Goal: Task Accomplishment & Management: Manage account settings

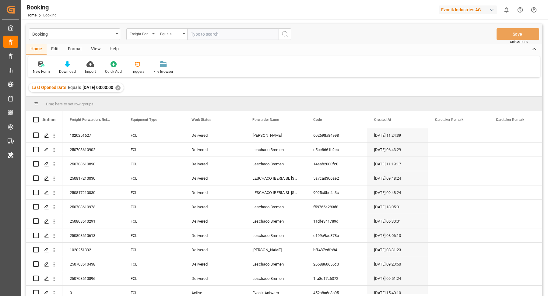
click at [124, 90] on div "Last Opened Date Equals 2025-09-12 00:00:00 ✕" at bounding box center [76, 87] width 95 height 9
click at [121, 89] on div "✕" at bounding box center [117, 87] width 5 height 5
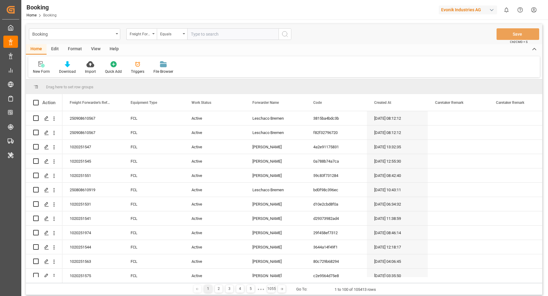
drag, startPoint x: 456, startPoint y: 41, endPoint x: 466, endPoint y: 29, distance: 15.8
click at [456, 44] on div "Booking Freight Forwarder's Reference No. Equals Save Ctrl/CMD + S" at bounding box center [284, 34] width 516 height 20
click at [486, 7] on div "Evonik Industries AG" at bounding box center [468, 9] width 58 height 9
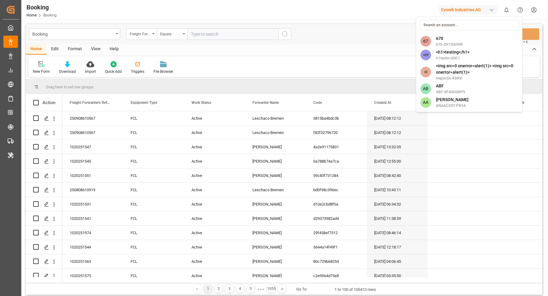
type input "a"
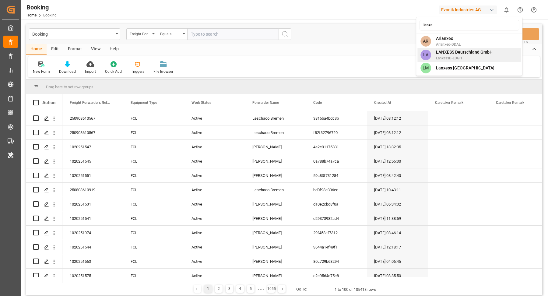
type input "lanxe"
click at [477, 54] on span "LANXESS Deutschland GmbH" at bounding box center [464, 52] width 57 height 6
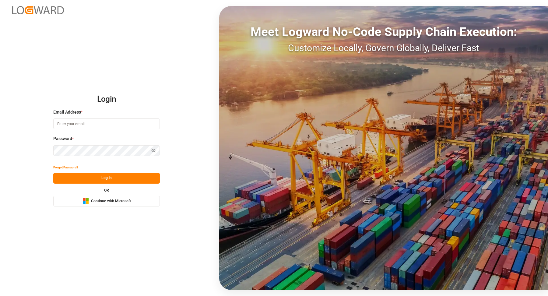
click at [128, 123] on input at bounding box center [106, 123] width 107 height 11
click at [113, 175] on button "Log In" at bounding box center [106, 178] width 107 height 11
click at [138, 206] on button "Microsoft Logo Continue with Microsoft" at bounding box center [106, 201] width 107 height 11
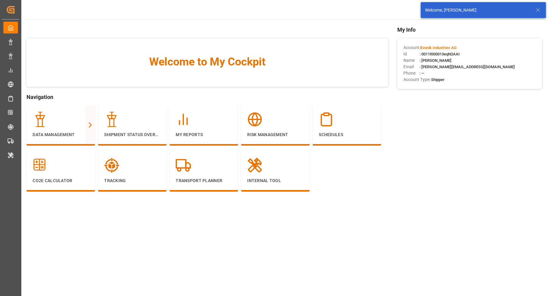
click at [442, 117] on div "My Info Account : Evonik Industries AG Id : 0011t000013eqN2AAI Name : [PERSON_N…" at bounding box center [469, 118] width 145 height 184
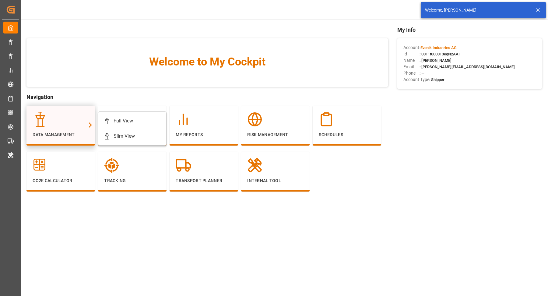
click at [74, 116] on div at bounding box center [61, 119] width 56 height 15
click at [149, 122] on div "Full View" at bounding box center [132, 120] width 57 height 7
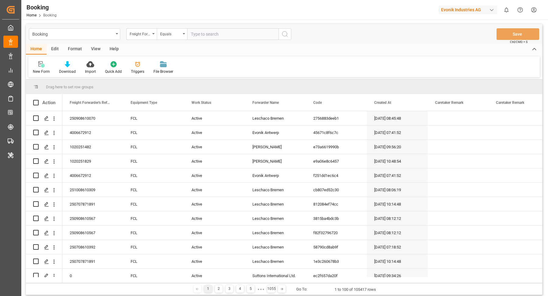
click at [74, 46] on div "Format" at bounding box center [74, 49] width 23 height 10
click at [47, 68] on div "Filter Rows" at bounding box center [41, 67] width 27 height 13
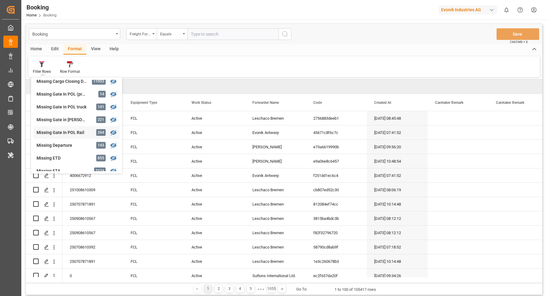
scroll to position [77, 0]
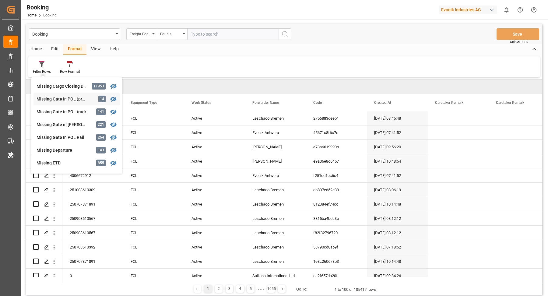
click at [77, 100] on div "Missing Gate In POL (precarriage: null)" at bounding box center [63, 99] width 53 height 6
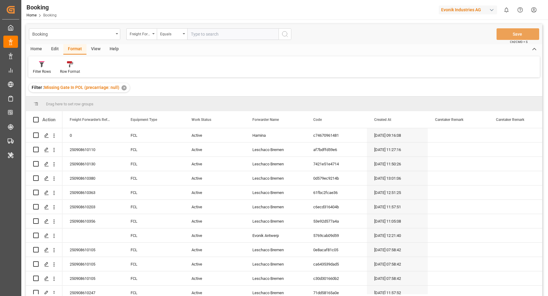
click at [99, 47] on div "View" at bounding box center [95, 49] width 19 height 10
click at [40, 64] on icon at bounding box center [39, 64] width 6 height 6
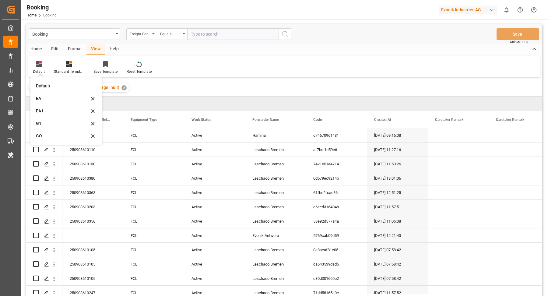
drag, startPoint x: 48, startPoint y: 109, endPoint x: 75, endPoint y: 109, distance: 26.8
click at [48, 109] on div "EA1" at bounding box center [62, 111] width 53 height 6
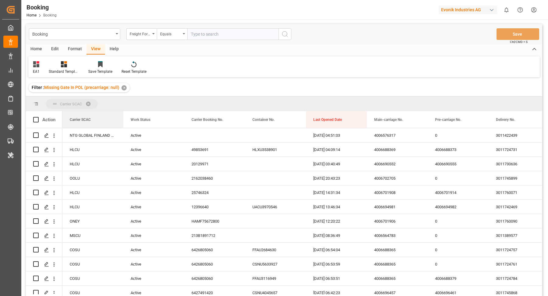
drag, startPoint x: 79, startPoint y: 121, endPoint x: 90, endPoint y: 101, distance: 23.0
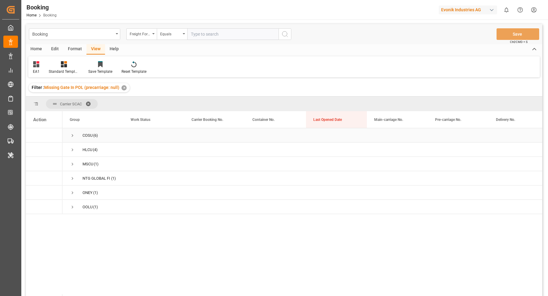
click at [73, 133] on span "Press SPACE to select this row." at bounding box center [72, 135] width 5 height 5
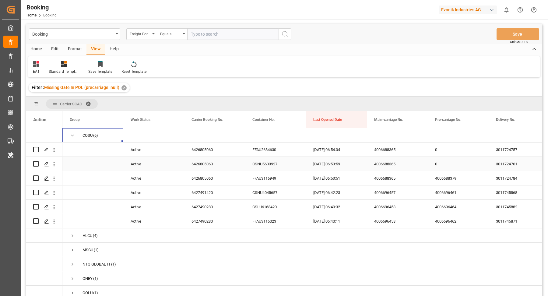
click at [212, 149] on div "6426805060" at bounding box center [214, 149] width 61 height 14
click at [54, 153] on icon "open menu" at bounding box center [54, 150] width 6 height 6
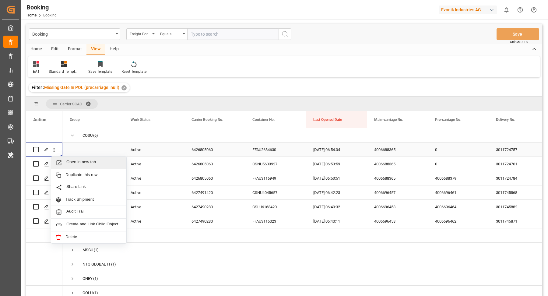
click at [74, 160] on span "Open in new tab" at bounding box center [93, 163] width 55 height 6
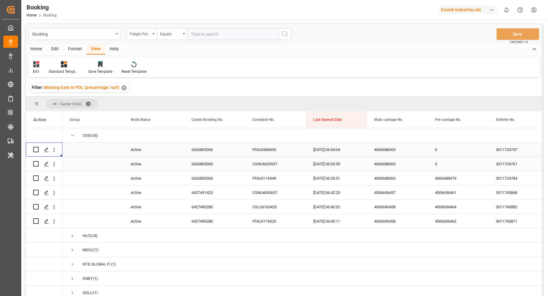
click at [56, 165] on icon "open menu" at bounding box center [54, 164] width 6 height 6
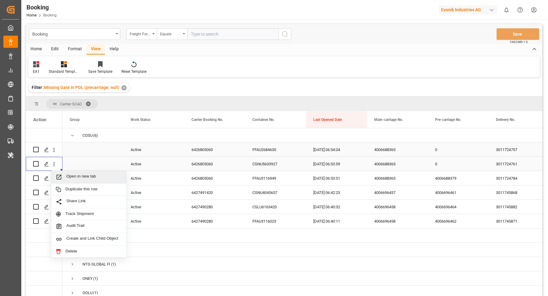
click at [80, 176] on span "Open in new tab" at bounding box center [93, 177] width 55 height 6
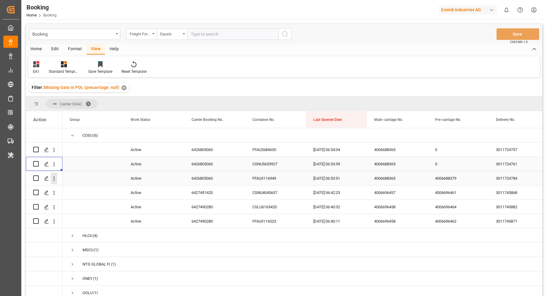
click at [56, 179] on icon "open menu" at bounding box center [54, 178] width 6 height 6
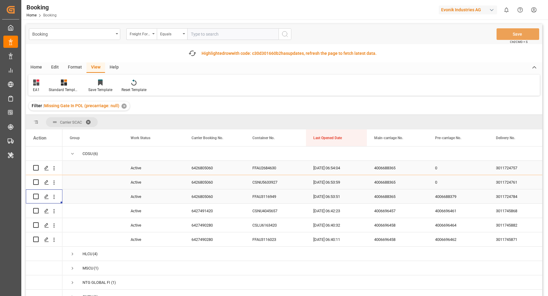
scroll to position [11, 0]
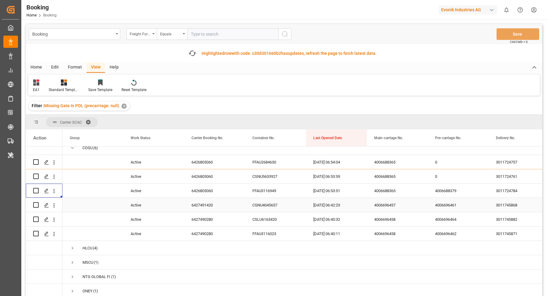
drag, startPoint x: 181, startPoint y: 196, endPoint x: 212, endPoint y: 199, distance: 31.8
click at [181, 198] on div "Active" at bounding box center [153, 205] width 61 height 14
click at [227, 199] on div "6427491420" at bounding box center [214, 205] width 61 height 14
click at [55, 202] on icon "open menu" at bounding box center [54, 205] width 6 height 6
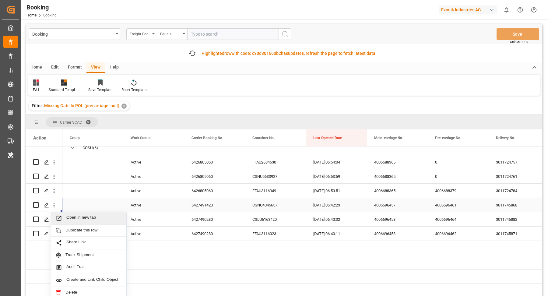
click at [93, 215] on span "Open in new tab" at bounding box center [93, 218] width 55 height 6
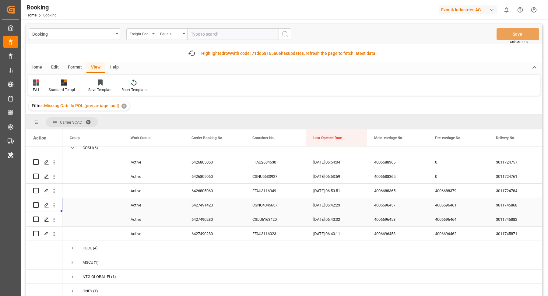
scroll to position [6, 0]
drag, startPoint x: 202, startPoint y: 199, endPoint x: 221, endPoint y: 204, distance: 19.0
click at [202, 199] on div "6427491420" at bounding box center [214, 205] width 61 height 14
drag, startPoint x: 209, startPoint y: 216, endPoint x: 228, endPoint y: 218, distance: 19.0
click at [211, 216] on div "6427490280" at bounding box center [214, 219] width 61 height 14
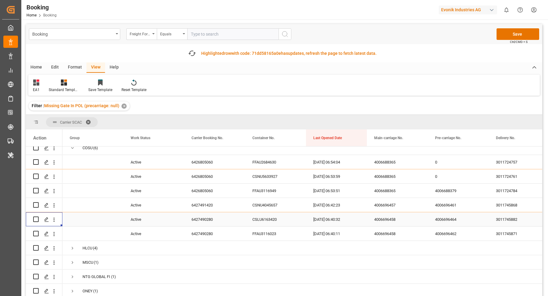
click at [58, 221] on div "Press SPACE to select this row." at bounding box center [54, 220] width 16 height 12
click at [54, 220] on icon "open menu" at bounding box center [54, 219] width 1 height 4
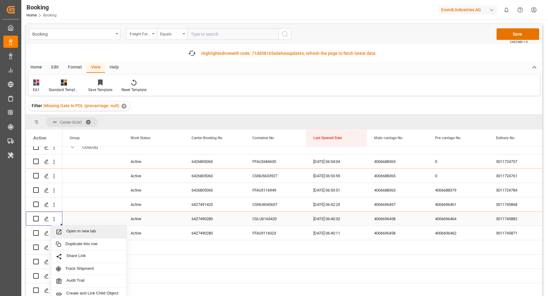
drag, startPoint x: 70, startPoint y: 224, endPoint x: 84, endPoint y: 219, distance: 14.9
click at [84, 229] on span "Open in new tab" at bounding box center [93, 232] width 55 height 6
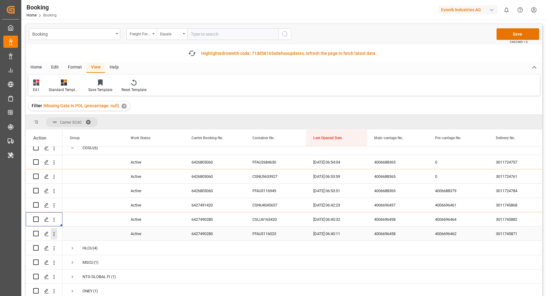
click at [54, 235] on icon "open menu" at bounding box center [54, 234] width 6 height 6
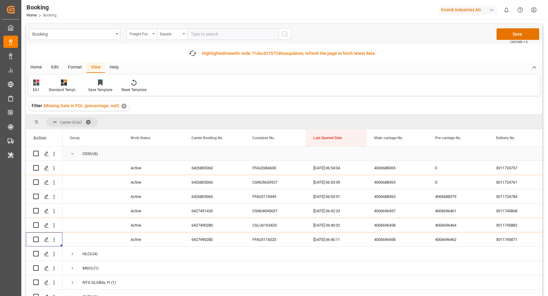
click at [71, 154] on span "Press SPACE to select this row." at bounding box center [72, 153] width 5 height 5
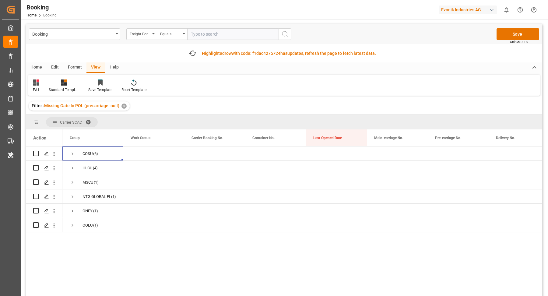
scroll to position [75, 0]
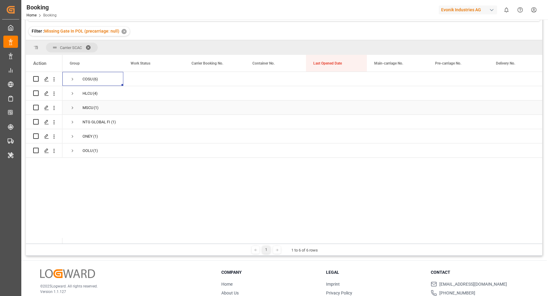
click at [70, 105] on span "Press SPACE to select this row." at bounding box center [72, 107] width 5 height 5
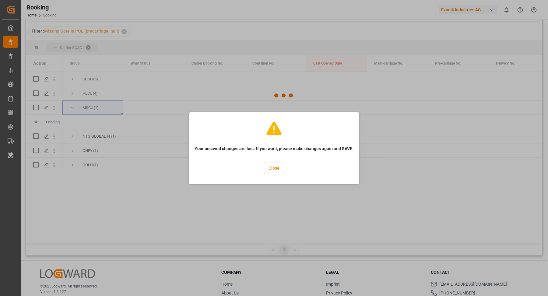
click at [279, 173] on button "Close" at bounding box center [274, 169] width 20 height 12
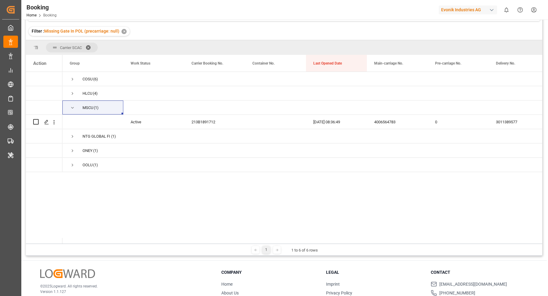
scroll to position [61, 0]
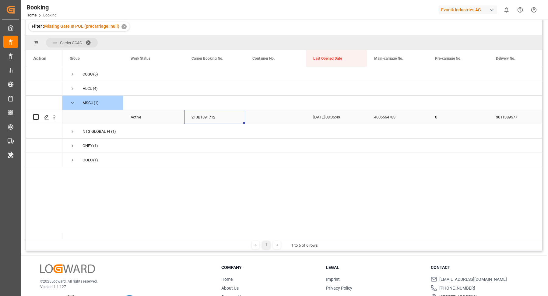
click at [213, 120] on div "213B1891712" at bounding box center [214, 117] width 61 height 14
click at [53, 117] on icon "open menu" at bounding box center [54, 117] width 6 height 6
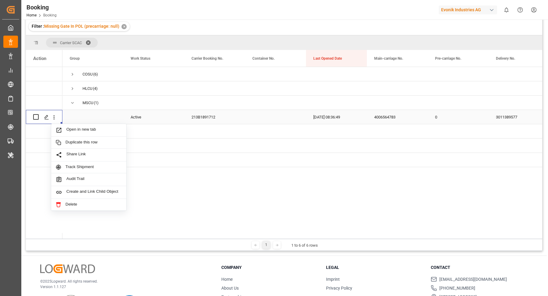
drag, startPoint x: 85, startPoint y: 129, endPoint x: 85, endPoint y: 123, distance: 6.7
click at [85, 129] on span "Open in new tab" at bounding box center [93, 130] width 55 height 6
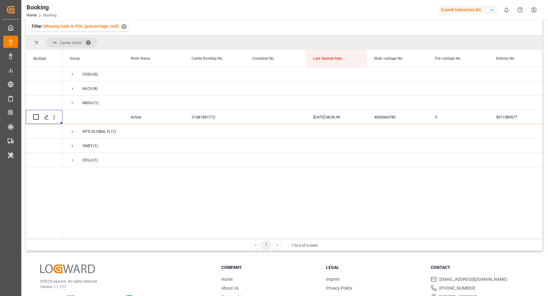
scroll to position [75, 0]
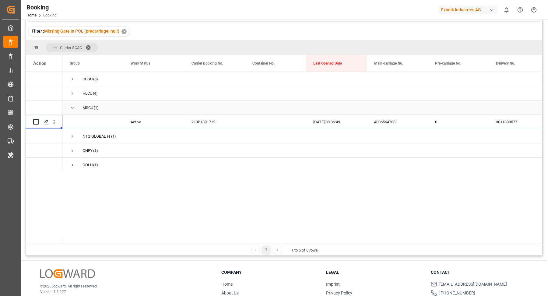
click at [70, 107] on span "Press SPACE to select this row." at bounding box center [72, 107] width 5 height 5
click at [73, 95] on span "Press SPACE to select this row." at bounding box center [72, 93] width 5 height 5
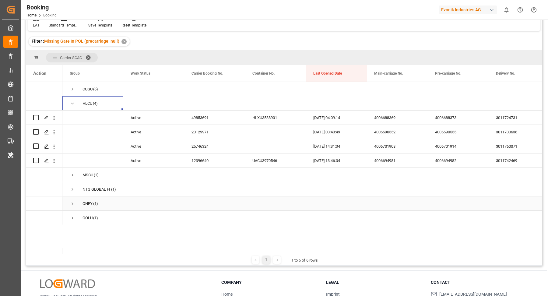
scroll to position [26, 0]
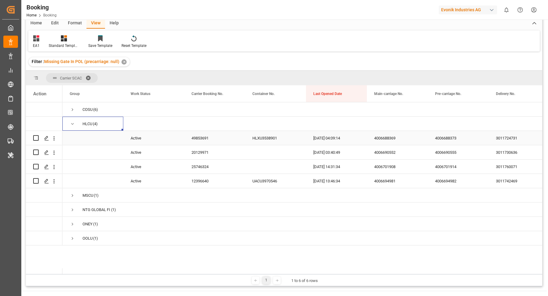
click at [209, 138] on div "49853691" at bounding box center [214, 138] width 61 height 14
click at [55, 139] on icon "open menu" at bounding box center [54, 138] width 6 height 6
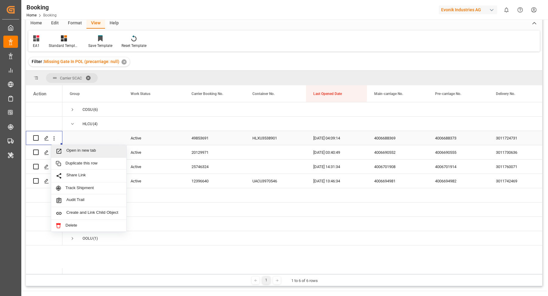
click at [86, 148] on span "Open in new tab" at bounding box center [93, 151] width 55 height 6
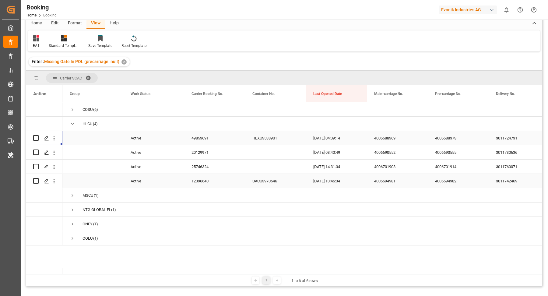
scroll to position [30, 0]
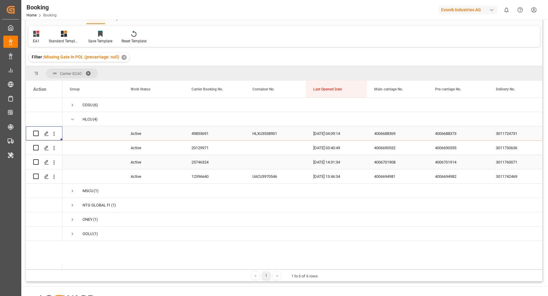
drag, startPoint x: 203, startPoint y: 147, endPoint x: 208, endPoint y: 147, distance: 4.3
click at [204, 147] on div "20129971" at bounding box center [214, 148] width 61 height 14
click at [56, 149] on icon "open menu" at bounding box center [54, 148] width 6 height 6
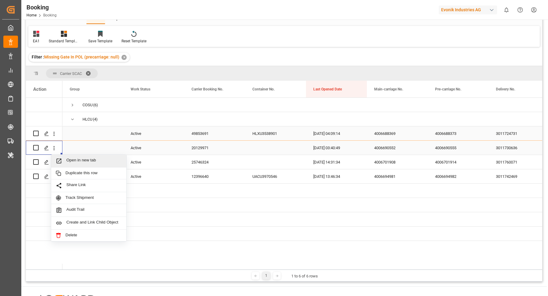
click at [95, 158] on span "Open in new tab" at bounding box center [93, 161] width 55 height 6
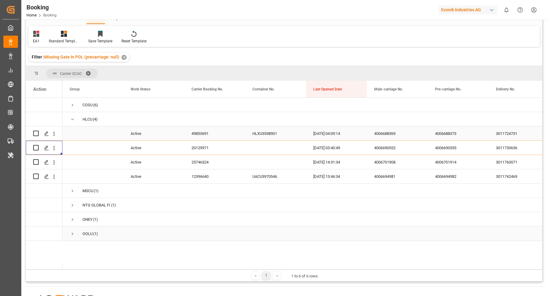
scroll to position [44, 0]
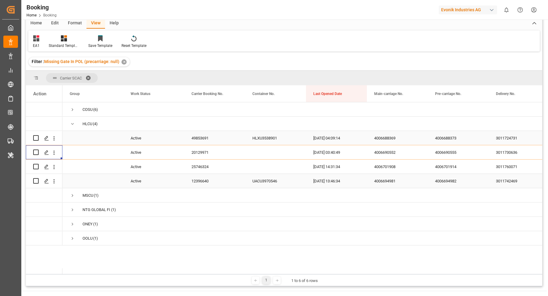
click at [207, 170] on div "25746324" at bounding box center [214, 167] width 61 height 14
click at [55, 167] on icon "open menu" at bounding box center [54, 167] width 6 height 6
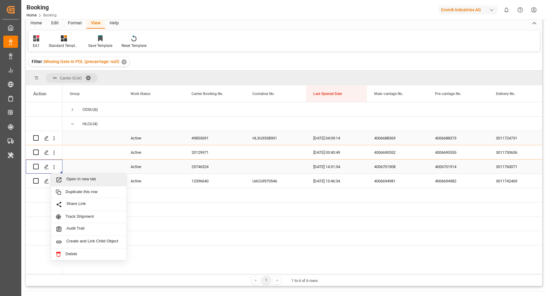
click at [91, 178] on span "Open in new tab" at bounding box center [93, 180] width 55 height 6
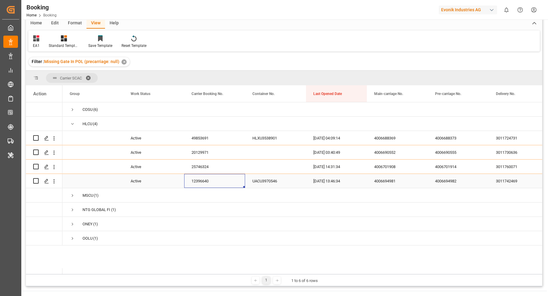
click at [197, 182] on div "12396640" at bounding box center [214, 181] width 61 height 14
click at [57, 182] on icon "open menu" at bounding box center [54, 181] width 6 height 6
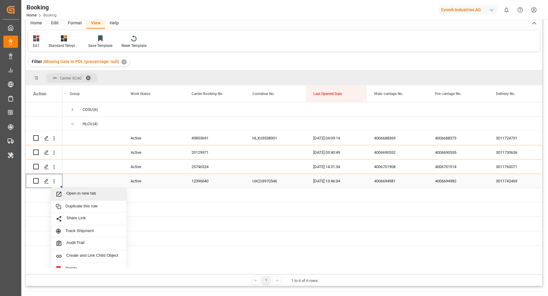
click at [90, 192] on span "Open in new tab" at bounding box center [93, 194] width 55 height 6
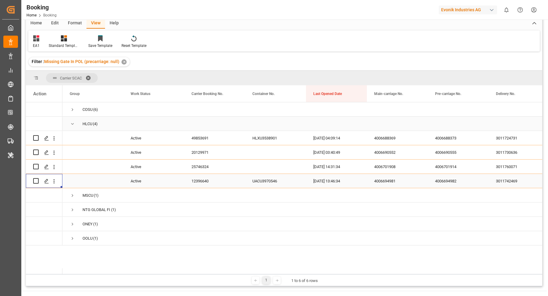
click at [70, 125] on span "Press SPACE to select this row." at bounding box center [72, 123] width 5 height 5
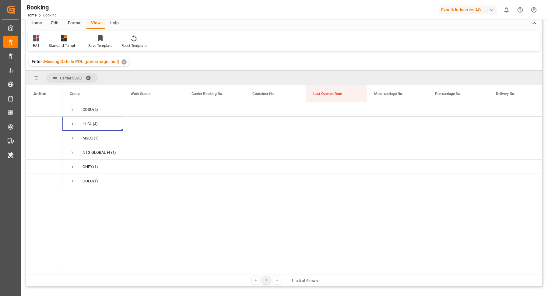
scroll to position [39, 0]
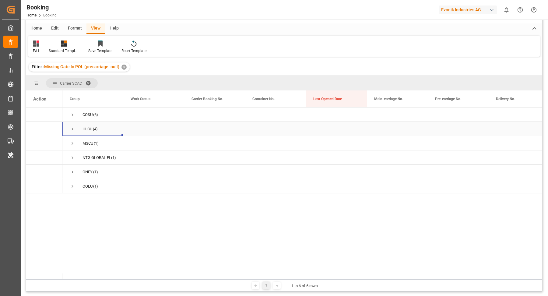
click at [71, 129] on span "Press SPACE to select this row." at bounding box center [72, 128] width 5 height 5
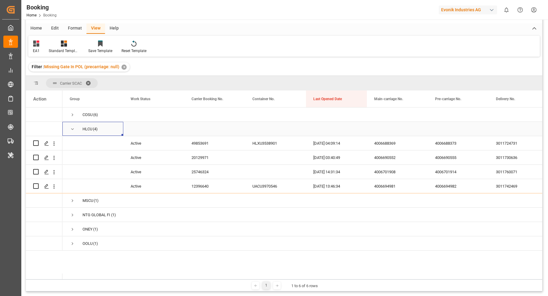
click at [72, 128] on span "Press SPACE to select this row." at bounding box center [72, 128] width 5 height 5
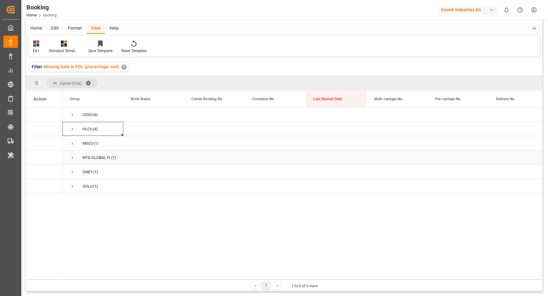
click at [76, 156] on span "NTG GLOBAL FINLAND OY (1)" at bounding box center [93, 157] width 46 height 13
click at [72, 156] on span "Press SPACE to select this row." at bounding box center [72, 157] width 5 height 5
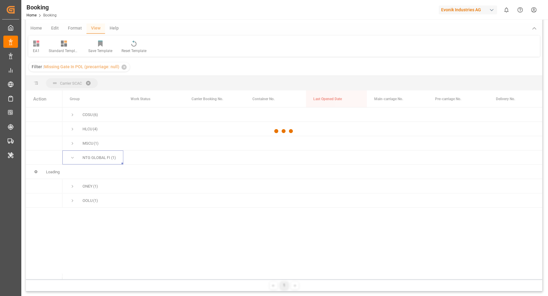
scroll to position [21, 0]
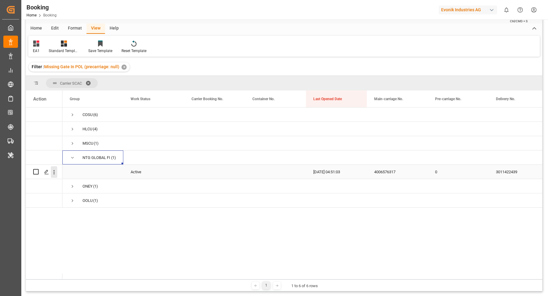
click at [56, 174] on icon "open menu" at bounding box center [54, 172] width 6 height 6
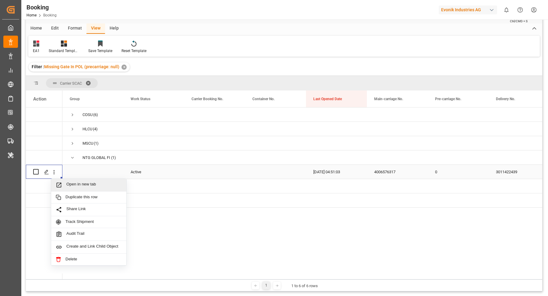
click at [89, 185] on span "Open in new tab" at bounding box center [93, 185] width 55 height 6
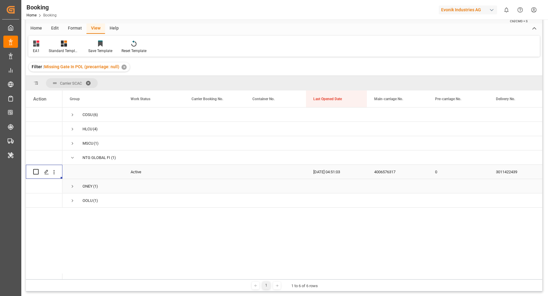
click at [78, 160] on span "NTG GLOBAL FINLAND OY (1)" at bounding box center [93, 157] width 46 height 13
click at [71, 159] on span "Press SPACE to select this row." at bounding box center [72, 157] width 5 height 5
click at [73, 174] on span "Press SPACE to select this row." at bounding box center [72, 171] width 5 height 5
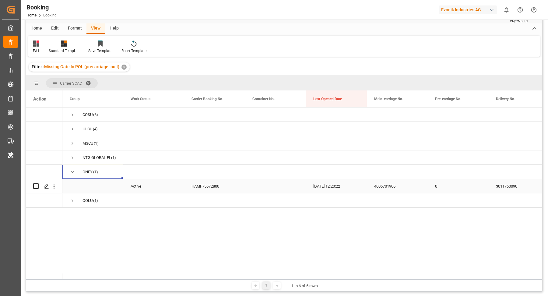
click at [212, 182] on div "HAMF75672800" at bounding box center [214, 186] width 61 height 14
click at [57, 186] on icon "open menu" at bounding box center [54, 186] width 6 height 6
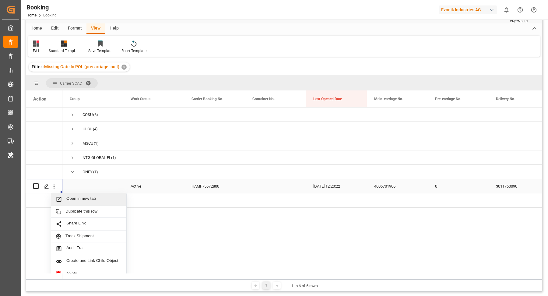
click at [83, 196] on span "Open in new tab" at bounding box center [93, 199] width 55 height 6
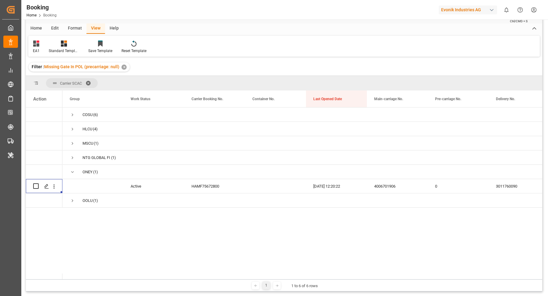
scroll to position [0, 0]
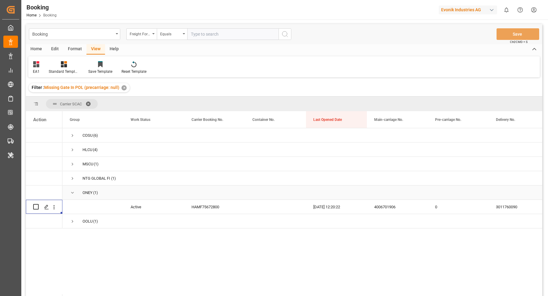
click at [78, 190] on span "ONEY (1)" at bounding box center [93, 192] width 46 height 13
click at [73, 222] on span "Press SPACE to select this row." at bounding box center [72, 221] width 5 height 5
click at [208, 239] on div "2162038460" at bounding box center [214, 235] width 61 height 14
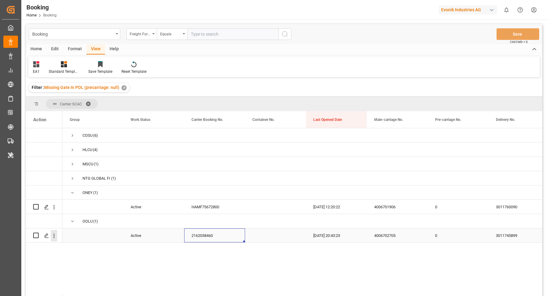
click at [55, 237] on icon "open menu" at bounding box center [54, 236] width 6 height 6
click at [86, 248] on span "Open in new tab" at bounding box center [93, 248] width 55 height 6
click at [75, 52] on div "Format" at bounding box center [74, 49] width 23 height 10
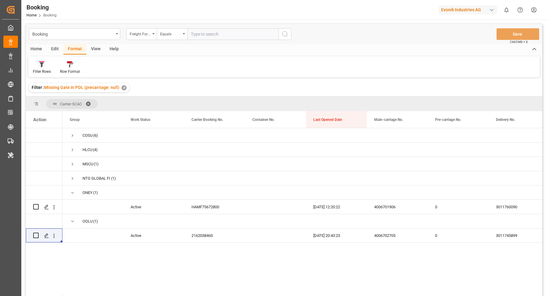
click at [44, 69] on div "Filter Rows" at bounding box center [42, 71] width 18 height 5
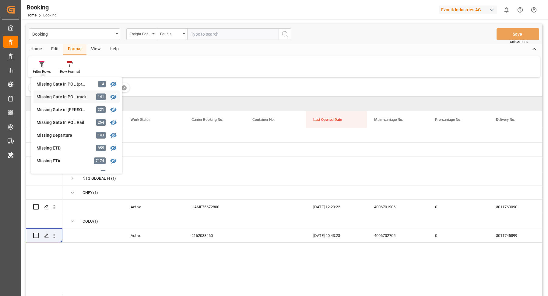
scroll to position [53, 0]
click at [69, 133] on div "Booking Freight Forwarder's Reference No. Equals Save Ctrl/CMD + S Home Edit Fo…" at bounding box center [284, 168] width 516 height 288
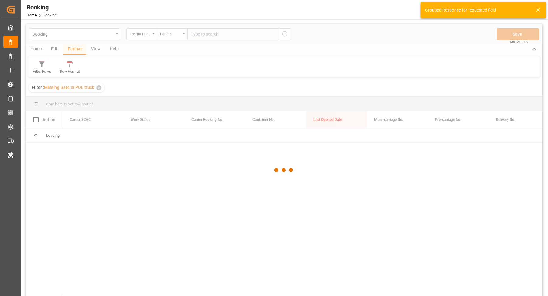
click at [219, 54] on div at bounding box center [284, 170] width 516 height 292
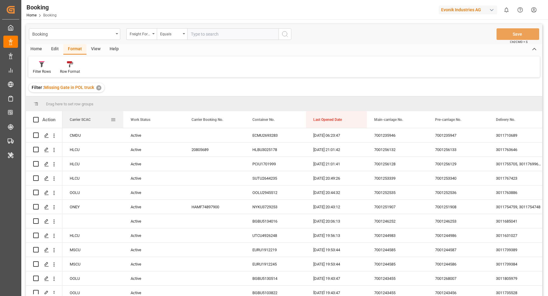
drag, startPoint x: 83, startPoint y: 118, endPoint x: 88, endPoint y: 111, distance: 9.1
click at [88, 111] on div "Carrier SCAC" at bounding box center [90, 119] width 41 height 17
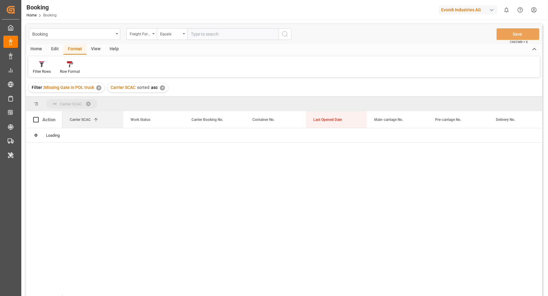
drag, startPoint x: 90, startPoint y: 118, endPoint x: 92, endPoint y: 106, distance: 12.1
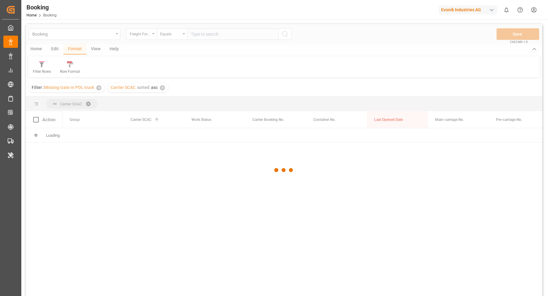
click at [163, 88] on div at bounding box center [284, 170] width 516 height 292
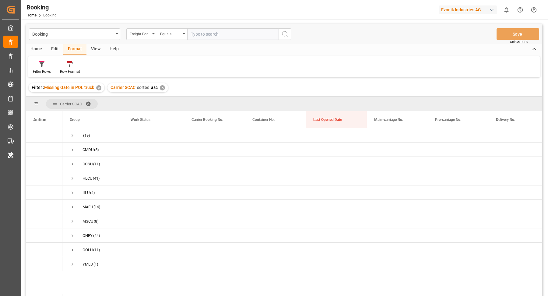
click at [163, 88] on div "✕" at bounding box center [162, 87] width 5 height 5
click at [72, 135] on span "Press SPACE to select this row." at bounding box center [72, 135] width 5 height 5
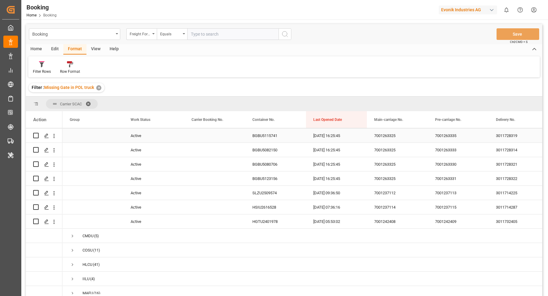
scroll to position [195, 0]
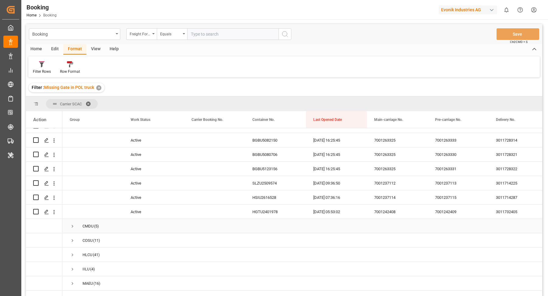
click at [430, 211] on div "7001242409" at bounding box center [458, 212] width 61 height 14
click at [374, 210] on div "7001242408" at bounding box center [397, 212] width 61 height 14
click at [246, 214] on div "HGTU2401978" at bounding box center [275, 212] width 61 height 14
click at [54, 212] on icon "open menu" at bounding box center [54, 212] width 6 height 6
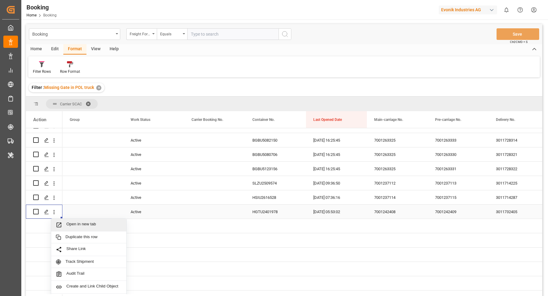
drag, startPoint x: 79, startPoint y: 217, endPoint x: 87, endPoint y: 188, distance: 29.9
click at [89, 220] on div "Open in new tab" at bounding box center [88, 225] width 75 height 13
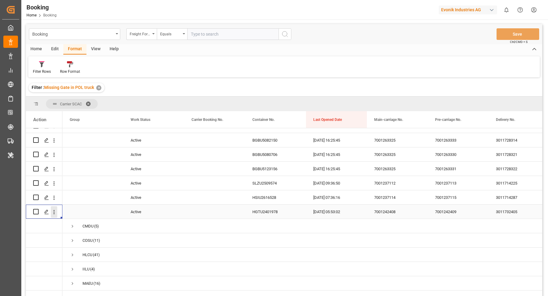
click at [55, 215] on icon "open menu" at bounding box center [54, 212] width 6 height 6
click at [86, 222] on span "Open in new tab" at bounding box center [93, 225] width 55 height 6
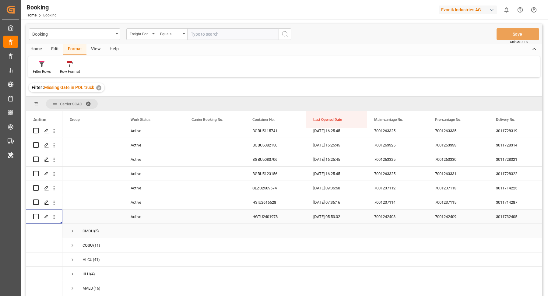
scroll to position [181, 0]
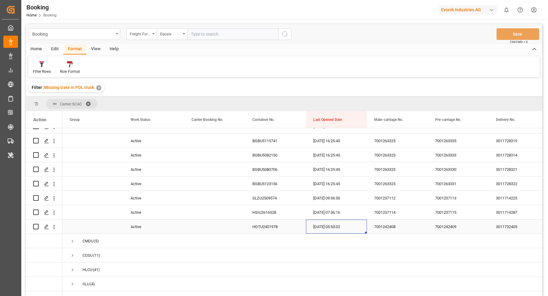
click at [335, 223] on div "12.09.2025 05:53:02" at bounding box center [336, 227] width 61 height 14
click at [270, 216] on div "HSIU2616528" at bounding box center [275, 212] width 61 height 14
click at [54, 213] on icon "open menu" at bounding box center [54, 212] width 1 height 4
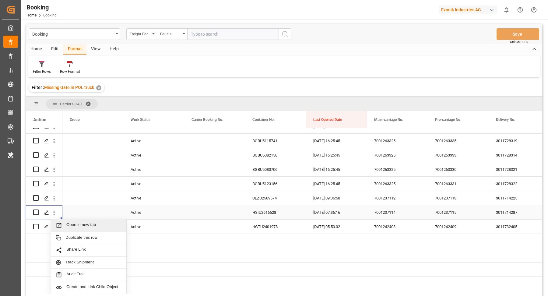
click at [87, 223] on span "Open in new tab" at bounding box center [93, 225] width 55 height 6
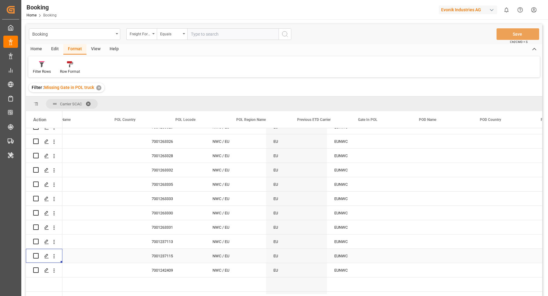
scroll to position [0, 919]
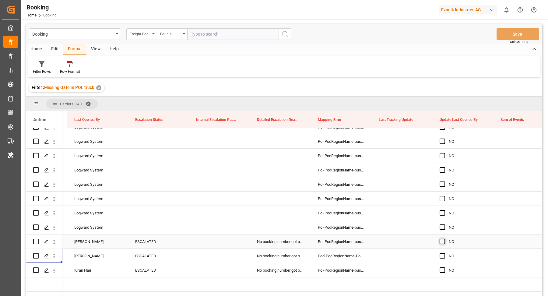
click at [443, 243] on span "Press SPACE to select this row." at bounding box center [442, 241] width 5 height 5
click at [444, 239] on input "Press SPACE to select this row." at bounding box center [444, 239] width 0 height 0
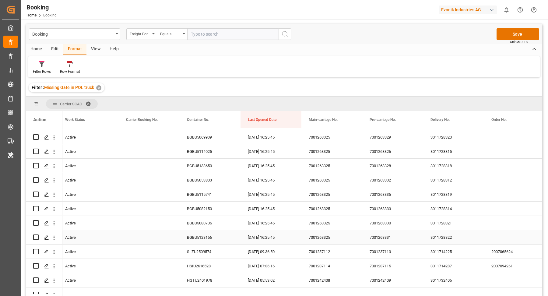
click at [376, 239] on div "7001263331" at bounding box center [392, 237] width 61 height 14
click at [321, 239] on div "7001263325" at bounding box center [331, 237] width 61 height 14
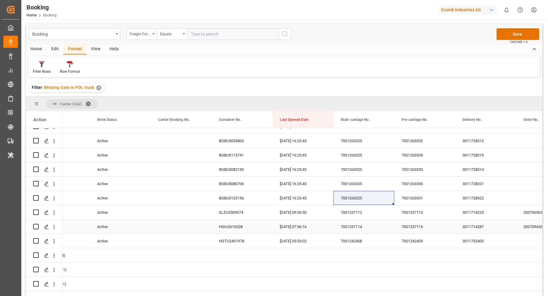
scroll to position [161, 0]
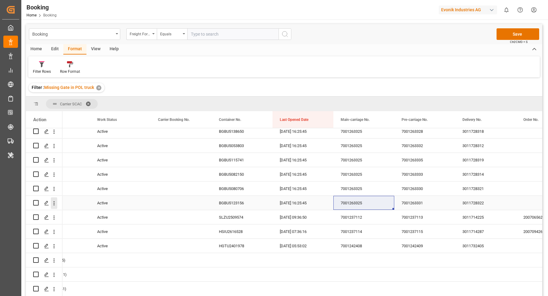
click at [54, 205] on icon "open menu" at bounding box center [54, 203] width 6 height 6
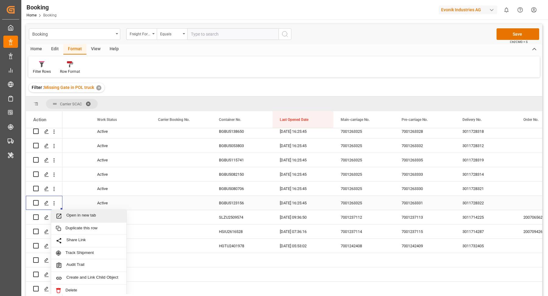
drag, startPoint x: 96, startPoint y: 214, endPoint x: 86, endPoint y: 129, distance: 85.6
click at [97, 211] on div "Open in new tab" at bounding box center [88, 216] width 75 height 13
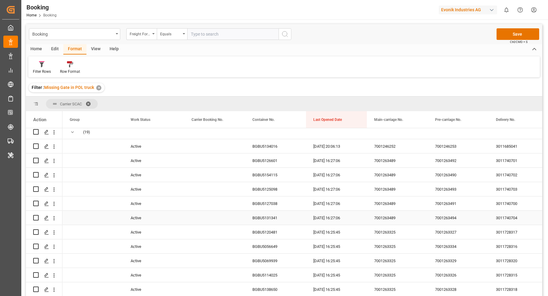
scroll to position [0, 0]
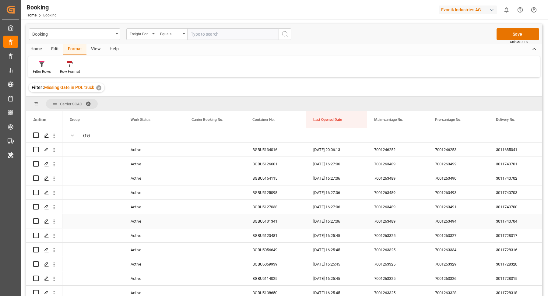
drag, startPoint x: 389, startPoint y: 223, endPoint x: 394, endPoint y: 222, distance: 4.7
click at [389, 223] on div "7001263489" at bounding box center [397, 221] width 61 height 14
click at [511, 220] on div "3011740704" at bounding box center [519, 221] width 61 height 14
click at [408, 156] on div "7001246252" at bounding box center [397, 149] width 61 height 14
drag, startPoint x: 55, startPoint y: 150, endPoint x: 70, endPoint y: 153, distance: 15.1
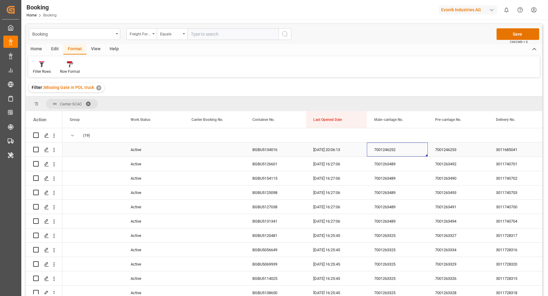
click at [55, 150] on icon "open menu" at bounding box center [54, 150] width 6 height 6
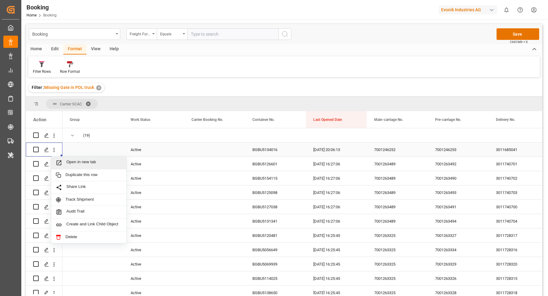
click at [93, 166] on div "Open in new tab" at bounding box center [88, 162] width 75 height 13
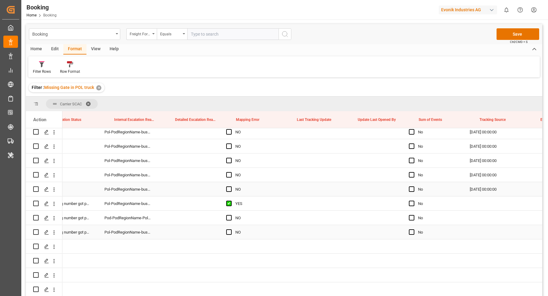
scroll to position [0, 2069]
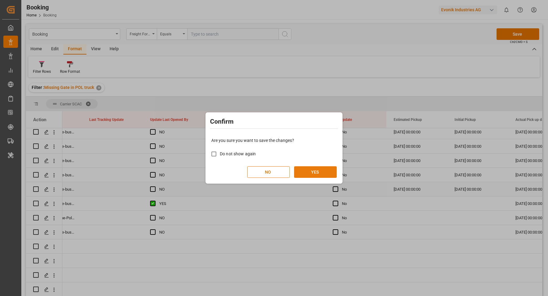
click at [316, 172] on button "YES" at bounding box center [315, 172] width 43 height 12
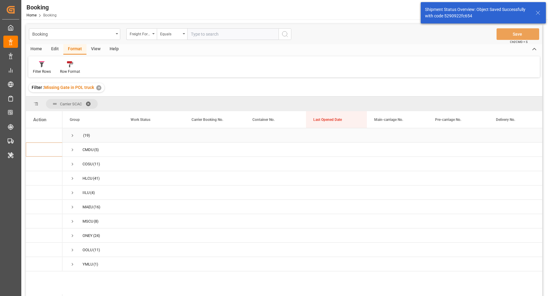
click at [71, 134] on span "Press SPACE to select this row." at bounding box center [72, 135] width 5 height 5
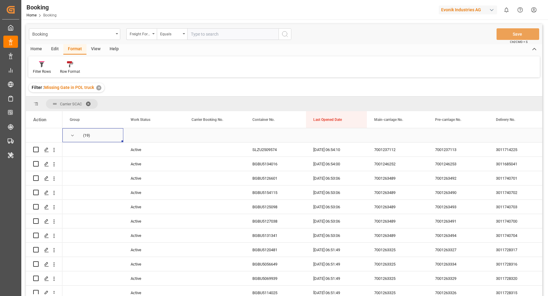
click at [73, 135] on span "Press SPACE to select this row." at bounding box center [72, 135] width 5 height 5
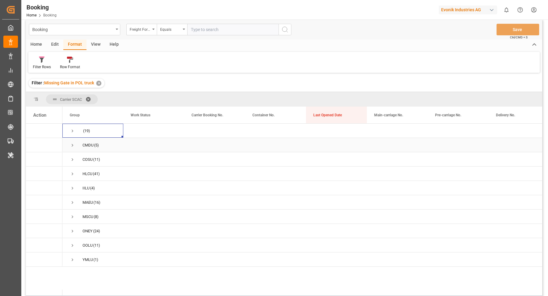
click at [73, 143] on span "Press SPACE to select this row." at bounding box center [72, 144] width 5 height 5
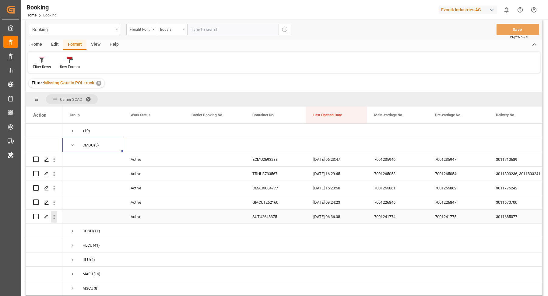
click at [55, 218] on icon "open menu" at bounding box center [54, 217] width 6 height 6
click at [93, 228] on span "Open in new tab" at bounding box center [93, 230] width 55 height 6
click at [54, 205] on icon "open menu" at bounding box center [54, 202] width 6 height 6
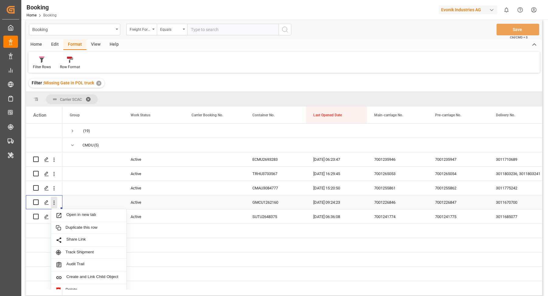
click at [54, 202] on icon "close menu" at bounding box center [54, 202] width 6 height 6
click at [54, 205] on icon "open menu" at bounding box center [54, 202] width 6 height 6
click at [74, 214] on span "Open in new tab" at bounding box center [93, 215] width 55 height 6
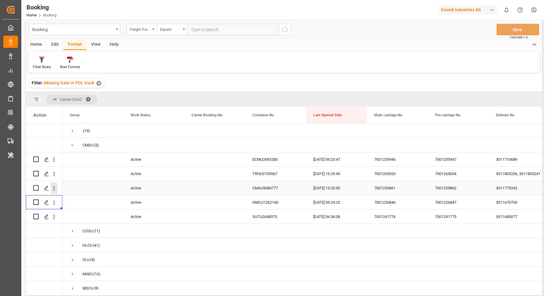
click at [55, 187] on icon "open menu" at bounding box center [54, 188] width 6 height 6
click at [53, 174] on icon "open menu" at bounding box center [54, 174] width 6 height 6
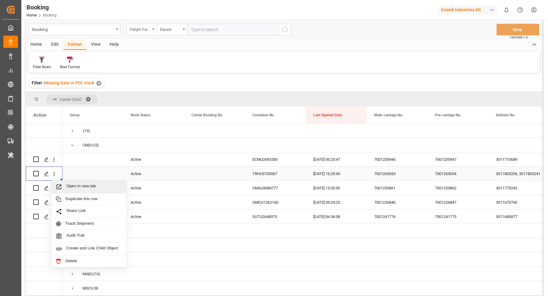
click at [80, 188] on span "Open in new tab" at bounding box center [93, 187] width 55 height 6
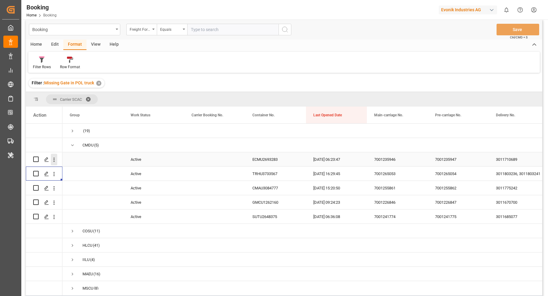
click at [54, 160] on icon "open menu" at bounding box center [54, 159] width 1 height 4
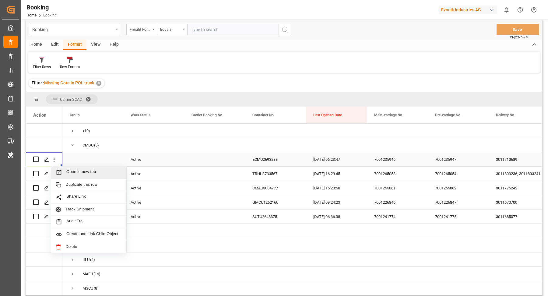
click at [84, 174] on span "Open in new tab" at bounding box center [93, 172] width 55 height 6
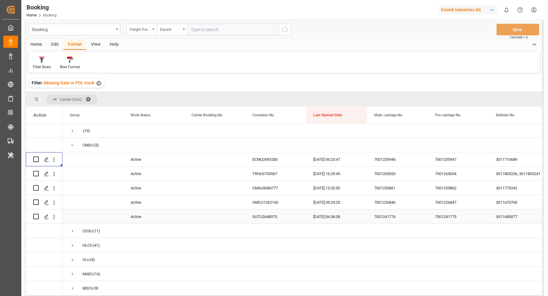
click at [514, 213] on div "3011685077" at bounding box center [519, 216] width 61 height 14
click at [269, 204] on div "GMCU1262160" at bounding box center [275, 202] width 61 height 14
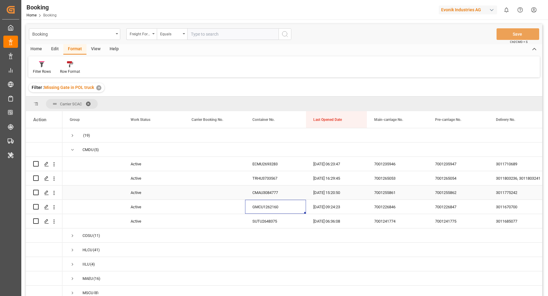
click at [272, 194] on div "CMAU3084777" at bounding box center [275, 192] width 61 height 14
click at [272, 222] on div "SUTU2648375" at bounding box center [275, 221] width 61 height 14
drag, startPoint x: 258, startPoint y: 182, endPoint x: 282, endPoint y: 174, distance: 24.9
click at [258, 182] on div "TRHU3733567" at bounding box center [275, 178] width 61 height 14
drag, startPoint x: 256, startPoint y: 162, endPoint x: 263, endPoint y: 160, distance: 6.6
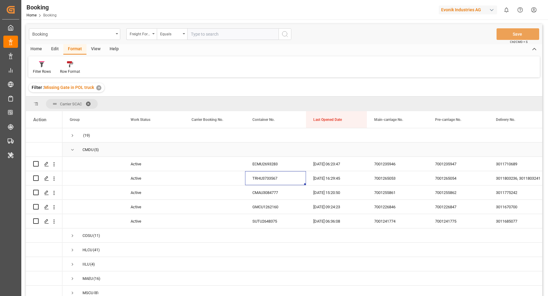
click at [256, 162] on div "ECMU2693283" at bounding box center [275, 164] width 61 height 14
click at [268, 220] on div "SUTU2648375" at bounding box center [275, 221] width 61 height 14
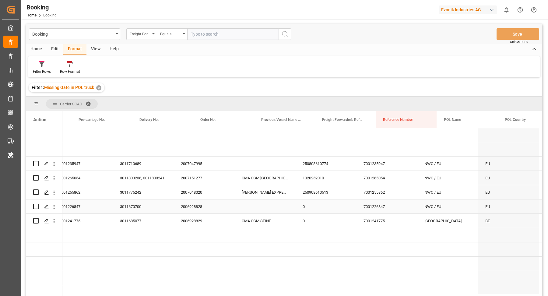
scroll to position [0, 419]
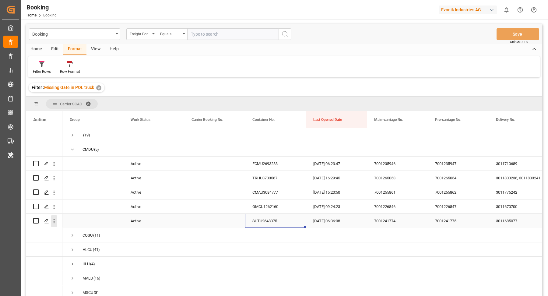
click at [54, 220] on icon "open menu" at bounding box center [54, 221] width 1 height 4
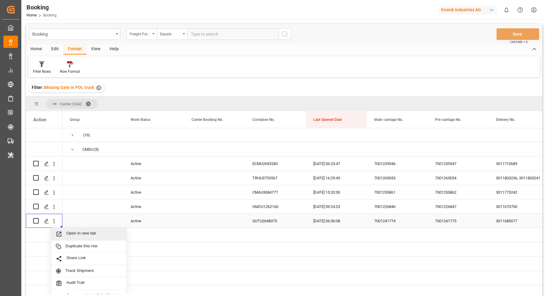
click at [97, 235] on span "Open in new tab" at bounding box center [93, 234] width 55 height 6
click at [72, 149] on span "Press SPACE to select this row." at bounding box center [72, 149] width 5 height 5
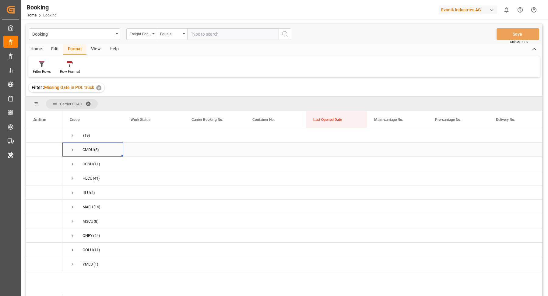
scroll to position [0, 0]
click at [70, 162] on span "Press SPACE to select this row." at bounding box center [72, 163] width 5 height 5
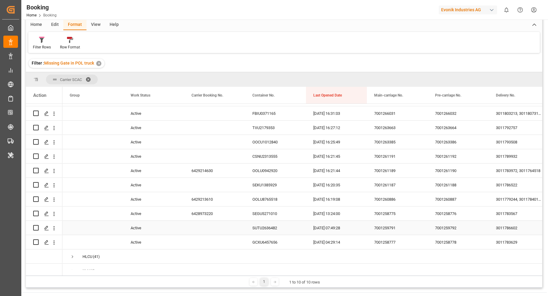
scroll to position [65, 0]
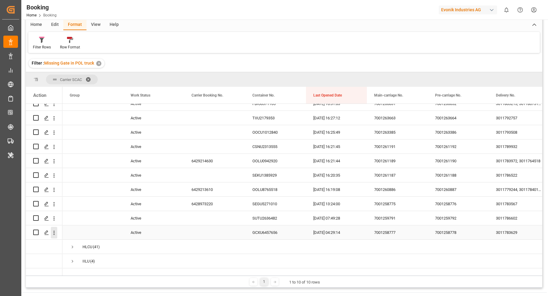
click at [52, 234] on icon "open menu" at bounding box center [54, 233] width 6 height 6
click at [100, 247] on span "Open in new tab" at bounding box center [93, 245] width 55 height 6
drag, startPoint x: 54, startPoint y: 220, endPoint x: 62, endPoint y: 223, distance: 8.7
click at [54, 220] on icon "open menu" at bounding box center [54, 218] width 1 height 4
click at [89, 228] on span "Open in new tab" at bounding box center [93, 231] width 55 height 6
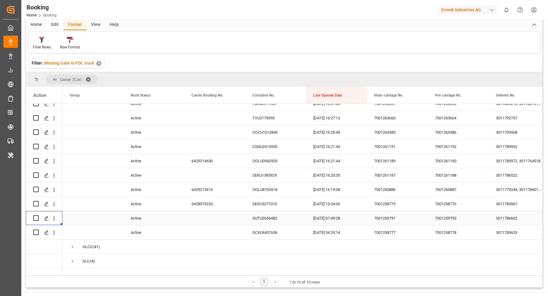
scroll to position [60, 0]
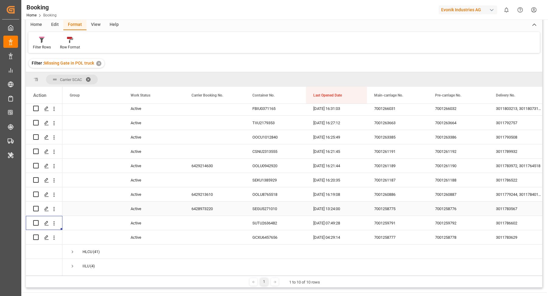
click at [225, 206] on div "6428973220" at bounding box center [214, 209] width 61 height 14
click at [52, 209] on icon "open menu" at bounding box center [54, 209] width 6 height 6
click at [55, 209] on icon "open menu" at bounding box center [54, 209] width 6 height 6
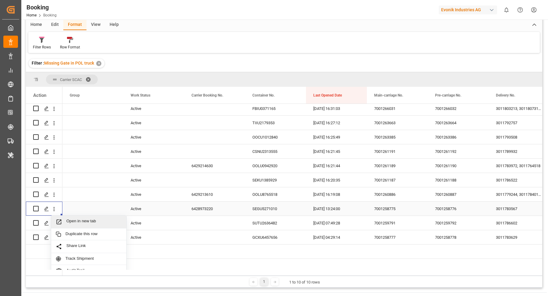
click at [88, 219] on span "Open in new tab" at bounding box center [93, 222] width 55 height 6
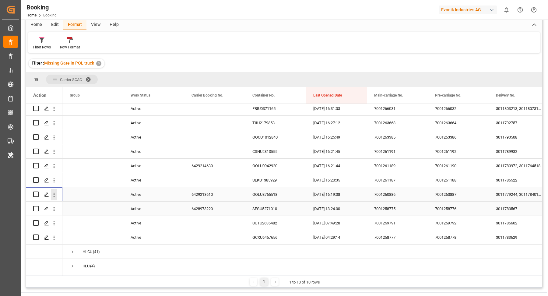
click at [55, 195] on icon "open menu" at bounding box center [54, 195] width 6 height 6
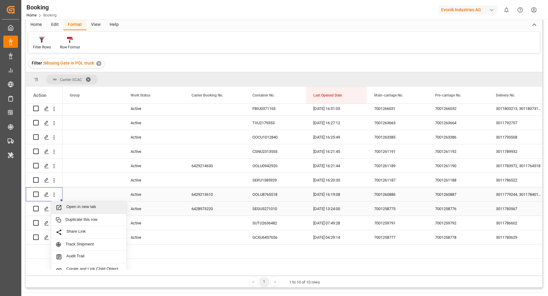
click at [84, 207] on span "Open in new tab" at bounding box center [93, 207] width 55 height 6
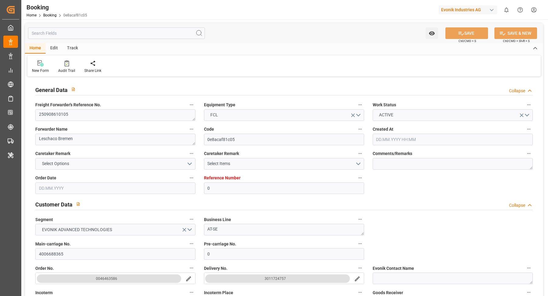
type input "[DATE] 07:58"
type input "[DATE]"
type input "[DATE] 00:00"
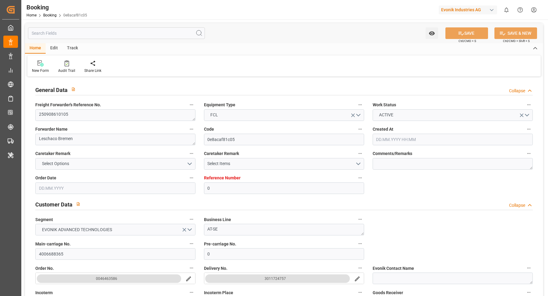
type input "17.09.2025 00:00"
type input "[DATE] 00:00"
type input "12.09.2025 06:54"
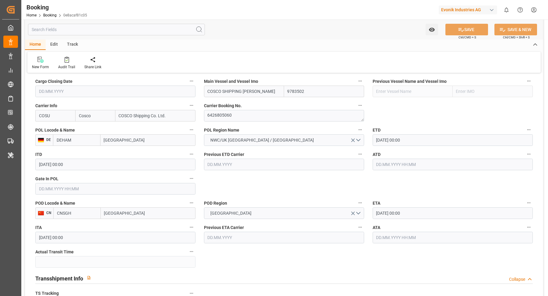
scroll to position [431, 0]
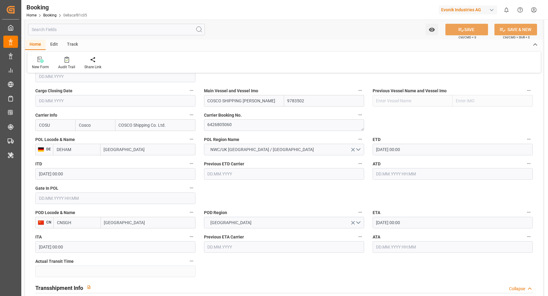
click at [73, 195] on input "text" at bounding box center [115, 198] width 160 height 12
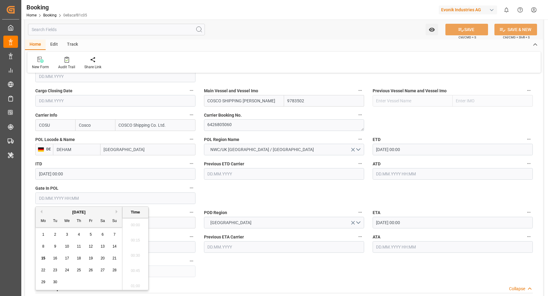
scroll to position [626, 0]
click at [92, 249] on div "12" at bounding box center [91, 246] width 8 height 7
type input "[DATE] 00:00"
click at [311, 47] on div "Home Edit Track" at bounding box center [284, 45] width 518 height 10
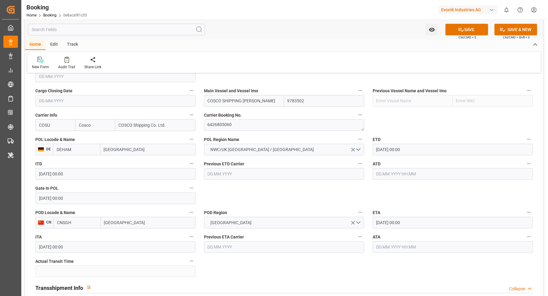
click at [269, 105] on input "COSCO SHIPPING [PERSON_NAME]" at bounding box center [244, 101] width 80 height 12
drag, startPoint x: 252, startPoint y: 115, endPoint x: 226, endPoint y: 6, distance: 112.5
click at [251, 115] on span "COSCO SHIPPING LEO - 9783502" at bounding box center [233, 117] width 51 height 11
type input "COSCO SHIPPING [PERSON_NAME]"
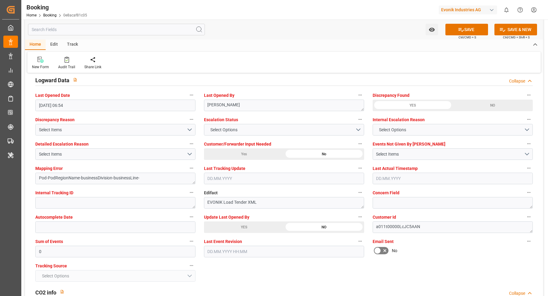
scroll to position [1226, 0]
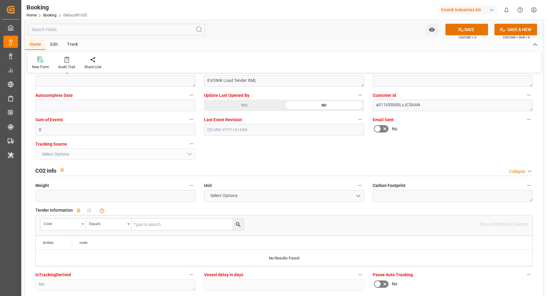
click at [248, 100] on div "YES" at bounding box center [244, 106] width 80 height 12
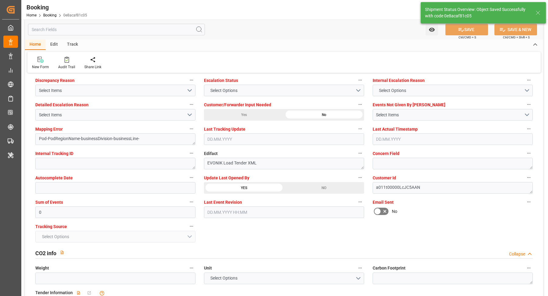
type textarea "[PERSON_NAME]"
type input "15.09.2025 05:29"
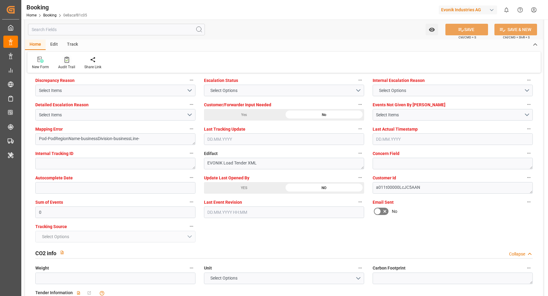
click at [65, 59] on icon at bounding box center [67, 60] width 5 height 6
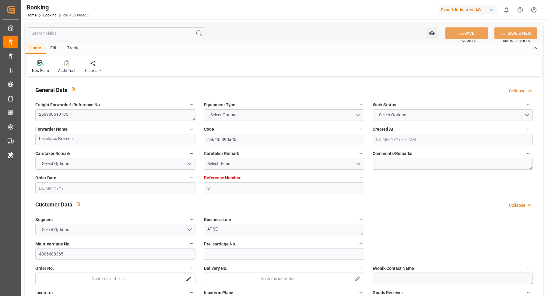
type textarea "250908610105"
type textarea "Leschaco Bremen"
type input "ca643539dad5"
type input "0"
type textarea "AT-SE"
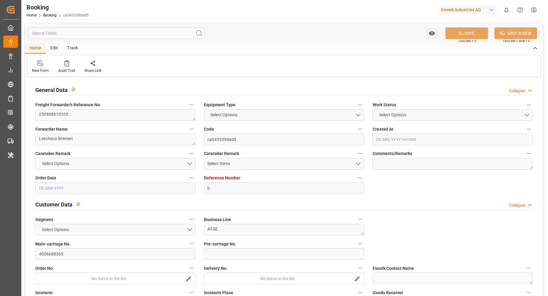
type input "4006688365"
type textarea "CIF"
type textarea "[GEOGRAPHIC_DATA]"
type textarea "Evonik Plant 0000502521"
type textarea "Hombourg"
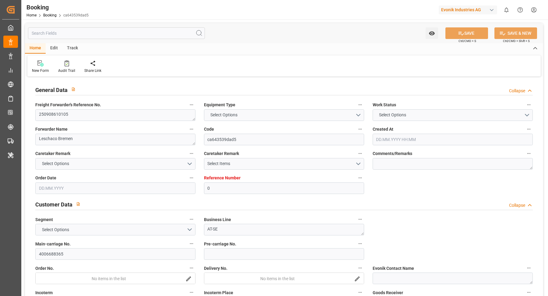
type textarea "CSNU5633927"
type input "COSCO SHIPPING [PERSON_NAME]"
type input "COSU"
type textarea "6426805060"
type input "[GEOGRAPHIC_DATA]"
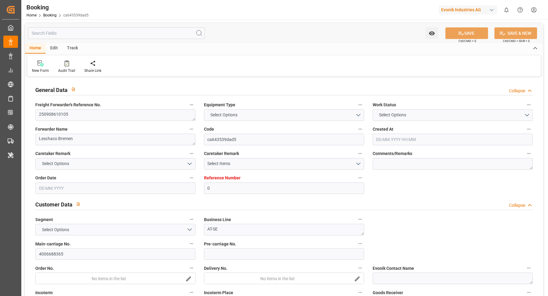
type input "[GEOGRAPHIC_DATA]"
type textarea "INPUT_Evonik_Seeburger_LoadTenderOcean_1003033446_20250808095537971.xml"
type textarea "NWC/[GEOGRAPHIC_DATA] [GEOGRAPHIC_DATA] Continent / [GEOGRAPHIC_DATA]-SE"
type textarea "INPUT_Evonik_Seeburger_LoadTenderOcean_1003033446_20250808095537971.xml"
type textarea "1003033446"
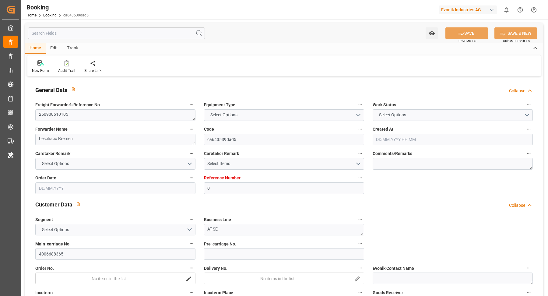
type textarea "[PERSON_NAME]"
type textarea "Pod-PodRegionName-businessDivision-businessLine-"
type textarea "EVONIK Load Tender XML"
type textarea "a011t00000LcJC5AAN"
type textarea "No"
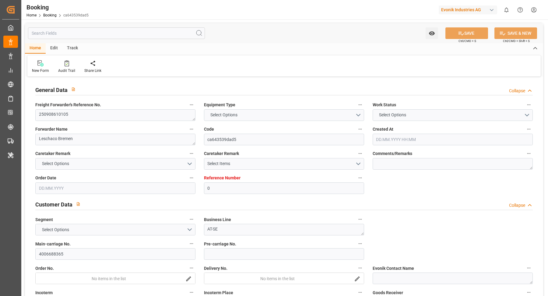
type input "0"
type input "9783502"
type input "Cosco"
type input "COSCO Shipping Co. Ltd."
type input "DEHAM"
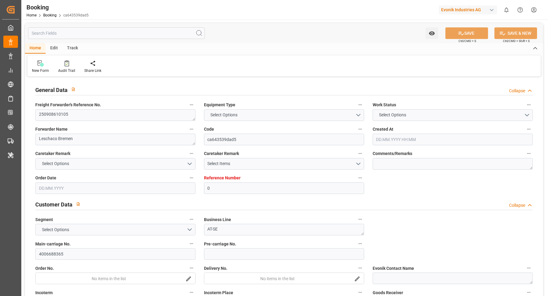
type input "CNSGH"
type input "0"
type input "[DATE] 07:58"
type input "[DATE]"
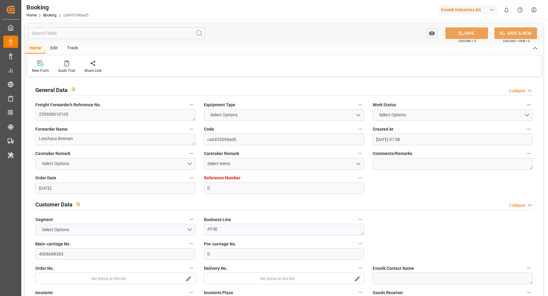
type input "[DATE]"
type input "[DATE] 00:00"
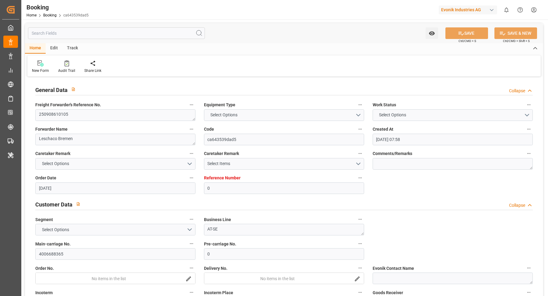
type input "[DATE] 06:53"
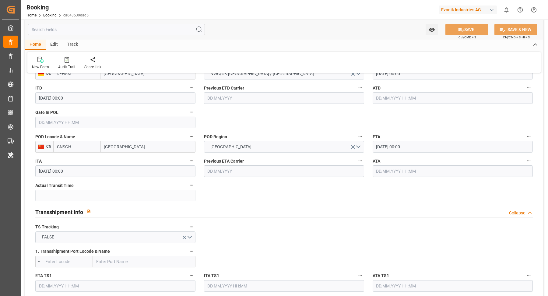
scroll to position [469, 0]
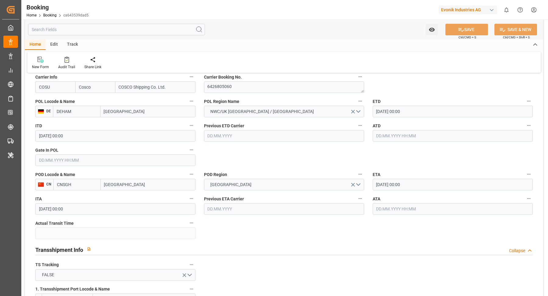
click at [69, 163] on input "text" at bounding box center [115, 160] width 160 height 12
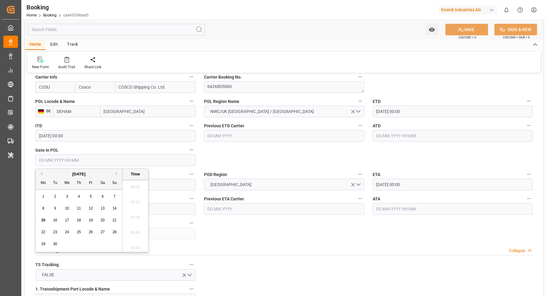
scroll to position [626, 0]
drag, startPoint x: 92, startPoint y: 210, endPoint x: 129, endPoint y: 5, distance: 208.5
click at [92, 210] on span "12" at bounding box center [91, 208] width 4 height 4
type input "[DATE] 00:00"
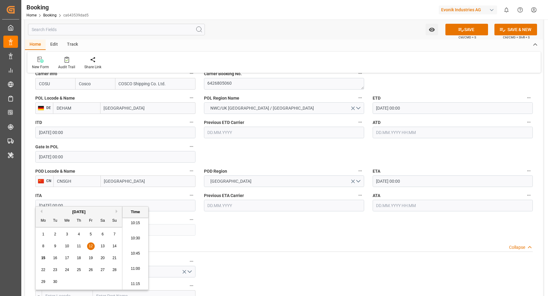
scroll to position [311, 0]
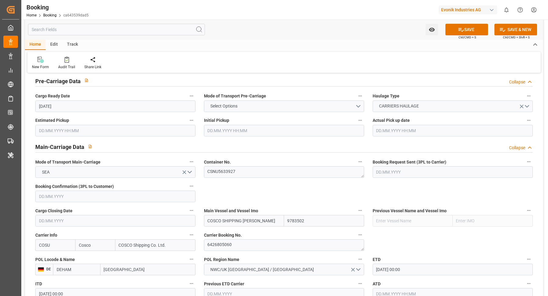
click at [265, 215] on input "COSCO SHIPPING [PERSON_NAME]" at bounding box center [244, 221] width 80 height 12
click at [243, 232] on b "COSCO SHIPPING [PERSON_NAME]" at bounding box center [225, 237] width 35 height 11
type input "COSCO SHIPPING [PERSON_NAME]"
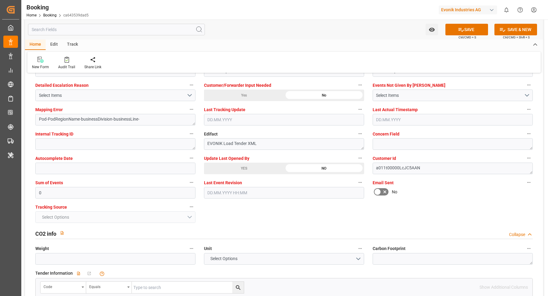
scroll to position [1210, 0]
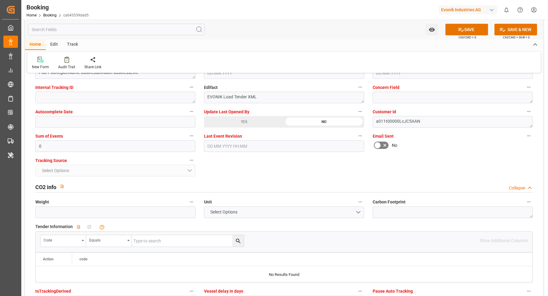
click at [252, 119] on div "YES" at bounding box center [244, 122] width 80 height 12
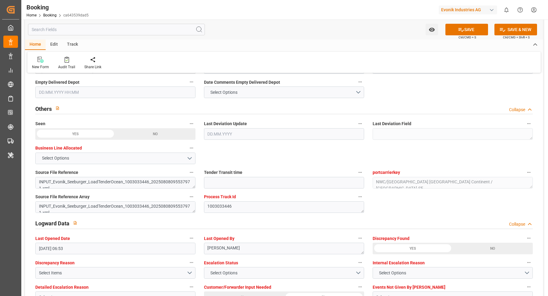
scroll to position [956, 0]
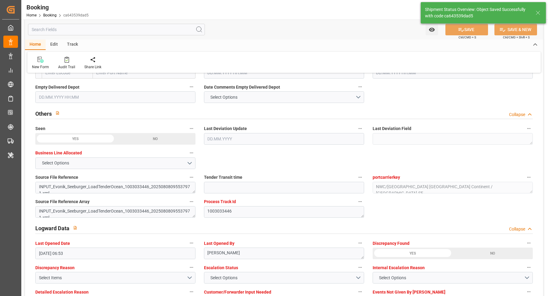
type textarea "[PERSON_NAME]"
type input "[DATE] 05:29"
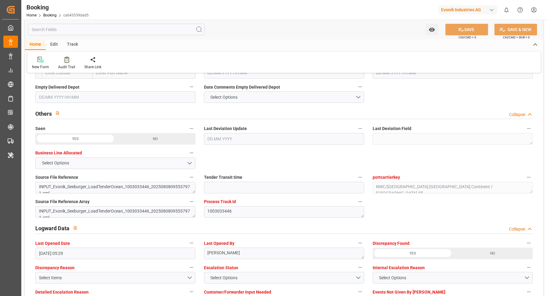
click at [67, 62] on icon at bounding box center [67, 60] width 5 height 6
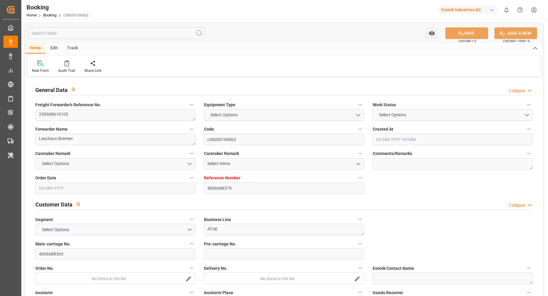
type input "4006688379"
type input "9783502"
type input "Cosco"
type input "COSCO Shipping Co. Ltd."
type input "DEHAM"
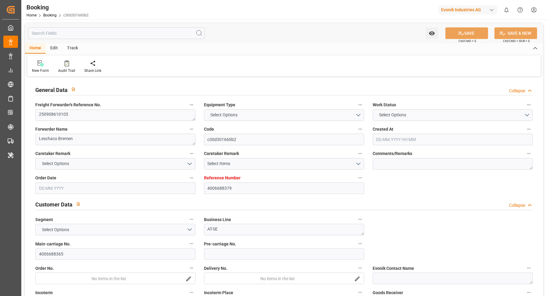
type input "CNSGH"
type input "0"
type input "[DATE] 07:58"
type input "[DATE]"
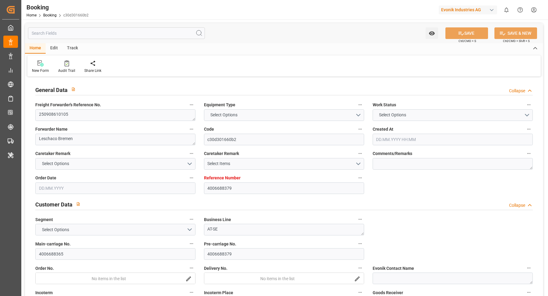
type input "[DATE]"
type input "[DATE] 00:00"
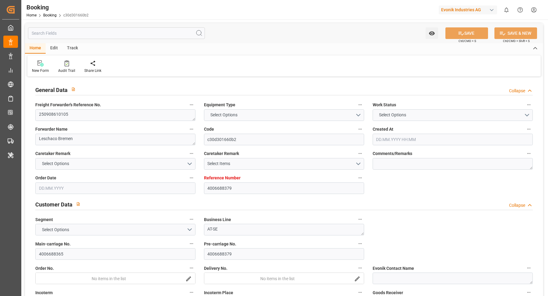
type input "[DATE] 06:53"
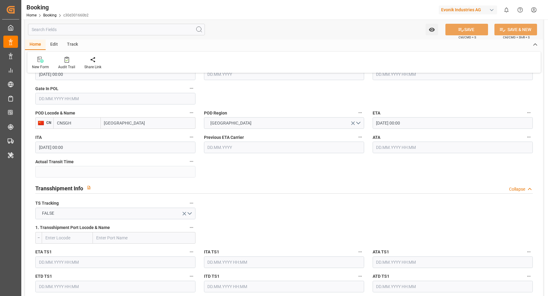
scroll to position [451, 0]
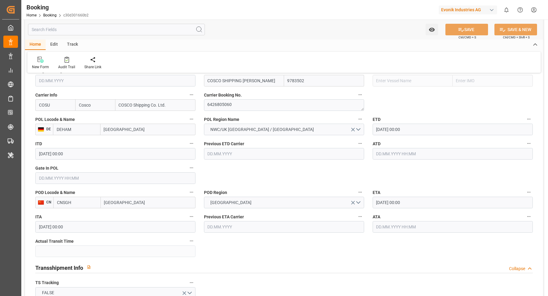
click at [77, 178] on input "text" at bounding box center [115, 178] width 160 height 12
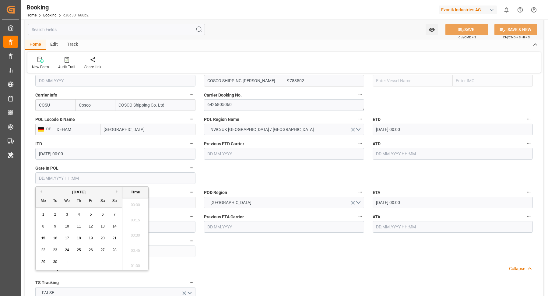
scroll to position [626, 0]
click at [92, 228] on div "12" at bounding box center [91, 226] width 8 height 7
type input "[DATE] 00:00"
drag, startPoint x: 297, startPoint y: 26, endPoint x: 293, endPoint y: 35, distance: 9.4
click at [296, 28] on div "Watch Option SAVE Ctrl/CMD + S SAVE & NEW Ctrl/CMD + Shift + S" at bounding box center [284, 29] width 518 height 20
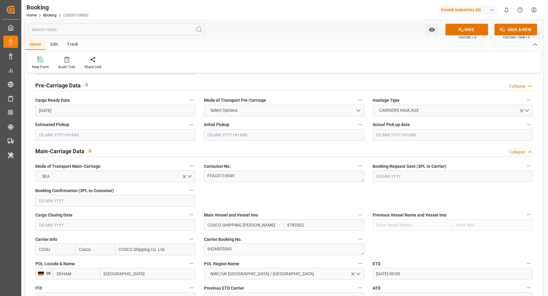
scroll to position [434, 0]
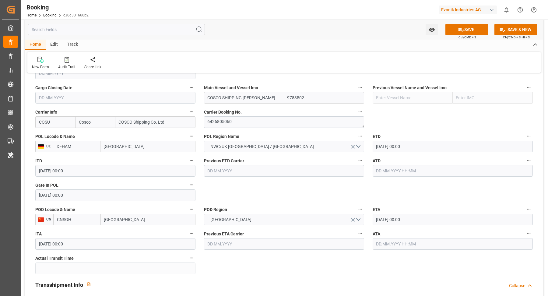
click at [260, 99] on input "COSCO SHIPPING [PERSON_NAME]" at bounding box center [244, 98] width 80 height 12
type input "COSCO SHIPPING [PERSON_NAME]"
drag, startPoint x: 239, startPoint y: 118, endPoint x: 228, endPoint y: 130, distance: 15.7
click at [238, 118] on textarea "6426805060" at bounding box center [284, 122] width 160 height 12
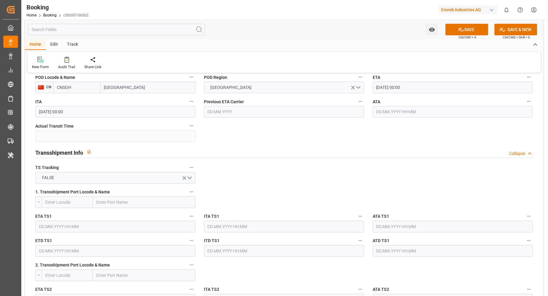
scroll to position [766, 0]
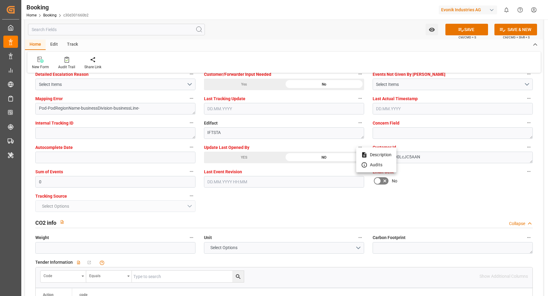
drag, startPoint x: 236, startPoint y: 162, endPoint x: 261, endPoint y: 160, distance: 25.1
click at [236, 162] on div at bounding box center [274, 148] width 548 height 296
click at [241, 158] on body "Created by potrace 1.15, written by Peter Selinger 2001-2017 Created by potrace…" at bounding box center [274, 148] width 548 height 296
click at [235, 157] on div "YES" at bounding box center [244, 158] width 80 height 12
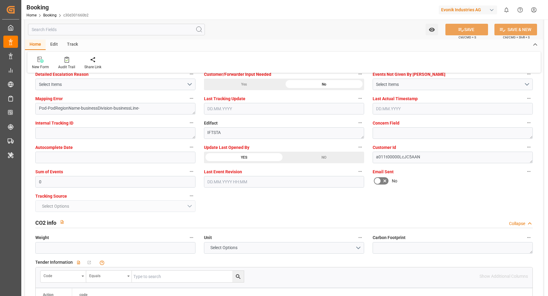
click at [301, 24] on div "Watch Option SAVE Ctrl/CMD + S SAVE & NEW Ctrl/CMD + Shift + S" at bounding box center [284, 29] width 518 height 20
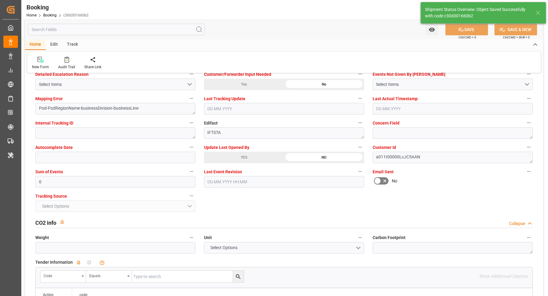
type input "COSCO SHIPPING [PERSON_NAME]"
type input "15.09.2025 05:30"
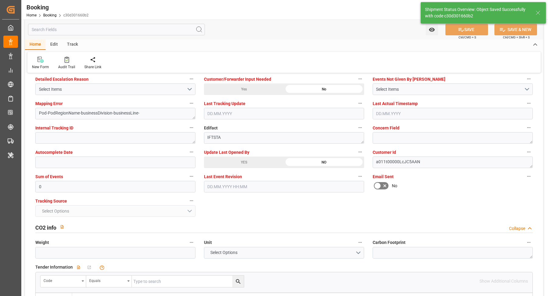
click at [68, 61] on icon at bounding box center [67, 60] width 5 height 6
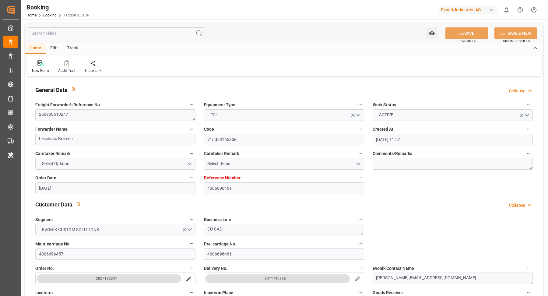
scroll to position [397, 0]
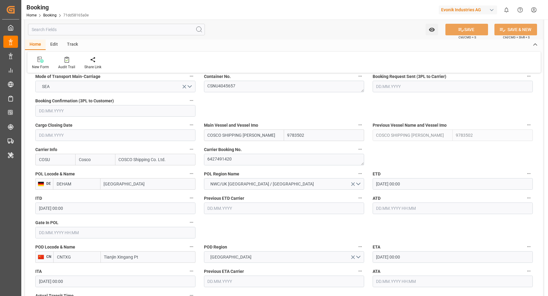
click at [96, 232] on input "text" at bounding box center [115, 233] width 160 height 12
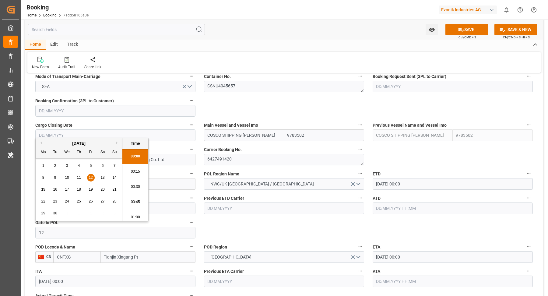
scroll to position [641, 0]
click at [91, 178] on span "12" at bounding box center [91, 177] width 4 height 4
type input "[DATE] 00:00"
click at [262, 44] on div "Home Edit Track" at bounding box center [284, 45] width 518 height 10
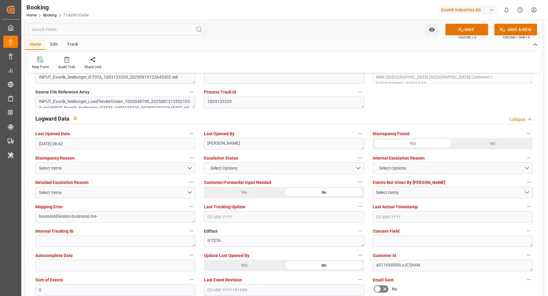
scroll to position [1115, 0]
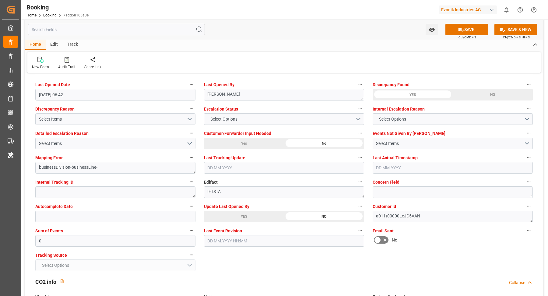
drag, startPoint x: 244, startPoint y: 215, endPoint x: 261, endPoint y: 215, distance: 17.1
click at [244, 215] on div "YES" at bounding box center [244, 217] width 80 height 12
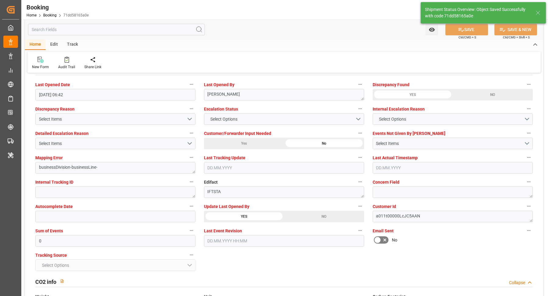
type input "[DATE] 05:30"
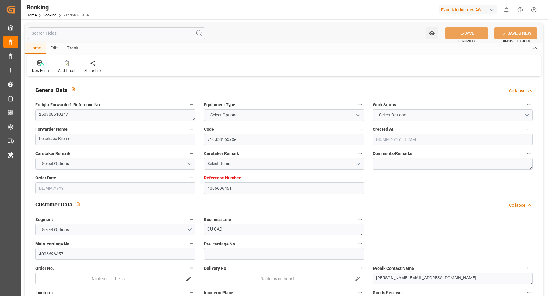
type input "4006696461"
type input "9783502"
type input "Cosco"
type input "COSCO Shipping Co. Ltd."
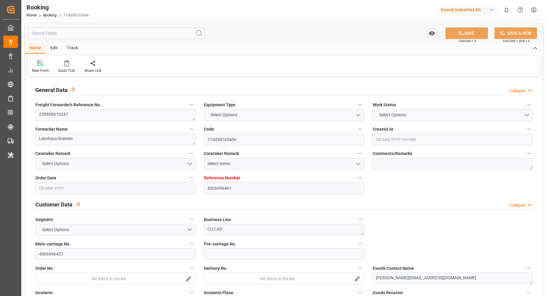
type input "DEHAM"
type input "CNTXG"
type input "0"
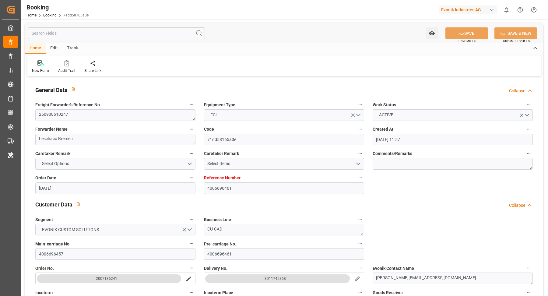
type input "[DATE] 11:57"
type input "[DATE]"
type input "[DATE] 00:00"
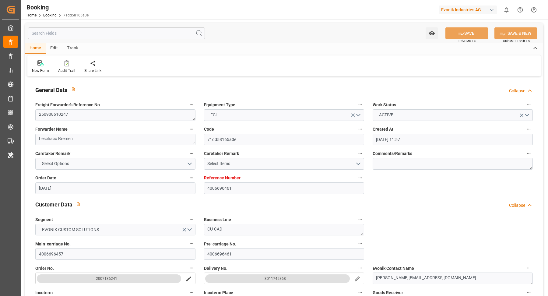
type input "[DATE] 00:00"
type input "[DATE] 05:30"
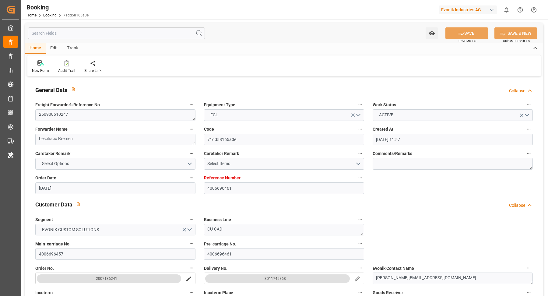
scroll to position [90, 0]
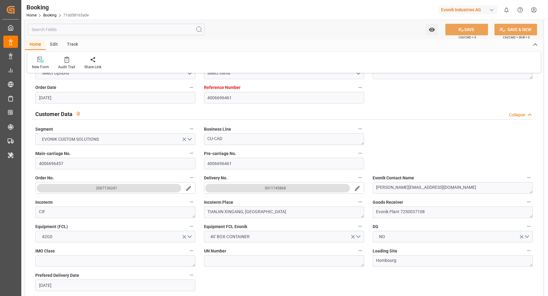
click at [65, 55] on div "New Form Audit Trail Share Link" at bounding box center [283, 62] width 513 height 21
click at [69, 60] on div at bounding box center [66, 59] width 17 height 6
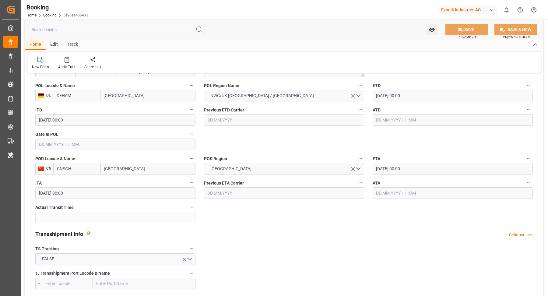
scroll to position [461, 0]
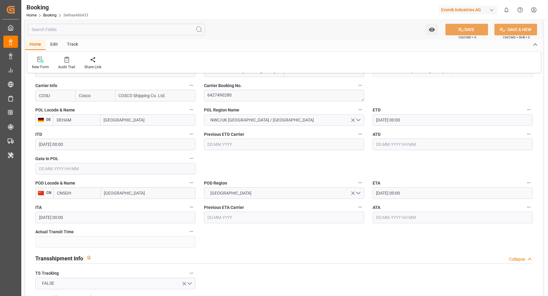
click at [69, 168] on input "text" at bounding box center [115, 169] width 160 height 12
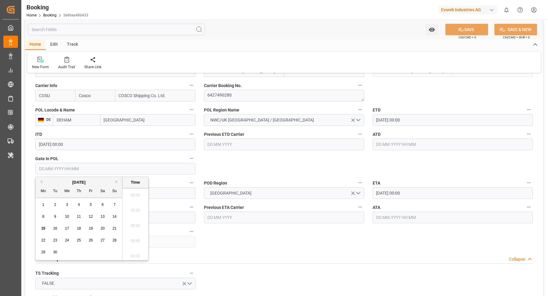
scroll to position [641, 0]
click at [70, 168] on input "text" at bounding box center [115, 169] width 160 height 12
click at [93, 218] on span "12" at bounding box center [91, 216] width 4 height 4
type input "12.09.2025 00:00"
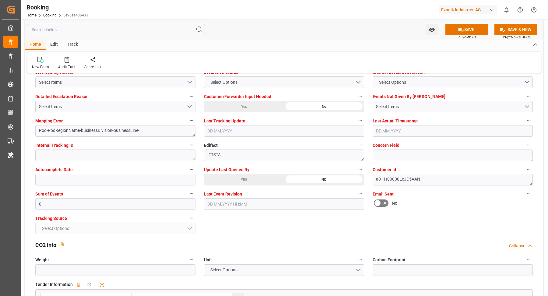
scroll to position [1142, 0]
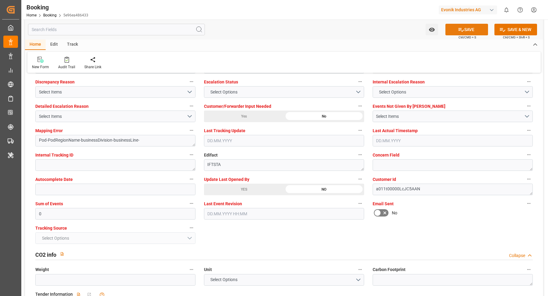
click at [466, 27] on button "SAVE" at bounding box center [466, 30] width 43 height 12
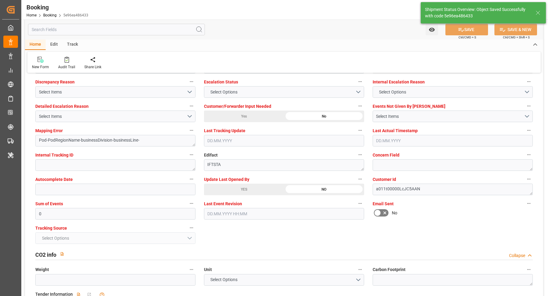
type textarea "[PERSON_NAME]"
type input "15.09.2025 05:32"
click at [67, 64] on div "Audit Trail" at bounding box center [66, 66] width 17 height 5
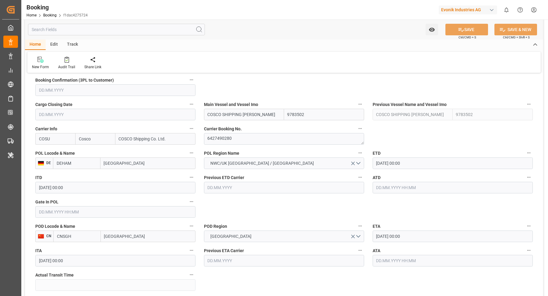
scroll to position [422, 0]
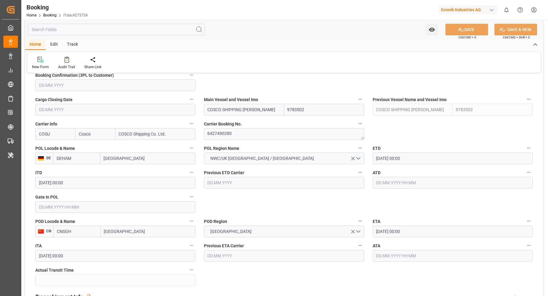
click at [77, 200] on div "Gate In POL" at bounding box center [115, 203] width 169 height 24
click at [79, 201] on input "text" at bounding box center [115, 207] width 160 height 12
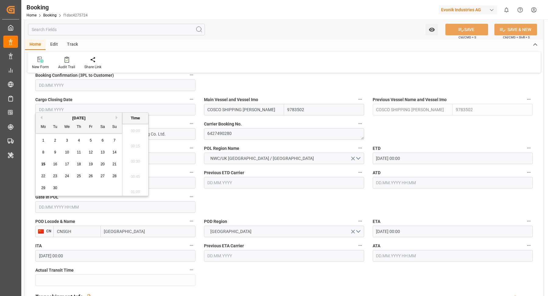
scroll to position [641, 0]
drag, startPoint x: 90, startPoint y: 152, endPoint x: 258, endPoint y: 182, distance: 170.1
click at [90, 152] on span "12" at bounding box center [91, 152] width 4 height 4
type input "12.09.2025 00:00"
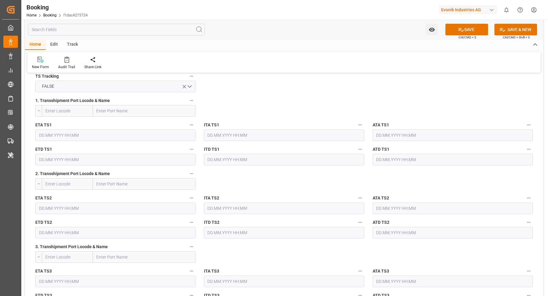
scroll to position [697, 0]
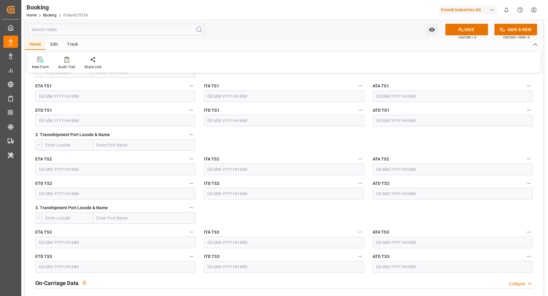
click at [473, 26] on button "SAVE" at bounding box center [466, 30] width 43 height 12
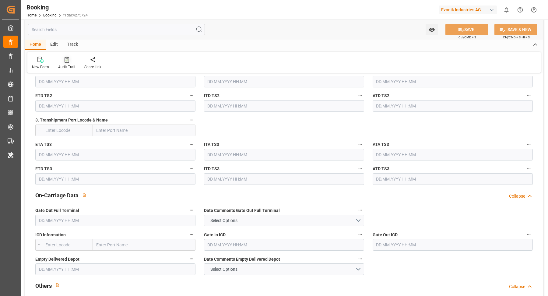
click at [66, 62] on icon at bounding box center [67, 60] width 5 height 6
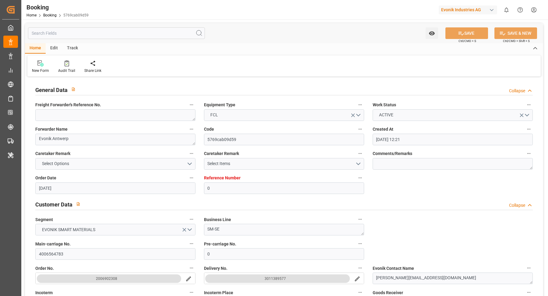
scroll to position [155, 0]
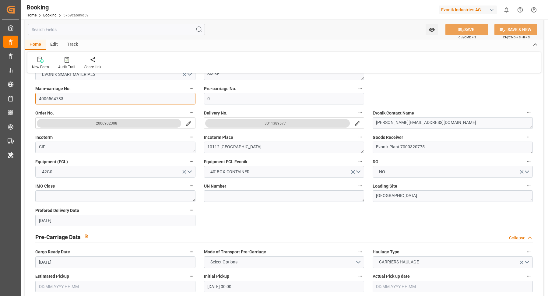
click at [106, 102] on input "4006564783" at bounding box center [115, 99] width 160 height 12
click at [105, 101] on input "4006564783" at bounding box center [115, 99] width 160 height 12
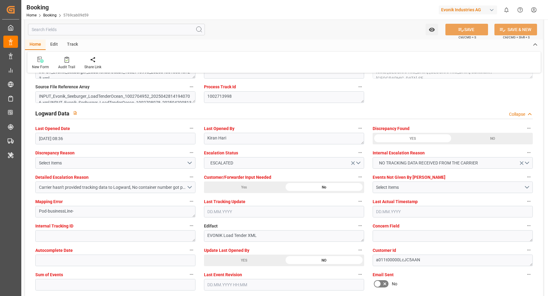
scroll to position [1101, 0]
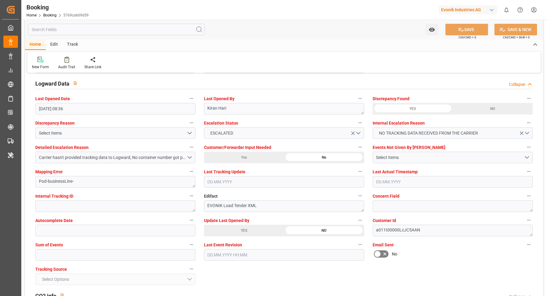
click at [237, 230] on div "YES" at bounding box center [244, 231] width 80 height 12
click at [69, 56] on div at bounding box center [66, 59] width 17 height 6
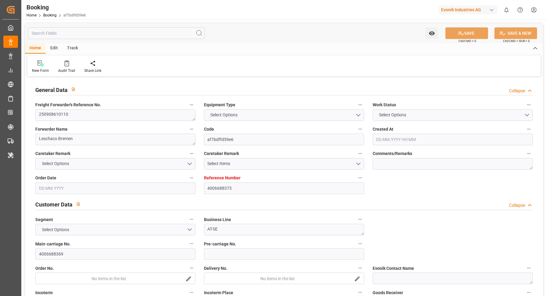
type input "4006688373"
type input "9665621"
type input "Hapag [PERSON_NAME]"
type input "Hapag Lloyd Aktiengesellschaft"
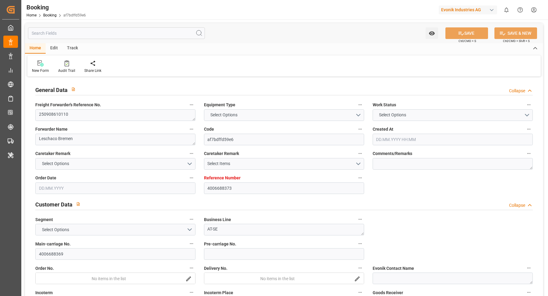
type input "DEHAM"
type input "INNSA"
type input "0"
type input "DEHAM"
type input "INNSA"
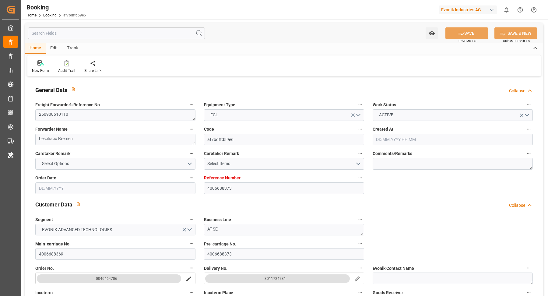
type input "20.08.2025 11:27"
type input "20.08.2025"
type input "30.10.2025"
type input "03.09.2025"
type input "16.09.2025 05:00"
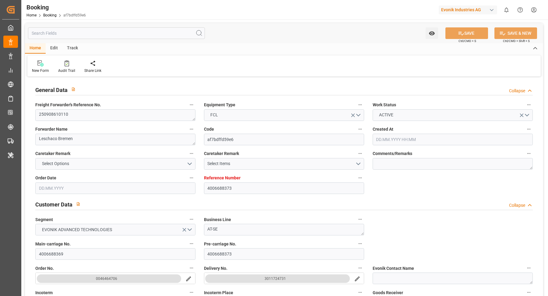
type input "[DATE] 00:00"
type input "29.10.2025 10:00"
type input "29.10.2025 00:00"
type input "15.09.2025 04:09"
type input "[DATE]"
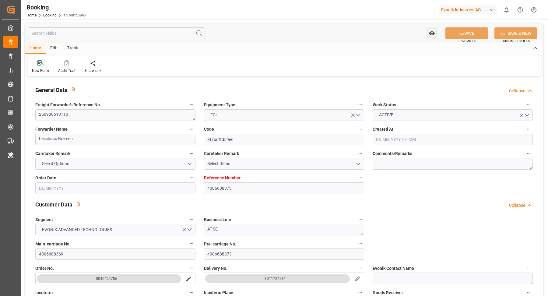
type input "14.09.2025 23:42"
type input "16.09.2025 05:00"
type input "29.10.2025 10:00"
type input "29.10.2025 17:09"
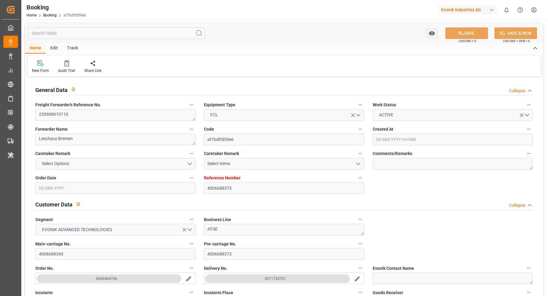
type input "02.11.2025 17:09"
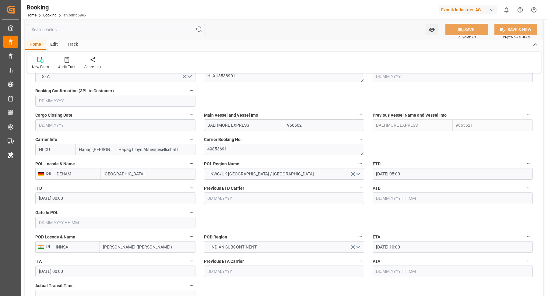
scroll to position [417, 0]
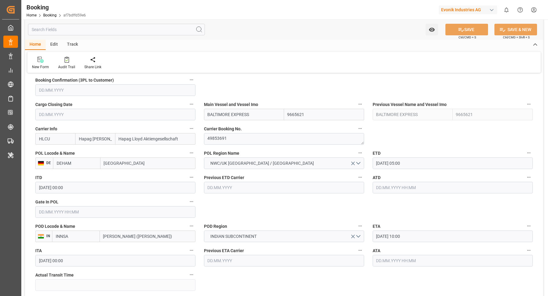
click at [431, 162] on input "16.09.2025 05:00" at bounding box center [453, 163] width 160 height 12
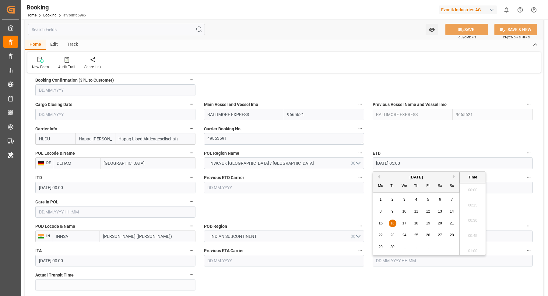
scroll to position [276, 0]
click at [454, 214] on div "14" at bounding box center [452, 211] width 8 height 7
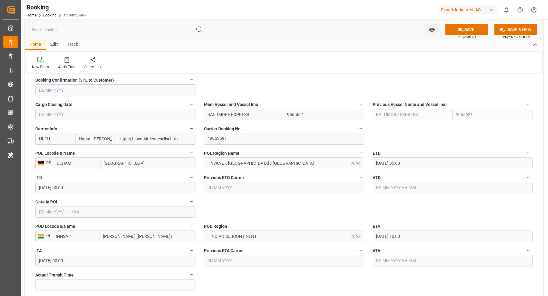
click at [418, 166] on input "14.09.2025 05:00" at bounding box center [453, 163] width 160 height 12
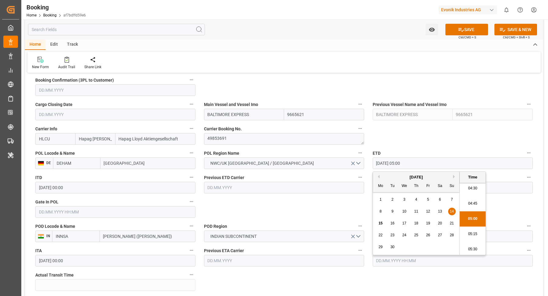
click at [397, 224] on div "15 16 17 18 19 20 21" at bounding box center [416, 223] width 83 height 12
click at [393, 228] on div "15 16 17 18 19 20 21" at bounding box center [416, 223] width 83 height 12
click at [393, 221] on span "16" at bounding box center [392, 223] width 4 height 4
type input "16.09.2025 05:00"
click at [417, 147] on div "ETD 16.09.2025 05:00" at bounding box center [452, 159] width 169 height 24
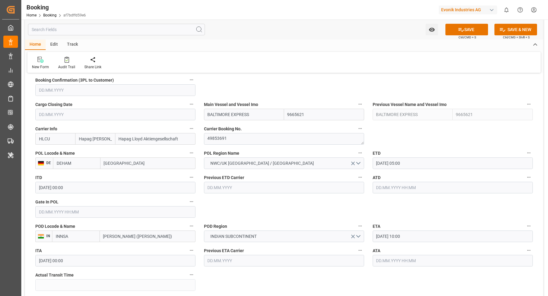
scroll to position [0, 0]
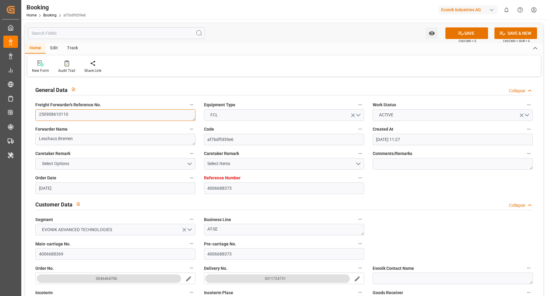
click at [95, 119] on textarea "250908610110" at bounding box center [115, 115] width 160 height 12
click at [95, 118] on textarea "250908610110" at bounding box center [115, 115] width 160 height 12
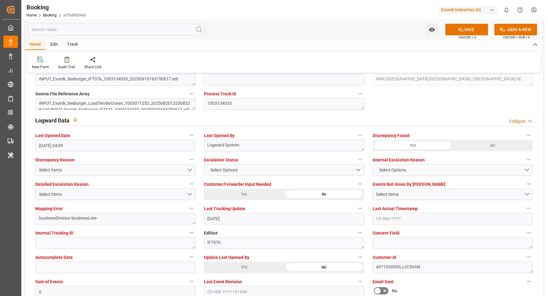
scroll to position [1223, 0]
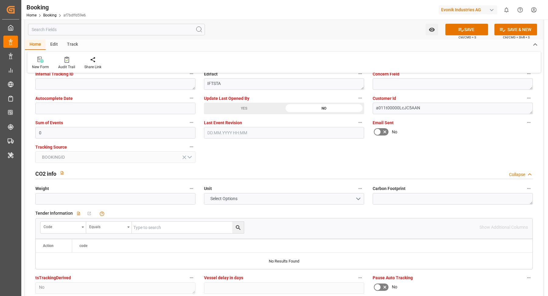
click at [246, 111] on div "YES" at bounding box center [244, 109] width 80 height 12
click at [250, 107] on div "YES" at bounding box center [244, 109] width 80 height 12
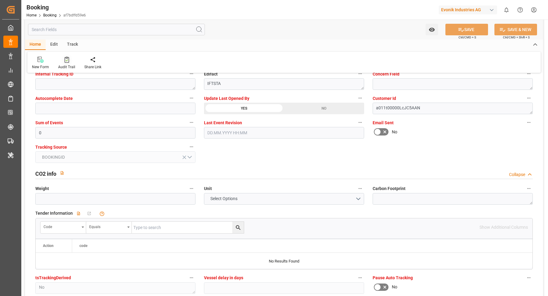
click at [66, 59] on icon at bounding box center [67, 60] width 5 height 6
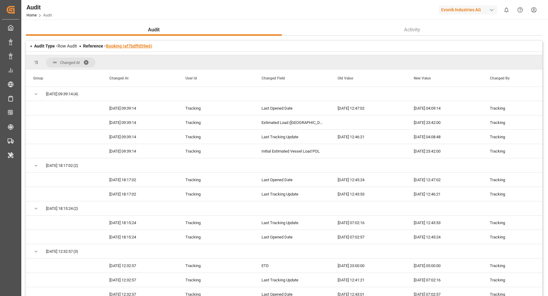
click at [134, 47] on link "Booking (af7bdffd59e6)" at bounding box center [129, 46] width 46 height 5
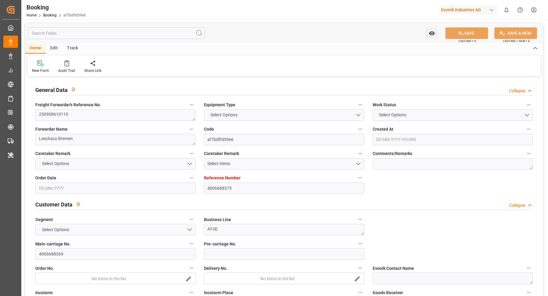
type input "4006688373"
type input "9665621"
type input "Hapag Lloyd"
type input "Hapag Lloyd Aktiengesellschaft"
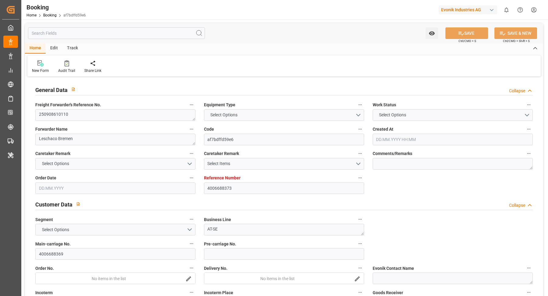
type input "DEHAM"
type input "INNSA"
type input "0"
type input "DEHAM"
type input "INNSA"
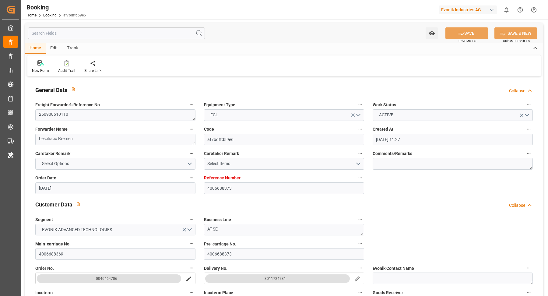
type input "20.08.2025 11:27"
type input "20.08.2025"
type input "30.10.2025"
type input "03.09.2025"
type input "16.09.2025 05:00"
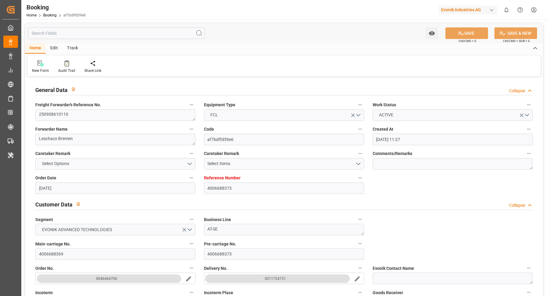
type input "15.09.2025 00:00"
type input "29.10.2025 10:00"
type input "29.10.2025 00:00"
type input "15.09.2025 05:41"
type input "15.09.2025"
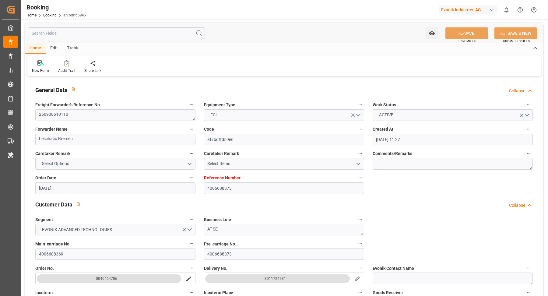
type input "14.09.2025 23:42"
type input "16.09.2025 05:00"
type input "29.10.2025 10:00"
type input "29.10.2025 17:09"
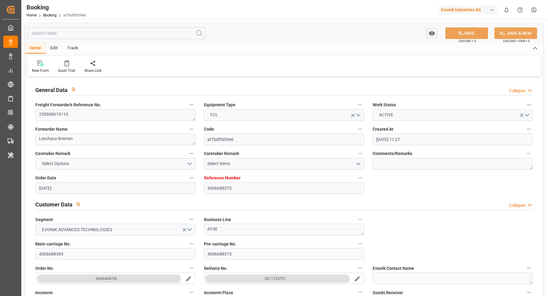
type input "02.11.2025 17:09"
click at [68, 63] on icon at bounding box center [67, 63] width 5 height 6
type input "4006690555"
type input "9332987"
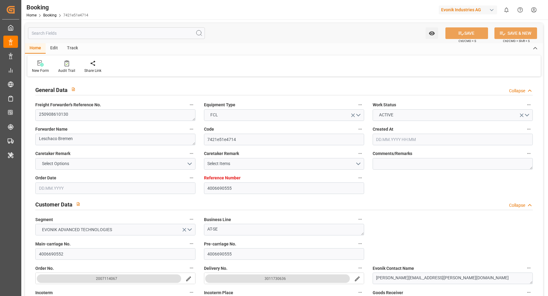
type input "Hapag [PERSON_NAME]"
type input "Hapag Lloyd Aktiengesellschaft"
type input "DEBRV"
type input "USORF"
type input "DEBRV"
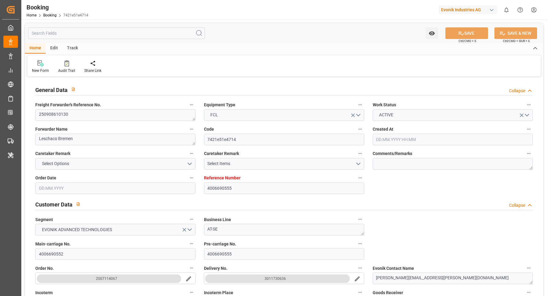
type input "USORF"
type input "[DATE] 11:50"
type input "[DATE]"
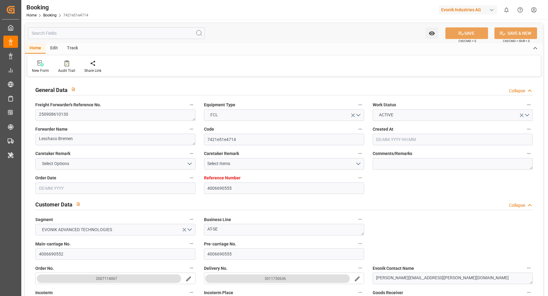
type input "[DATE] 22:00"
type input "[DATE] 00:00"
type input "[DATE] 13:00"
type input "[DATE] 00:00"
type input "[DATE] 03:40"
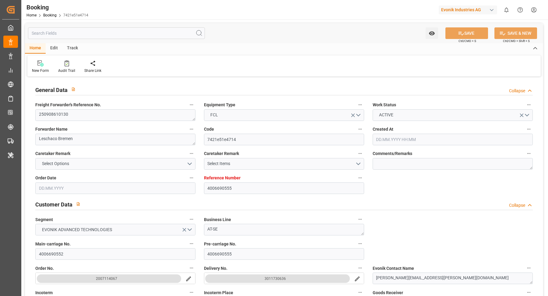
type input "[DATE]"
type input "[DATE] 22:00"
type input "[DATE] 13:00"
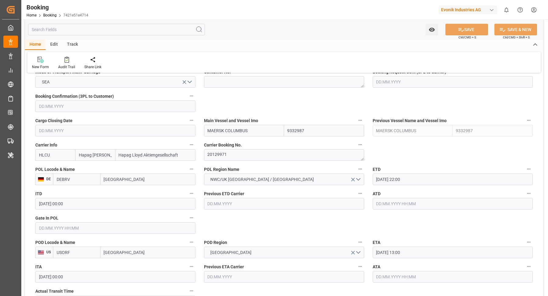
scroll to position [411, 0]
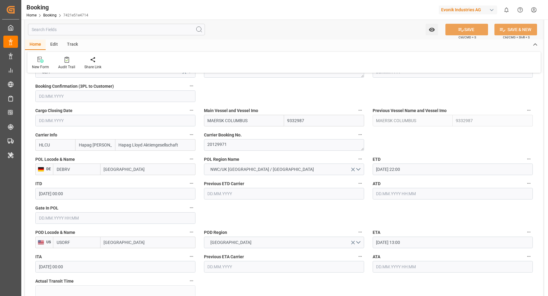
click at [77, 215] on input "text" at bounding box center [115, 218] width 160 height 12
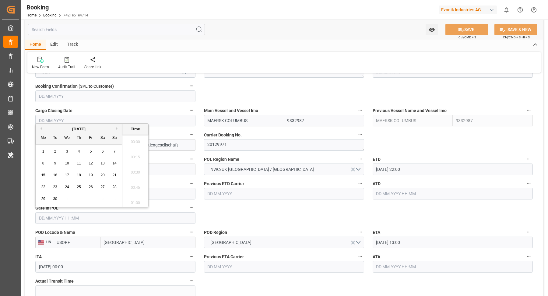
scroll to position [641, 0]
click at [43, 177] on span "15" at bounding box center [43, 175] width 4 height 4
type input "[DATE] 00:00"
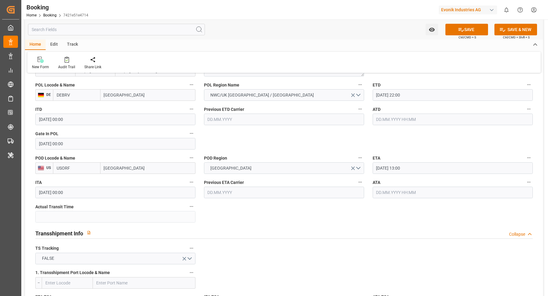
scroll to position [407, 0]
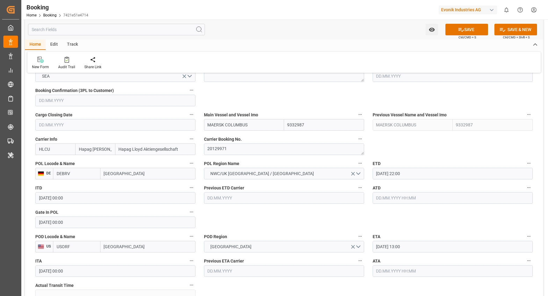
click at [261, 123] on input "MAERSK COLUMBUS" at bounding box center [244, 125] width 80 height 12
click at [260, 133] on div "MAERSK COLUMBUS - 9332987" at bounding box center [237, 139] width 66 height 14
type input "MAERSK COLUMBUS"
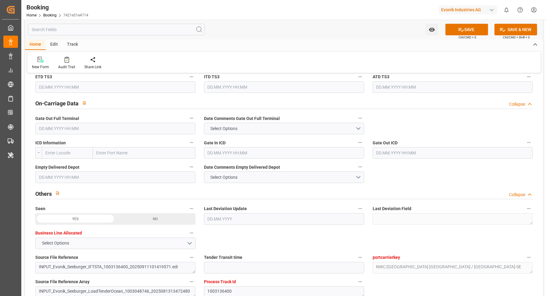
scroll to position [837, 0]
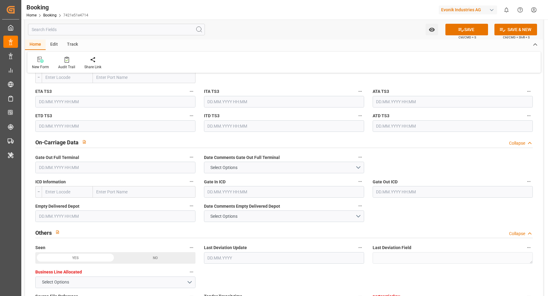
click at [125, 188] on input "text" at bounding box center [144, 192] width 103 height 12
paste input "[GEOGRAPHIC_DATA]"
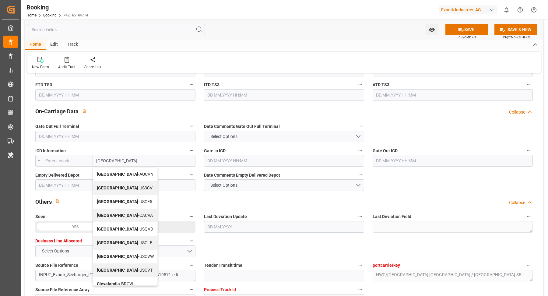
scroll to position [806, 0]
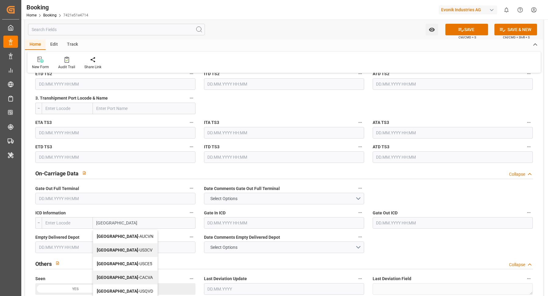
type input "[GEOGRAPHIC_DATA]"
click at [74, 223] on input "text" at bounding box center [67, 223] width 51 height 12
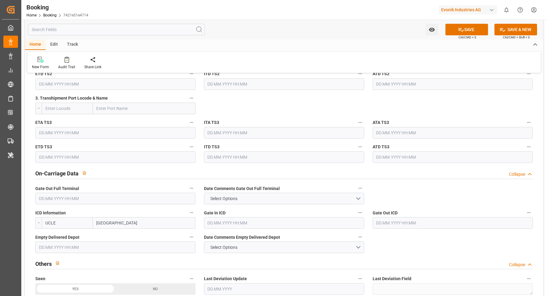
click at [47, 222] on input "UCLE" at bounding box center [67, 223] width 51 height 12
type input "USCLE"
click at [69, 237] on span "USCLE - Cleveland" at bounding box center [66, 239] width 41 height 11
type input "Cleveland"
type input "USCLE"
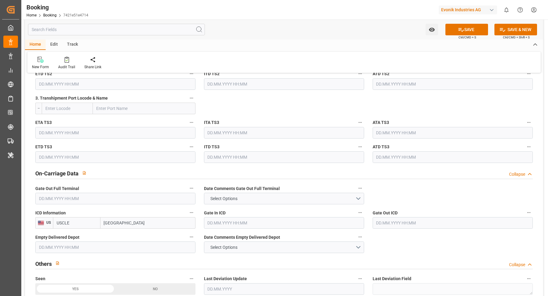
click at [259, 42] on div "Home Edit Track" at bounding box center [284, 45] width 518 height 10
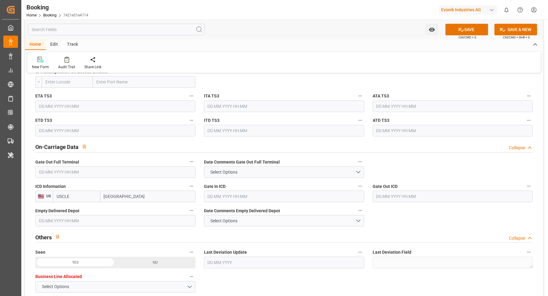
click at [265, 55] on div "New Form Audit Trail Share Link" at bounding box center [283, 62] width 513 height 21
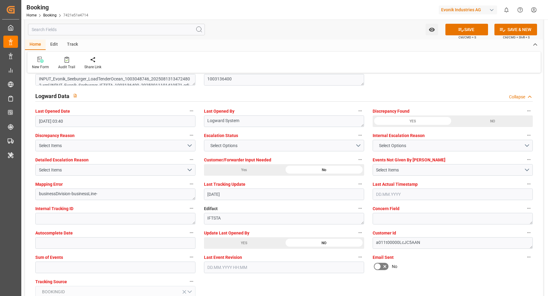
scroll to position [1168, 0]
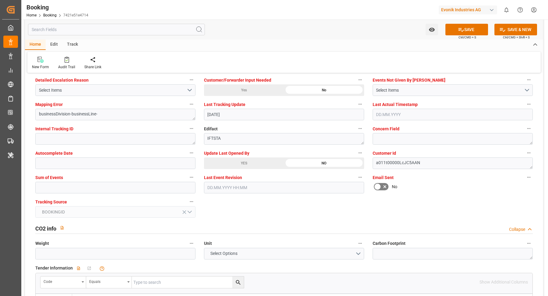
click at [241, 161] on div "YES" at bounding box center [244, 163] width 80 height 12
click at [91, 184] on input "text" at bounding box center [115, 188] width 160 height 12
type input "0"
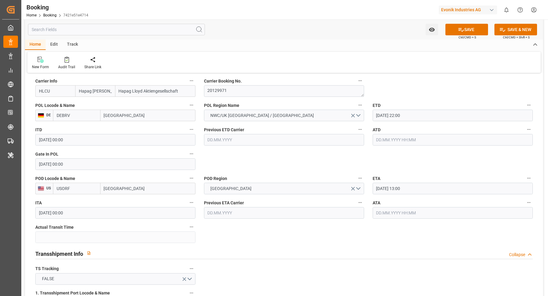
scroll to position [305, 0]
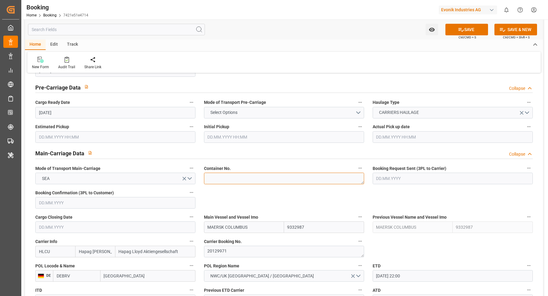
click at [234, 181] on textarea at bounding box center [284, 179] width 160 height 12
paste textarea "HLBU 1250821"
click at [220, 177] on textarea "HLBU 1250821" at bounding box center [284, 179] width 160 height 12
click at [284, 180] on textarea "HLBU1250821" at bounding box center [284, 179] width 160 height 12
type textarea "HLBU1250821"
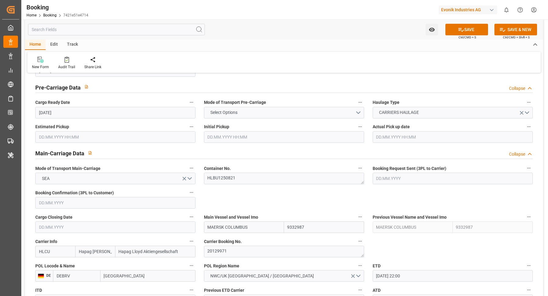
click at [309, 32] on div "Watch Option SAVE Ctrl/CMD + S SAVE & NEW Ctrl/CMD + Shift + S" at bounding box center [284, 29] width 518 height 20
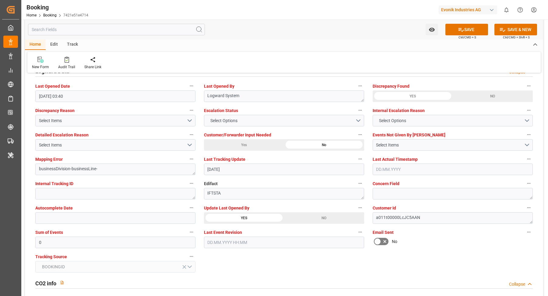
scroll to position [1153, 0]
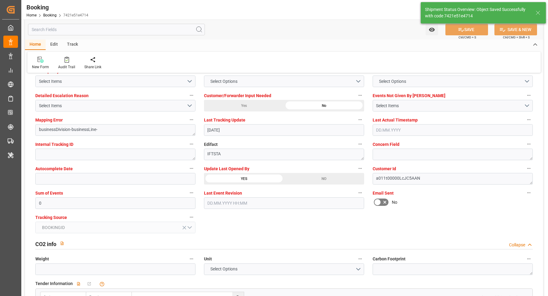
type textarea "Vasantha Kumar"
type input "15.09.2025 05:46"
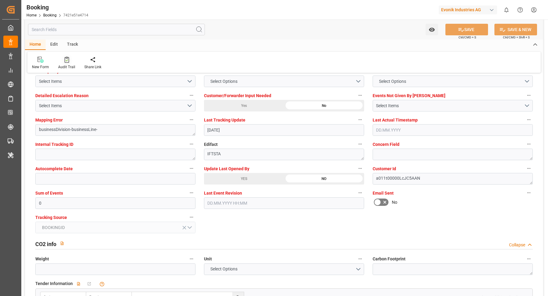
click at [68, 64] on div "Audit Trail" at bounding box center [66, 66] width 17 height 5
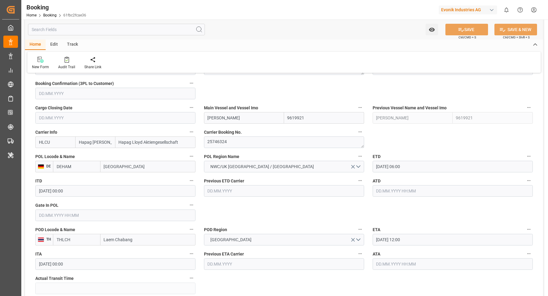
scroll to position [320, 0]
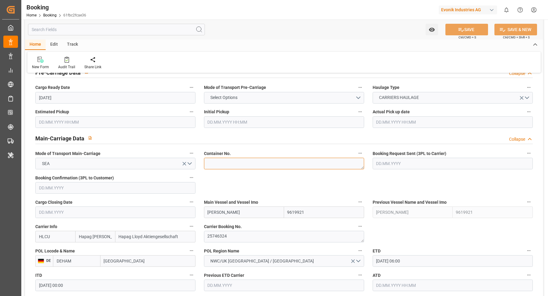
click at [237, 164] on textarea at bounding box center [284, 164] width 160 height 12
paste textarea "UACU 8443091"
drag, startPoint x: 220, startPoint y: 163, endPoint x: 255, endPoint y: 163, distance: 35.3
click at [220, 163] on textarea "UACU 8443091" at bounding box center [284, 164] width 160 height 12
click at [268, 163] on textarea "UACU8443091" at bounding box center [284, 164] width 160 height 12
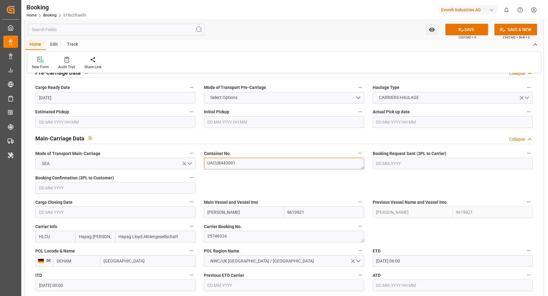
type textarea "UACU8443091"
click at [292, 41] on div "Home Edit Track" at bounding box center [284, 45] width 518 height 10
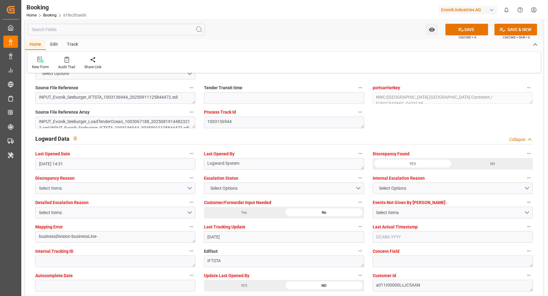
scroll to position [1129, 0]
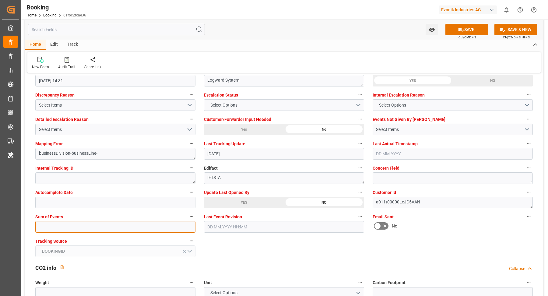
click at [100, 227] on input "text" at bounding box center [115, 227] width 160 height 12
type input "0"
click at [459, 29] on icon at bounding box center [461, 30] width 5 height 4
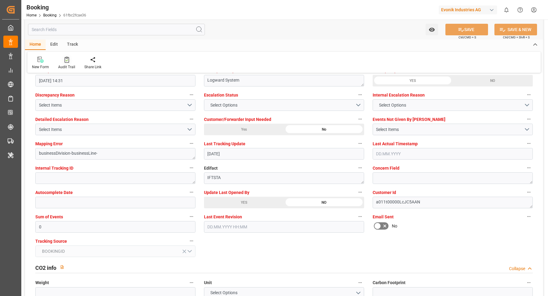
click at [69, 60] on div at bounding box center [66, 59] width 17 height 6
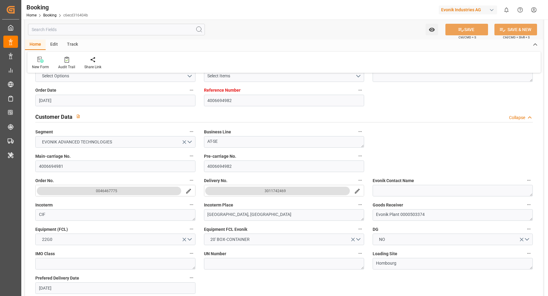
scroll to position [397, 0]
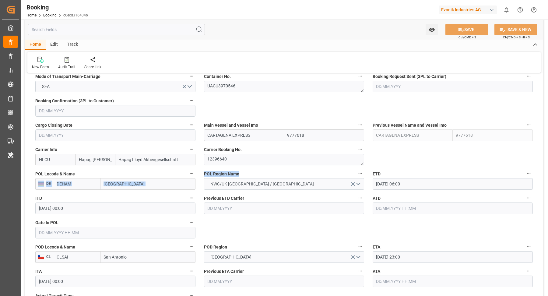
drag, startPoint x: 199, startPoint y: 174, endPoint x: 362, endPoint y: 183, distance: 163.5
click at [378, 183] on input "16.09.2025 06:00" at bounding box center [453, 184] width 160 height 12
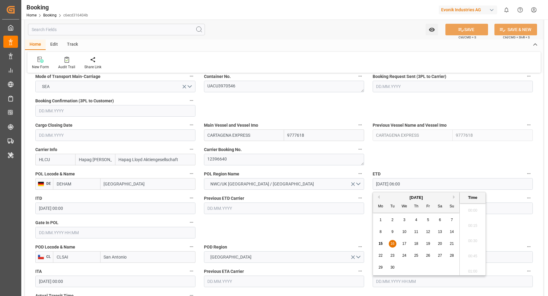
scroll to position [337, 0]
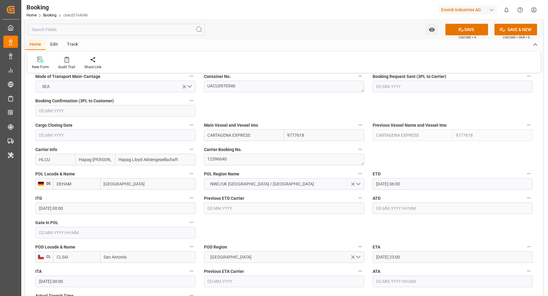
drag, startPoint x: 379, startPoint y: 184, endPoint x: 313, endPoint y: 199, distance: 67.7
click at [313, 199] on label "Previous ETD Carrier" at bounding box center [284, 198] width 160 height 9
click at [356, 199] on button "Previous ETD Carrier" at bounding box center [360, 198] width 8 height 8
click at [319, 48] on div at bounding box center [274, 148] width 548 height 296
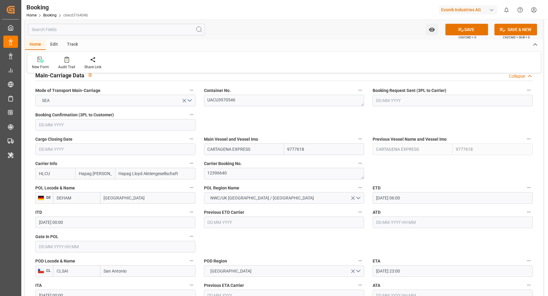
scroll to position [378, 0]
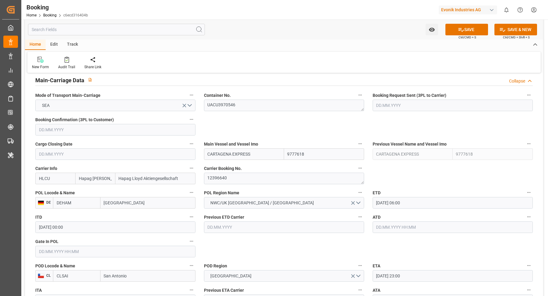
click at [267, 156] on input "CARTAGENA EXPRESS" at bounding box center [244, 154] width 80 height 12
click at [258, 165] on span "CARTAGENA EXPRESS - 9777618" at bounding box center [239, 167] width 62 height 5
type input "CARTAGENA EXPRESS"
click at [284, 46] on div "Home Edit Track" at bounding box center [284, 45] width 518 height 10
click at [264, 44] on div "Home Edit Track" at bounding box center [284, 45] width 518 height 10
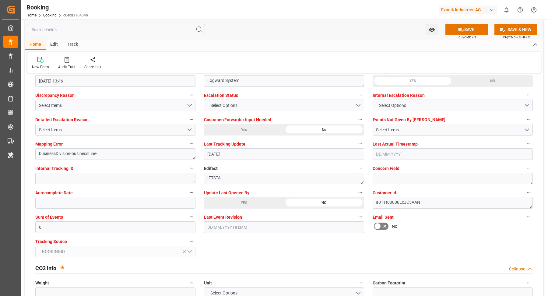
scroll to position [1211, 0]
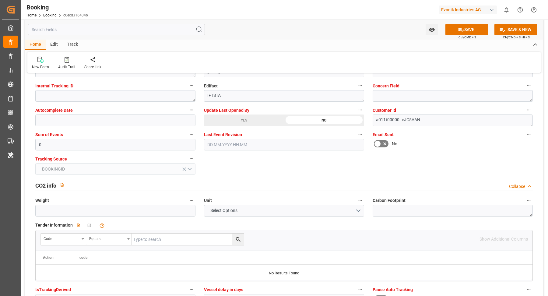
click at [226, 116] on div "YES" at bounding box center [244, 120] width 80 height 12
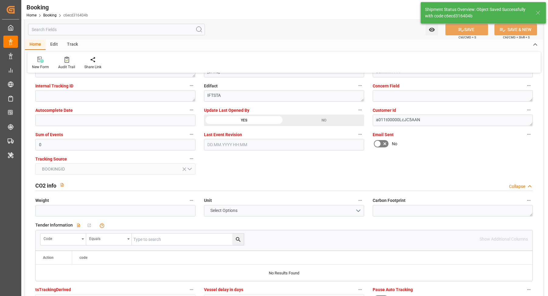
type textarea "Vasantha Kumar"
type input "15.09.2025 05:51"
click at [66, 61] on icon at bounding box center [67, 60] width 5 height 6
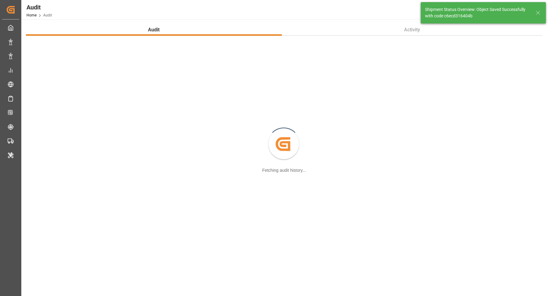
click at [65, 60] on div "Created by potrace 1.15, written by Peter Selinger 2001-2017 Fetching audit his…" at bounding box center [284, 144] width 516 height 207
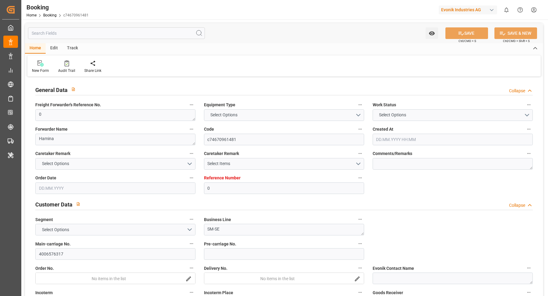
type input "0"
type input "FIKTK"
type input "CNSGH"
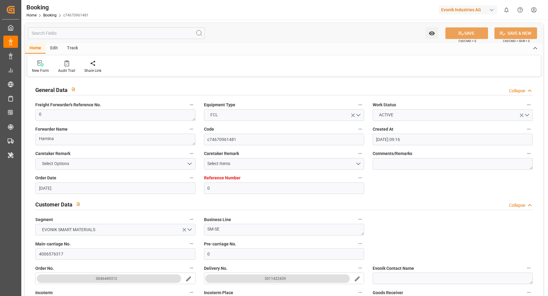
type input "[DATE] 09:16"
type input "[DATE]"
type input "[DATE] 00:00"
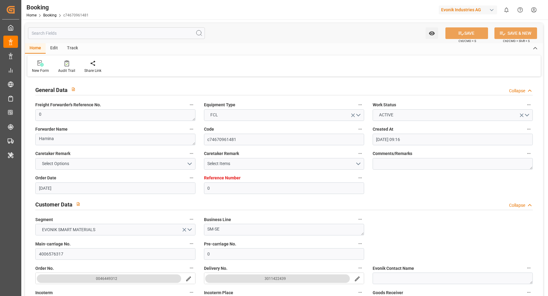
type input "[DATE] 00:00"
type input "[DATE]"
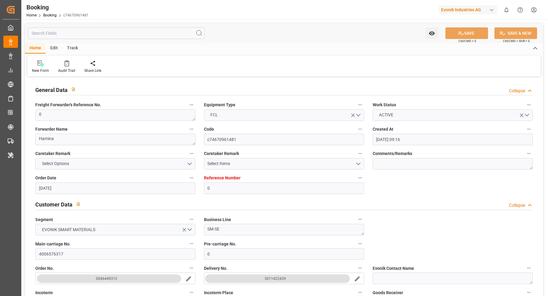
type input "[DATE] 04:51"
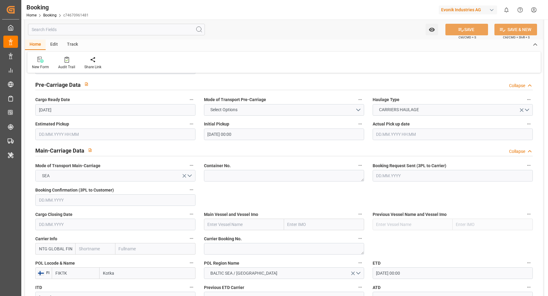
scroll to position [278, 0]
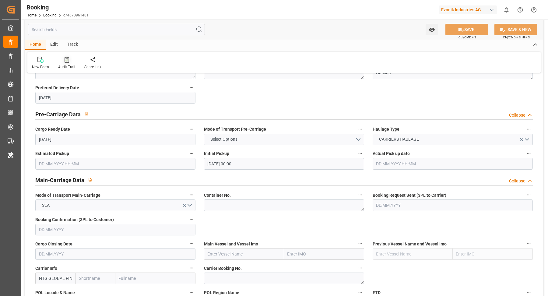
click at [64, 67] on div "Audit Trail" at bounding box center [66, 66] width 17 height 5
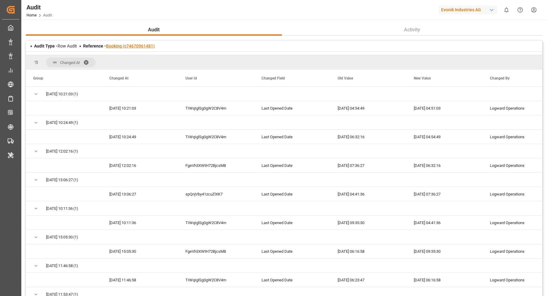
click at [145, 44] on link "Booking (c74670961481)" at bounding box center [130, 46] width 49 height 5
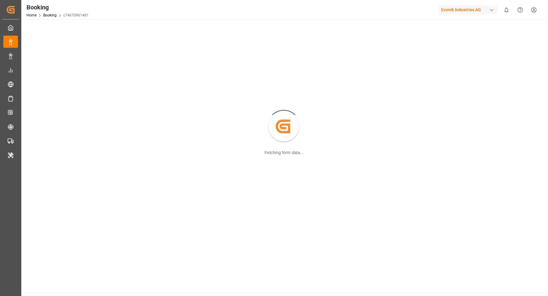
scroll to position [66, 0]
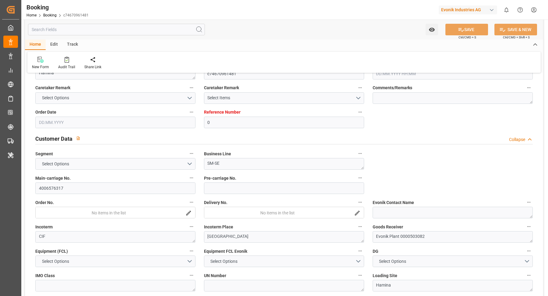
type input "0"
type input "FIKTK"
type input "CNSGH"
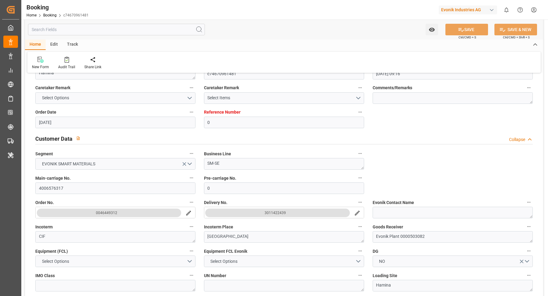
type input "[DATE] 09:16"
type input "[DATE]"
type input "[DATE] 00:00"
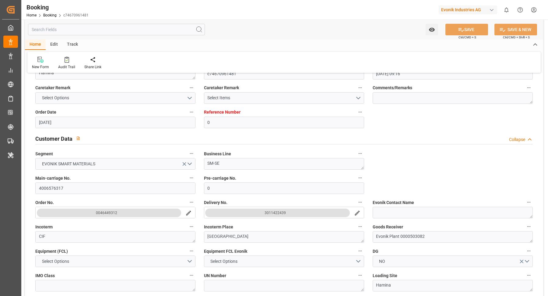
type input "08.05.2025 00:00"
type input "30.06.2025 00:00"
type input "20.05.2025"
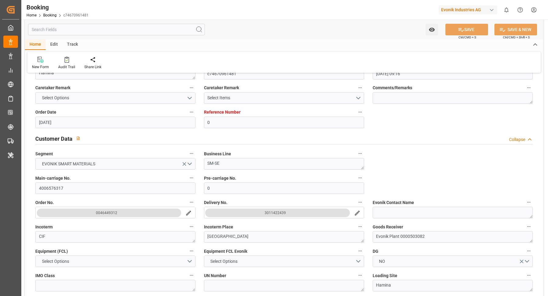
type input "15.09.2025 04:51"
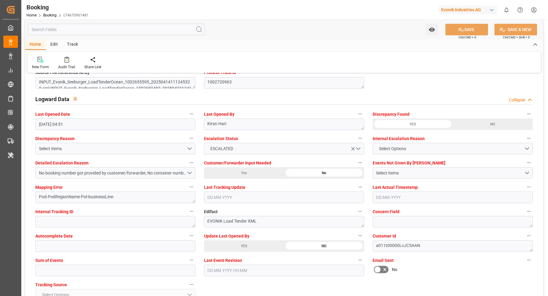
scroll to position [1116, 0]
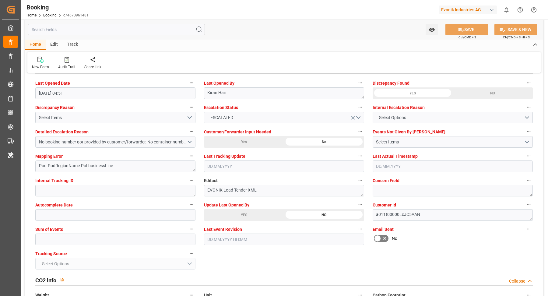
click at [255, 219] on div "Update Last Opened By YES NO" at bounding box center [284, 211] width 169 height 24
drag, startPoint x: 252, startPoint y: 215, endPoint x: 314, endPoint y: 213, distance: 62.1
click at [252, 215] on div "YES" at bounding box center [244, 215] width 80 height 12
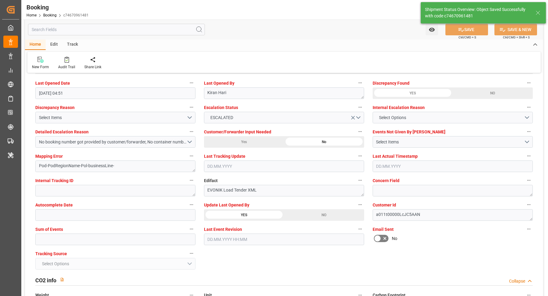
type textarea "[PERSON_NAME]"
type input "15.09.2025 06:26"
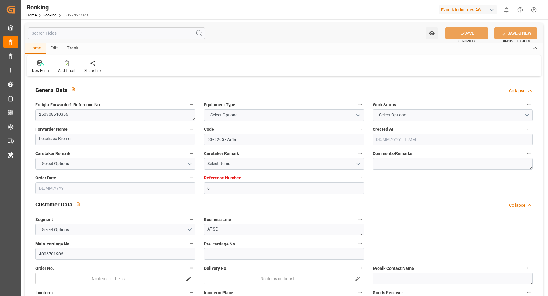
type input "0"
type input "9332860"
type input "ONE"
type input "Ocean Network Express"
type input "DEHAM"
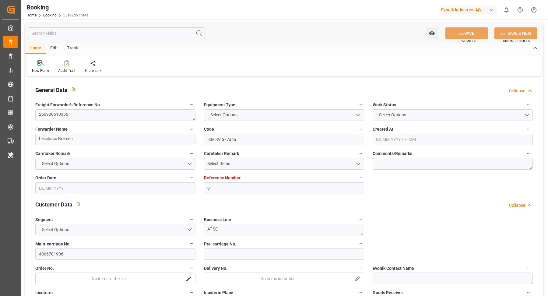
type input "INKTP"
type input "LKCMB"
type input "DEHAM"
type input "INKAT"
type input "9169495"
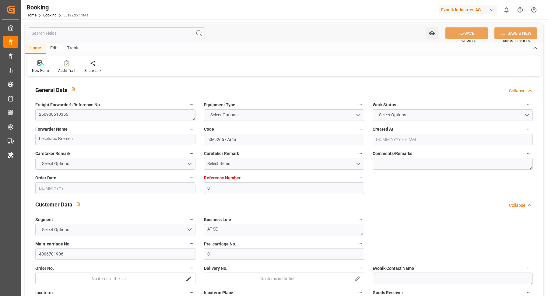
type input "[DATE] 11:05"
type input "[DATE]"
type input "[DATE] 15:00"
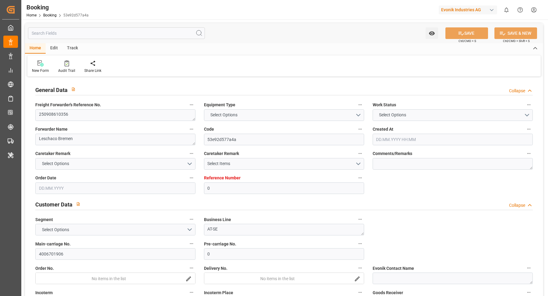
type input "18.09.2025 00:00"
type input "17.11.2025 08:00"
type input "17.11.2025 00:00"
type input "14.11.2025 03:00"
type input "06.11.2025 00:00"
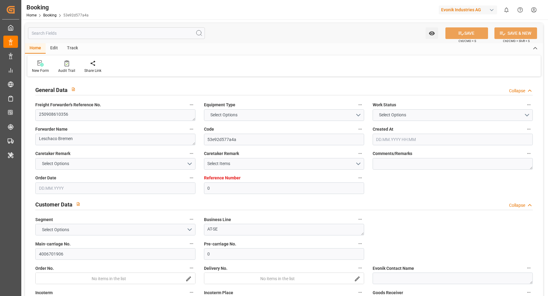
type input "15.11.2025 02:00"
type input "15.11.2025 00:00"
type input "14.09.2025 12:20"
type input "[DATE]"
type input "19.09.2025 15:00"
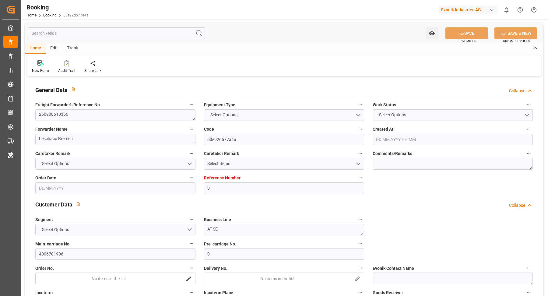
type input "14.11.2025 03:00"
type input "15.11.2025 02:00"
type input "17.11.2025 08:00"
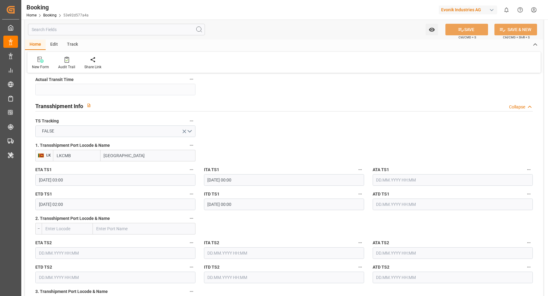
scroll to position [618, 0]
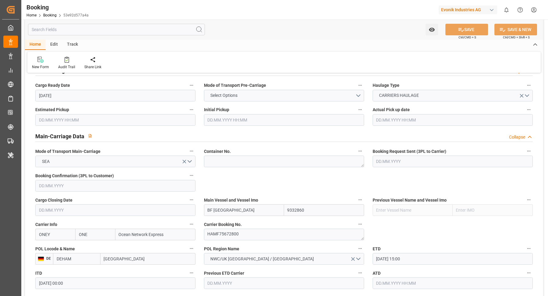
scroll to position [296, 0]
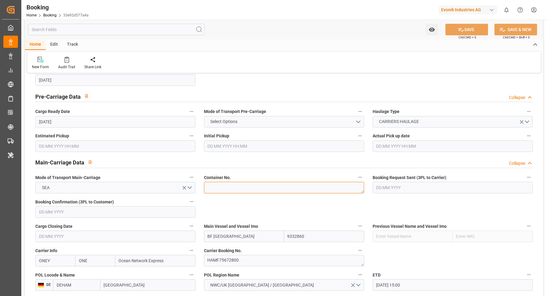
click at [232, 190] on textarea at bounding box center [284, 188] width 160 height 12
paste textarea "ONEU2465894"
type textarea "ONEU2465894"
click at [291, 61] on div "New Form Audit Trail Share Link" at bounding box center [283, 62] width 513 height 21
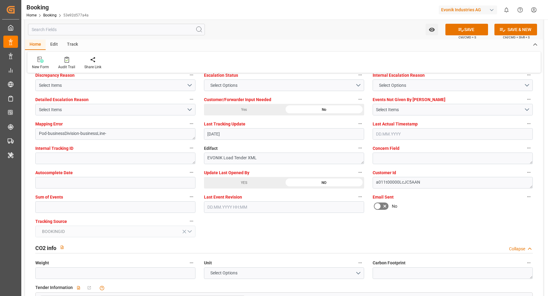
scroll to position [1159, 0]
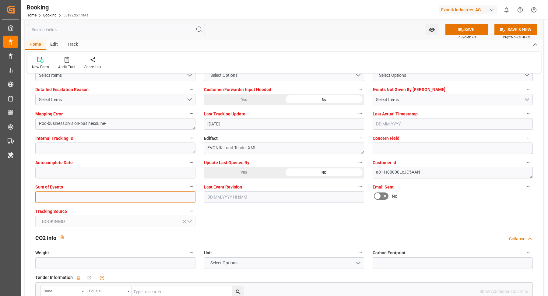
click at [81, 193] on input "text" at bounding box center [115, 197] width 160 height 12
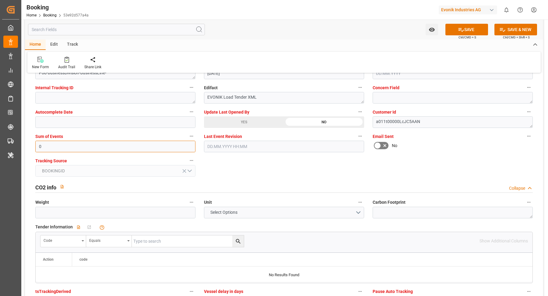
type input "0"
click at [246, 118] on div "YES" at bounding box center [244, 122] width 80 height 12
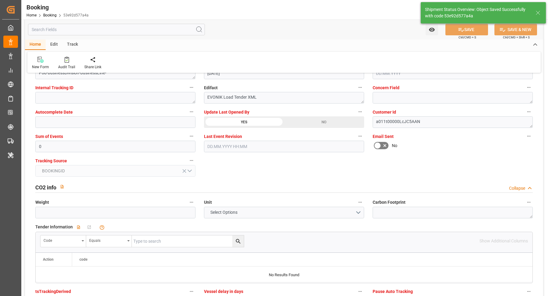
type textarea "[PERSON_NAME]"
type input "15.09.2025 06:38"
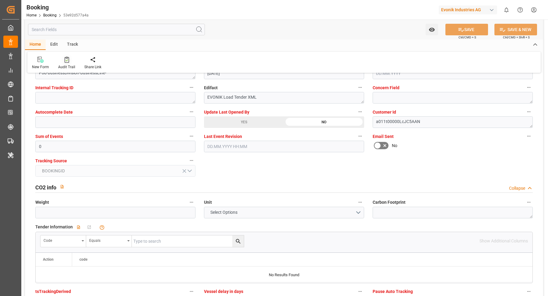
click at [66, 62] on icon at bounding box center [67, 60] width 5 height 6
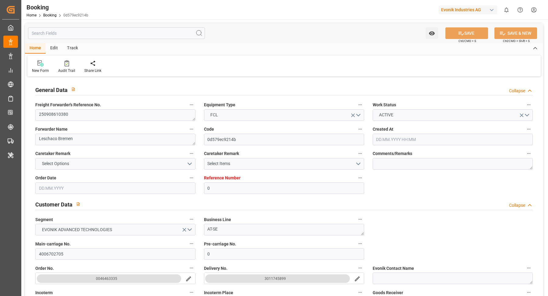
type input "0"
type input "9783502"
type input "OOCL"
type input "Orient Overseas Container Line Ltd"
type input "DEHAM"
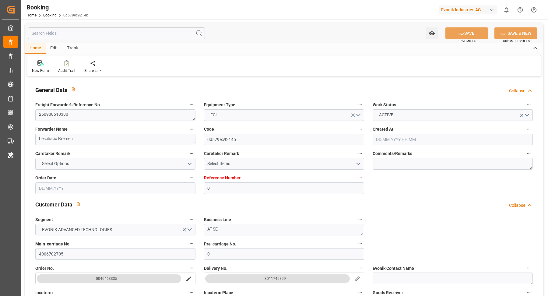
type input "KRPUS"
type input "CNSHG"
type input "DEHAM"
type input "KRPUS"
type input "9516454"
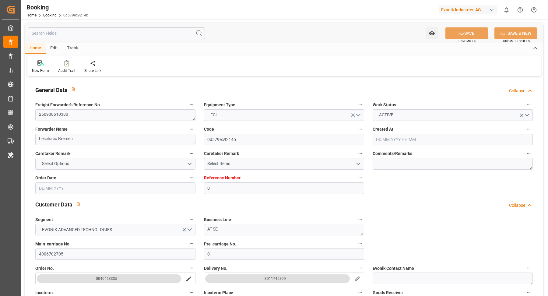
type input "[DATE] 13:01"
type input "[DATE]"
type input "[DATE] 23:00"
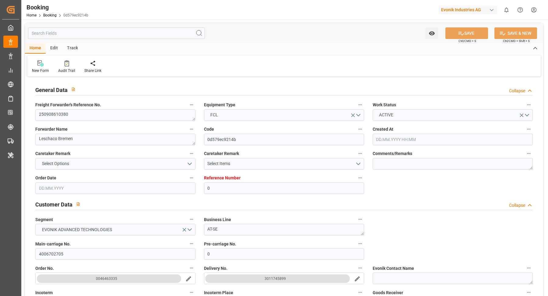
type input "[DATE] 00:00"
type input "[DATE] 18:11"
type input "[DATE] 10:00"
type input "[DATE] 00:00"
type input "[DATE] 08:00"
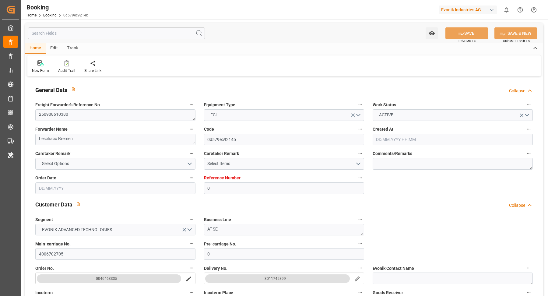
type input "[DATE] 00:00"
type input "[DATE] 02:00"
type input "[DATE] 00:00"
type input "[DATE] 20:43"
type input "[DATE]"
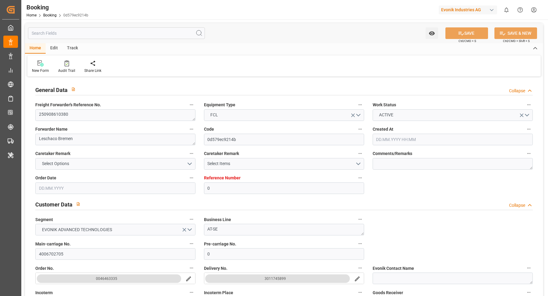
type input "[DATE] 23:00"
type input "[DATE] 08:00"
type input "[DATE] 02:00"
type input "[DATE] 10:00"
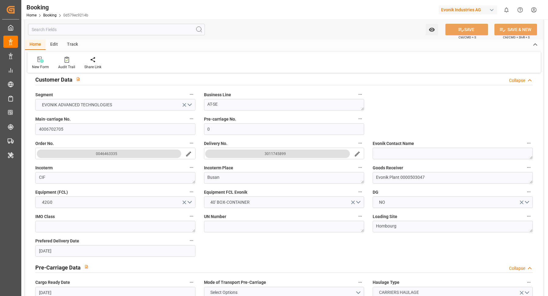
scroll to position [2, 0]
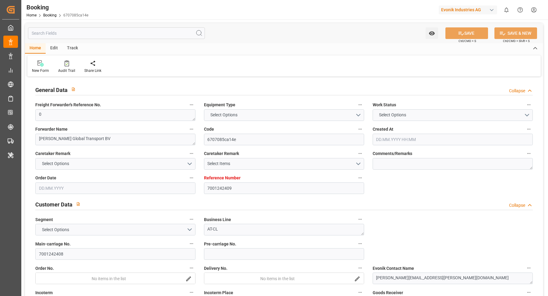
type input "7001242409"
type input "9337949"
type input "EUNWC"
type input "JPTYO"
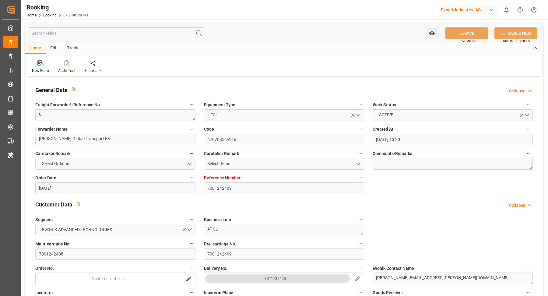
type input "[DATE] 13:20"
type input "[DATE]"
type input "[DATE] 00:00"
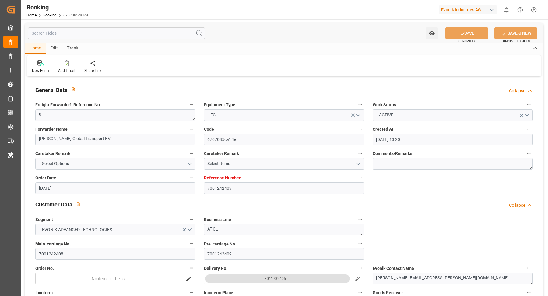
type input "[DATE] 00:00"
type input "19.08.2025"
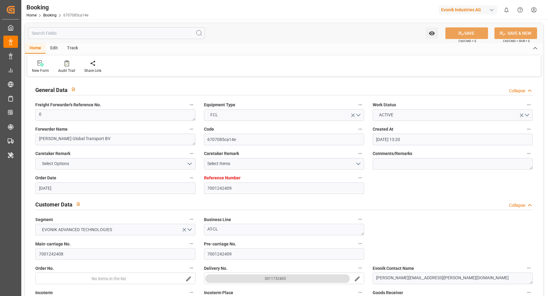
type input "12.09.2025 05:53"
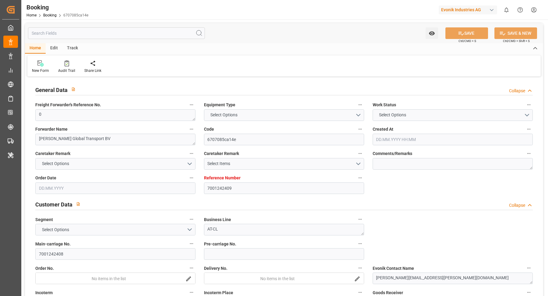
type input "7001242409"
type input "9337949"
type input "EUNWC"
type input "JPTYO"
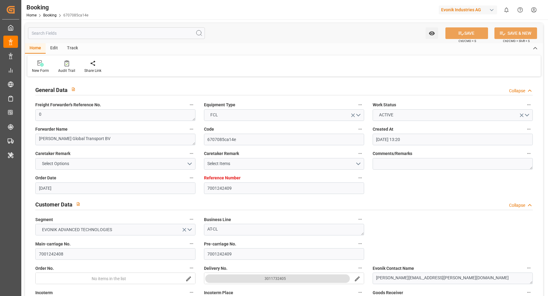
type input "06.08.2025 13:20"
type input "06.08.2025"
type input "24.10.2025"
type input "22.08.2025"
type input "01.09.2025 00:00"
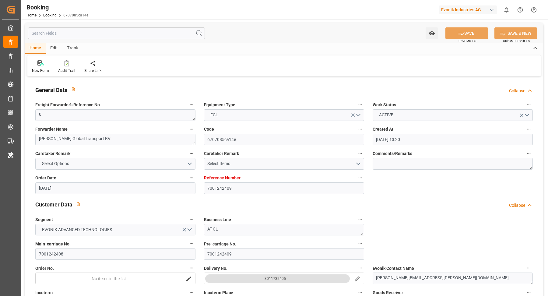
type input "06.09.2025 00:00"
type input "31.10.2025 00:00"
type input "19.08.2025"
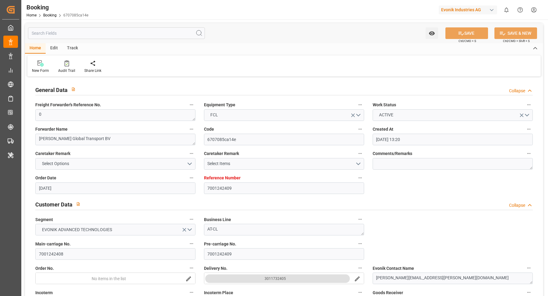
type input "12.09.2025 05:53"
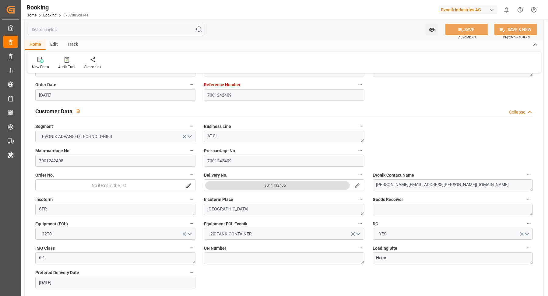
scroll to position [103, 0]
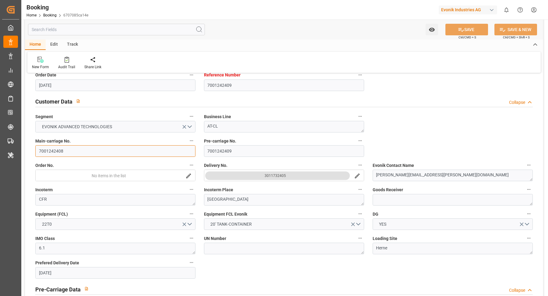
click at [86, 152] on input "7001242408" at bounding box center [115, 151] width 160 height 12
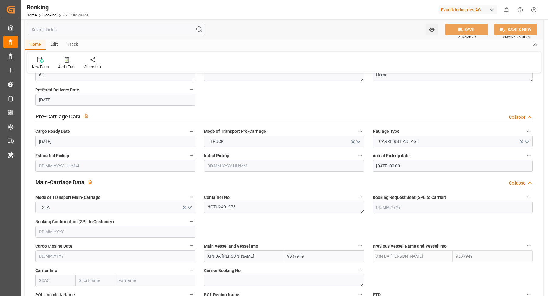
scroll to position [308, 0]
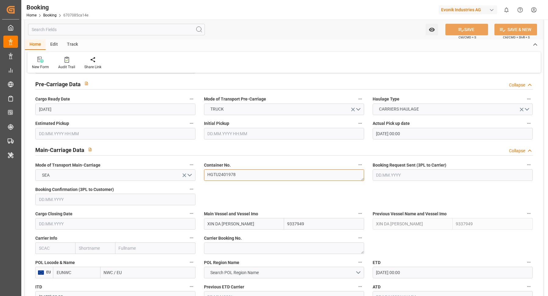
click at [254, 179] on textarea "HGTU2401978" at bounding box center [284, 175] width 160 height 12
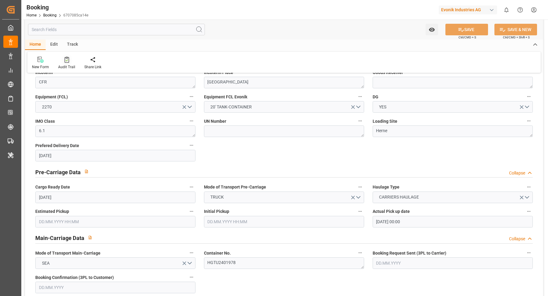
click at [69, 63] on div "Audit Trail" at bounding box center [67, 62] width 26 height 13
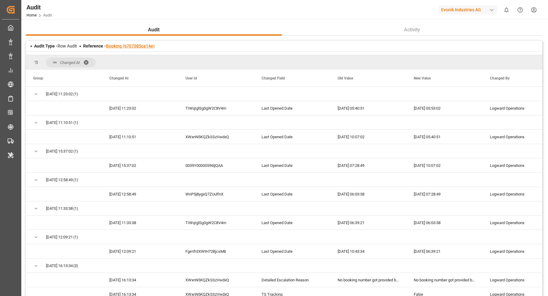
click at [135, 45] on link "Booking (6707085ca14e)" at bounding box center [130, 46] width 49 height 5
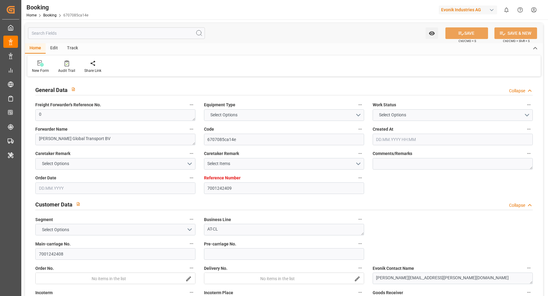
type input "7001242409"
type input "9337949"
type input "EUNWC"
type input "JPTYO"
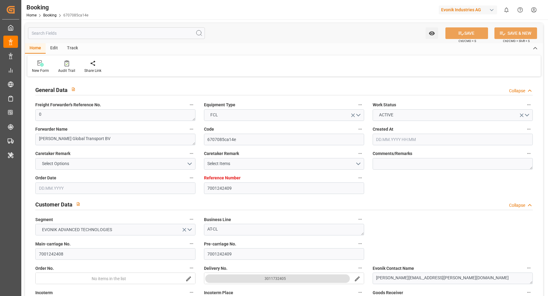
type input "06.08.2025 13:20"
type input "06.08.2025"
type input "24.10.2025"
type input "[DATE]"
type input "01.09.2025 00:00"
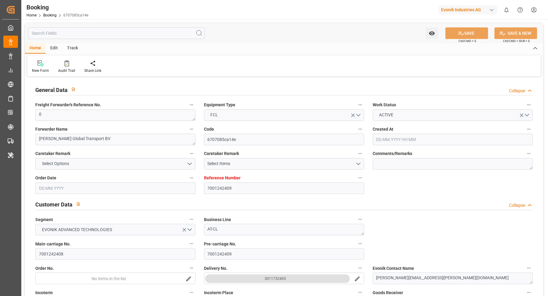
type input "06.09.2025 00:00"
type input "31.10.2025 00:00"
type input "19.08.2025"
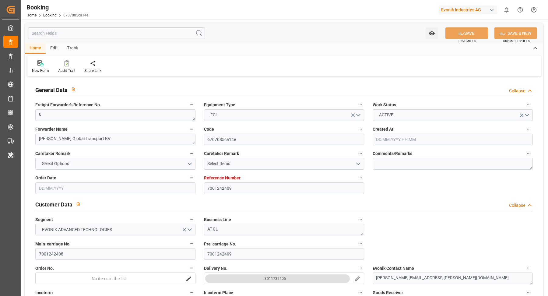
type input "12.09.2025 05:53"
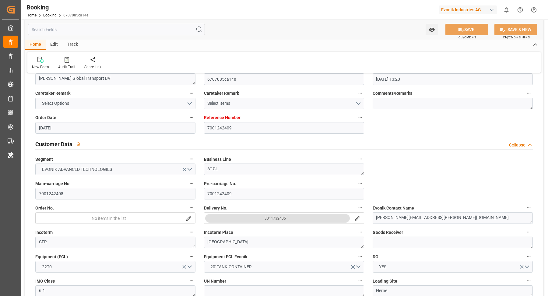
scroll to position [65, 0]
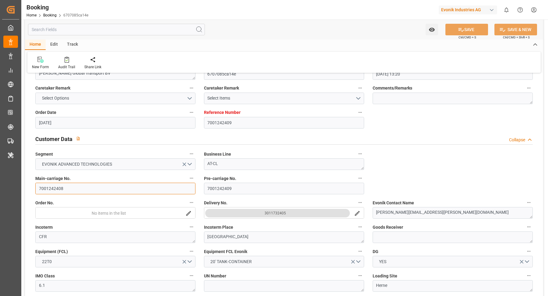
click at [83, 188] on input "7001242408" at bounding box center [115, 189] width 160 height 12
click at [318, 29] on div "Watch Option SAVE Ctrl/CMD + S SAVE & NEW Ctrl/CMD + Shift + S" at bounding box center [284, 29] width 518 height 20
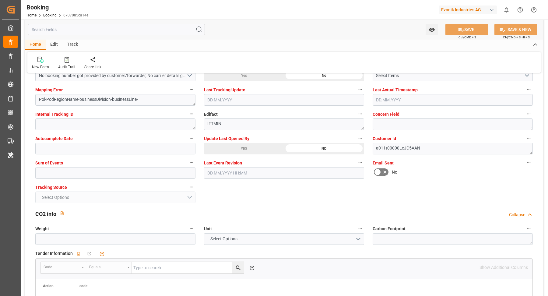
click at [243, 143] on div "YES" at bounding box center [244, 149] width 80 height 12
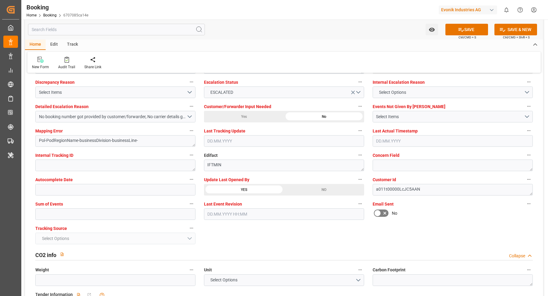
scroll to position [1125, 0]
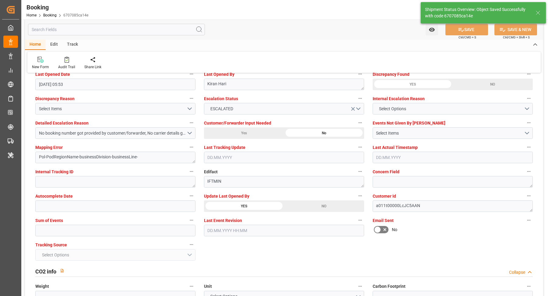
type textarea "Vasantha Kumar"
type input "15.09.2025 06:46"
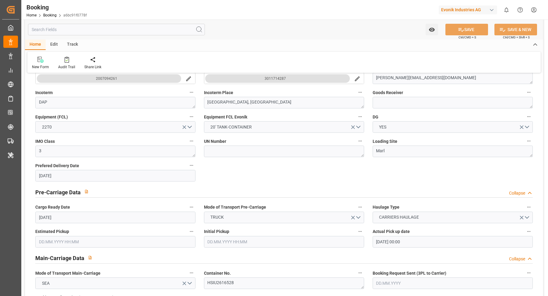
scroll to position [121, 0]
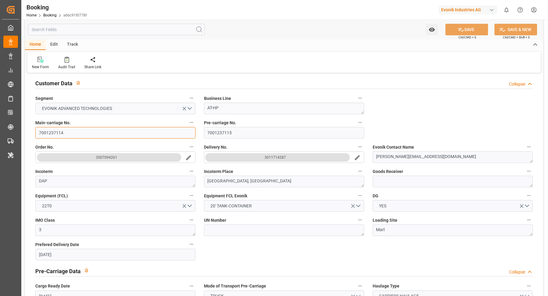
click at [84, 131] on input "7001237114" at bounding box center [115, 133] width 160 height 12
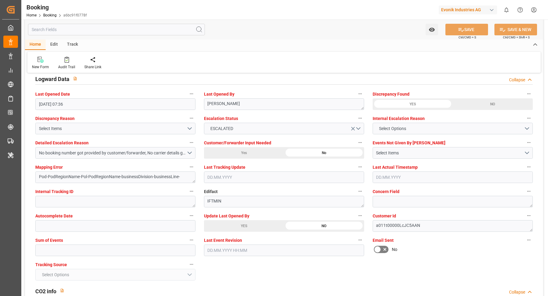
scroll to position [1145, 0]
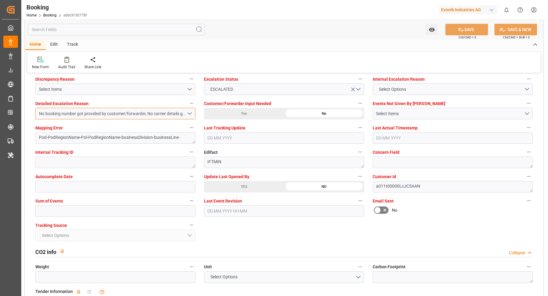
click at [189, 111] on button "No booking number got provided by customer/forwarder, No carrier details got pr…" at bounding box center [115, 114] width 160 height 12
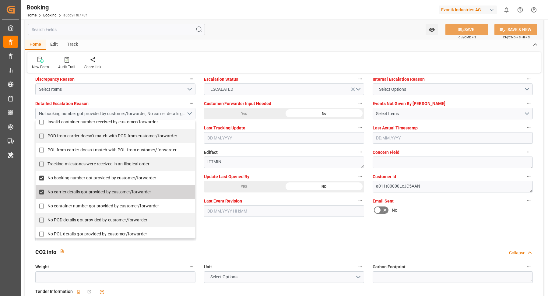
scroll to position [122, 0]
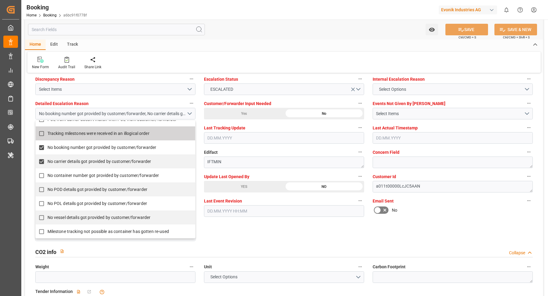
click at [280, 24] on div "Watch Option SAVE Ctrl/CMD + S SAVE & NEW Ctrl/CMD + Shift + S" at bounding box center [284, 29] width 518 height 20
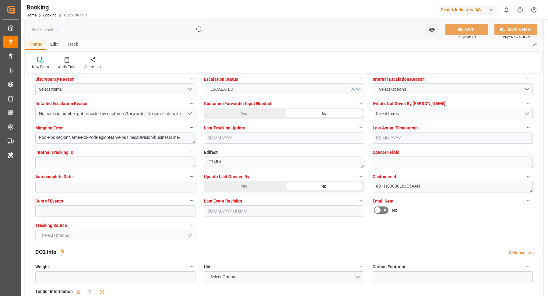
click at [252, 185] on div "YES" at bounding box center [244, 187] width 80 height 12
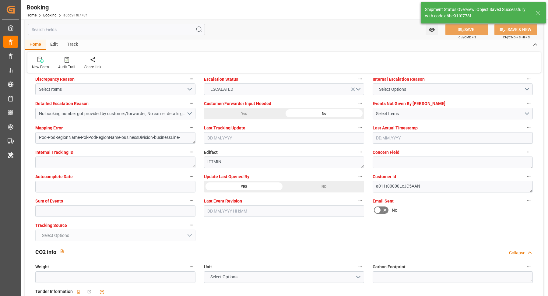
type textarea "[PERSON_NAME]"
type input "15.09.2025 06:47"
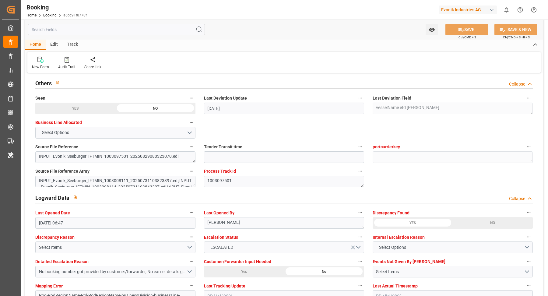
scroll to position [870, 0]
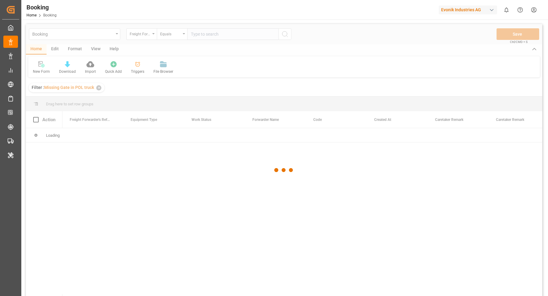
click at [159, 33] on div at bounding box center [284, 170] width 516 height 292
click at [154, 35] on div at bounding box center [284, 170] width 516 height 292
click at [153, 35] on div at bounding box center [284, 170] width 516 height 292
click at [154, 34] on div at bounding box center [284, 170] width 516 height 292
click at [154, 35] on div at bounding box center [284, 170] width 516 height 292
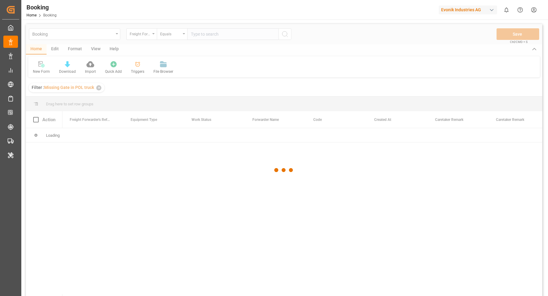
click at [154, 34] on div at bounding box center [284, 170] width 516 height 292
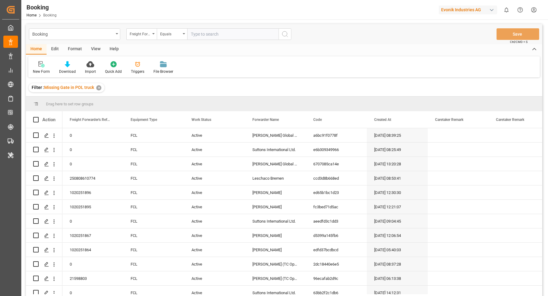
click at [153, 35] on div "Freight Forwarder's Reference No." at bounding box center [141, 34] width 30 height 12
type input "main"
click at [166, 65] on div "Main-carriage No." at bounding box center [172, 62] width 91 height 13
click at [229, 32] on input "text" at bounding box center [232, 34] width 91 height 12
paste input "7001263325"
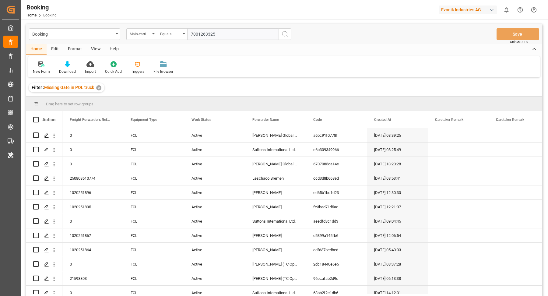
type input "7001263325"
click at [287, 33] on icon "search button" at bounding box center [284, 33] width 7 height 7
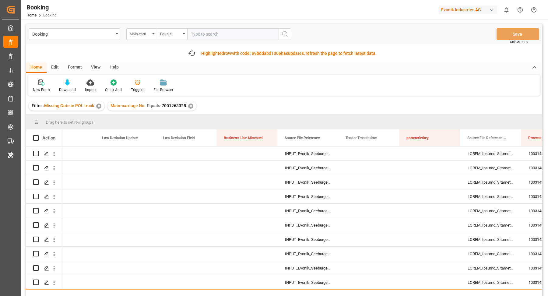
click at [99, 107] on div "✕" at bounding box center [98, 106] width 5 height 5
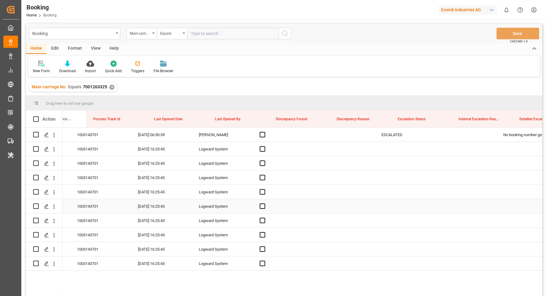
scroll to position [0, 6733]
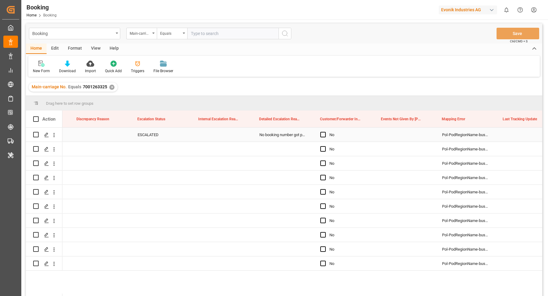
click at [147, 135] on div "ESCALATED" at bounding box center [160, 135] width 61 height 14
drag, startPoint x: 190, startPoint y: 140, endPoint x: 174, endPoint y: 258, distance: 118.7
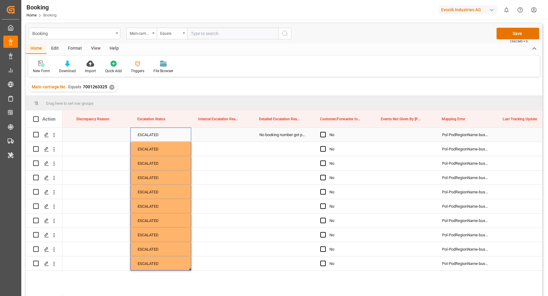
click at [281, 130] on div "No booking number got provided by customer/forwarder, No carrier details got pr…" at bounding box center [282, 135] width 61 height 14
drag, startPoint x: 312, startPoint y: 140, endPoint x: 300, endPoint y: 265, distance: 125.1
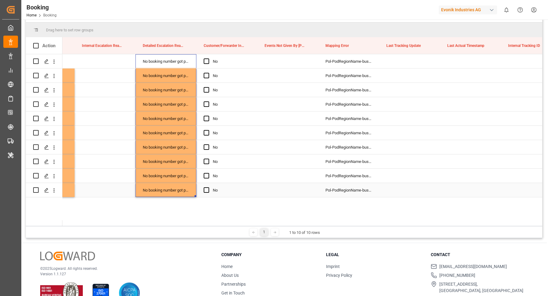
scroll to position [0, 7251]
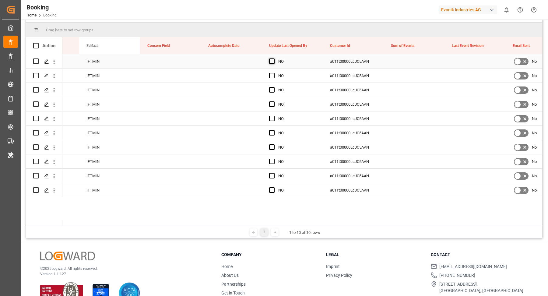
click at [271, 61] on span "Press SPACE to select this row." at bounding box center [271, 60] width 5 height 5
click at [274, 58] on input "Press SPACE to select this row." at bounding box center [274, 58] width 0 height 0
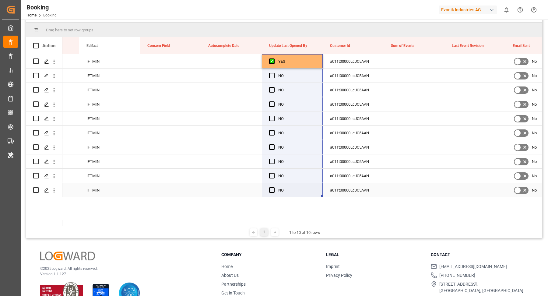
drag, startPoint x: 322, startPoint y: 66, endPoint x: 302, endPoint y: 186, distance: 121.9
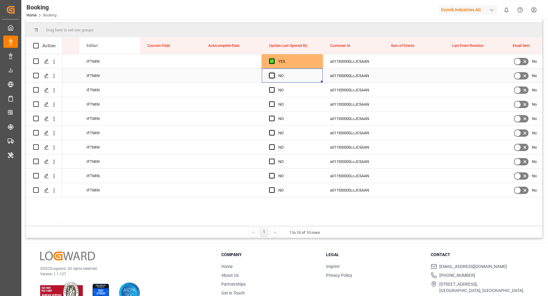
click at [271, 75] on span "Press SPACE to select this row." at bounding box center [271, 75] width 5 height 5
click at [274, 73] on input "Press SPACE to select this row." at bounding box center [274, 73] width 0 height 0
drag, startPoint x: 322, startPoint y: 81, endPoint x: 314, endPoint y: 185, distance: 104.1
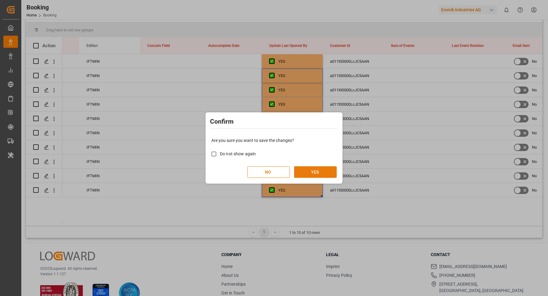
click at [317, 170] on button "YES" at bounding box center [315, 172] width 43 height 12
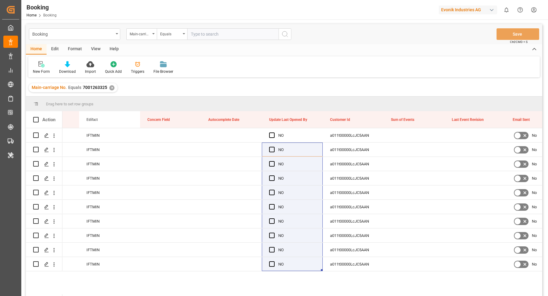
click at [219, 39] on input "text" at bounding box center [232, 34] width 91 height 12
paste input "7001263489"
type input "7001263489"
click at [292, 35] on div "Booking Main-carriage No. Equals 7001263489 Save Ctrl/CMD + S" at bounding box center [284, 34] width 516 height 20
click at [284, 35] on icon "search button" at bounding box center [284, 33] width 7 height 7
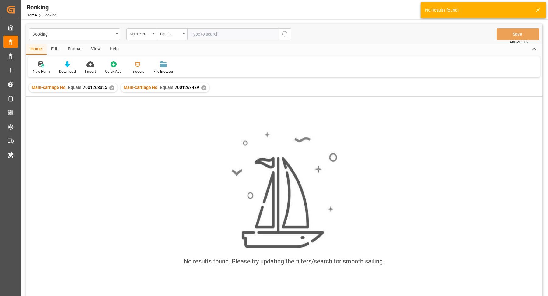
click at [111, 86] on div "✕" at bounding box center [111, 87] width 5 height 5
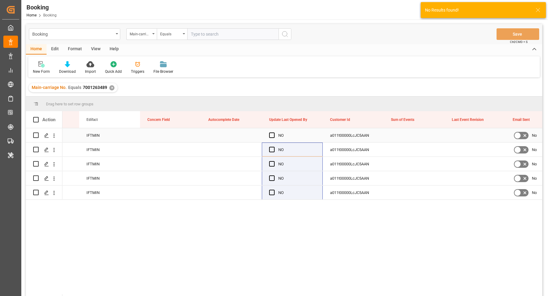
click at [275, 136] on div "Press SPACE to select this row." at bounding box center [273, 135] width 9 height 14
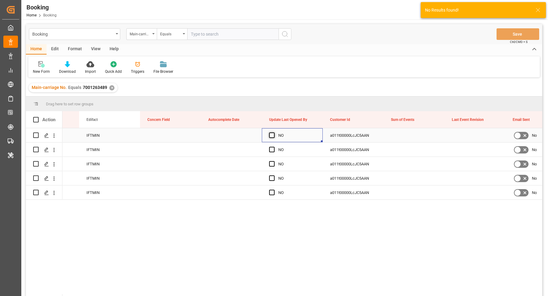
click at [273, 136] on span "Press SPACE to select this row." at bounding box center [271, 134] width 5 height 5
click at [274, 132] on input "Press SPACE to select this row." at bounding box center [274, 132] width 0 height 0
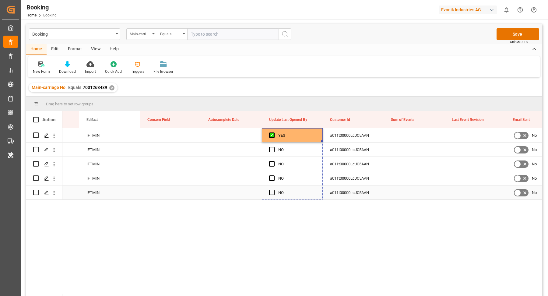
drag, startPoint x: 322, startPoint y: 141, endPoint x: 319, endPoint y: 190, distance: 49.7
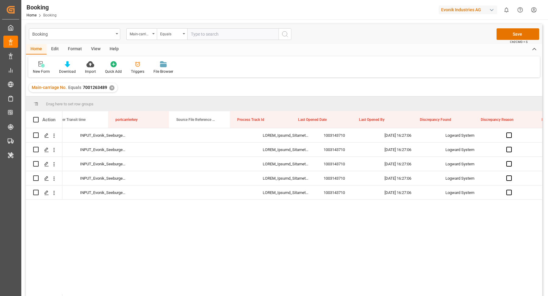
scroll to position [0, 5787]
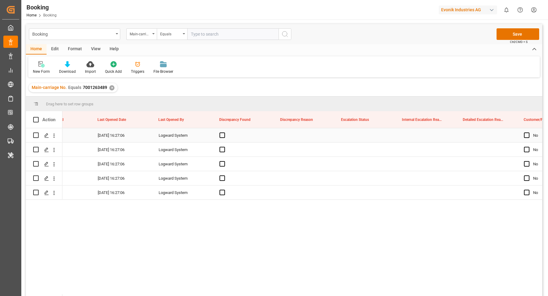
click at [365, 133] on div "Press SPACE to select this row." at bounding box center [364, 135] width 61 height 14
click at [362, 152] on div "ESCALATED" at bounding box center [365, 155] width 44 height 6
drag, startPoint x: 294, startPoint y: 133, endPoint x: 324, endPoint y: 135, distance: 30.2
click at [294, 133] on div "Press SPACE to select this row." at bounding box center [303, 135] width 61 height 14
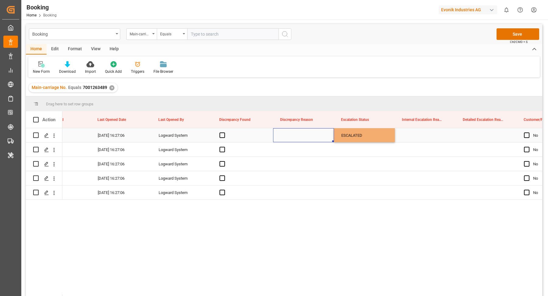
click at [372, 134] on div "ESCALATED" at bounding box center [364, 135] width 61 height 14
drag, startPoint x: 393, startPoint y: 140, endPoint x: 386, endPoint y: 194, distance: 53.8
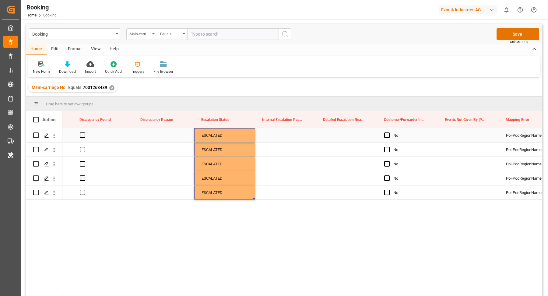
click at [341, 138] on div "Press SPACE to select this row." at bounding box center [346, 135] width 61 height 14
click at [342, 137] on div "Press SPACE to select this row." at bounding box center [346, 135] width 61 height 14
click at [364, 135] on div "Press SPACE to select this row." at bounding box center [346, 135] width 61 height 14
click at [343, 137] on div "Select Items" at bounding box center [344, 139] width 39 height 6
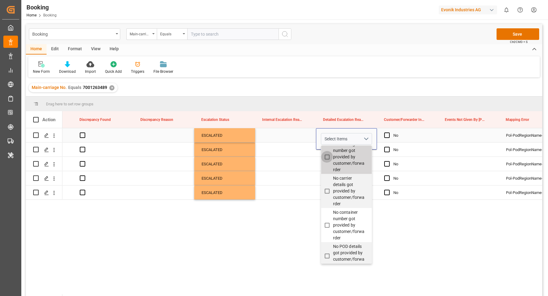
click at [328, 163] on input "No booking number got provided by customer/forwarder" at bounding box center [327, 157] width 12 height 12
checkbox input "true"
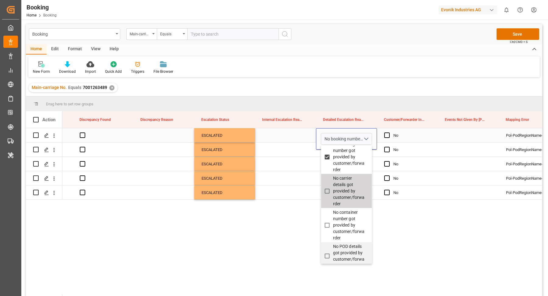
click at [327, 197] on input "No carrier details got provided by customer/forwarder" at bounding box center [327, 191] width 12 height 12
checkbox input "false"
click at [291, 234] on div "No No booking number got provided by customer/forwarder, No carrier details got…" at bounding box center [302, 214] width 480 height 172
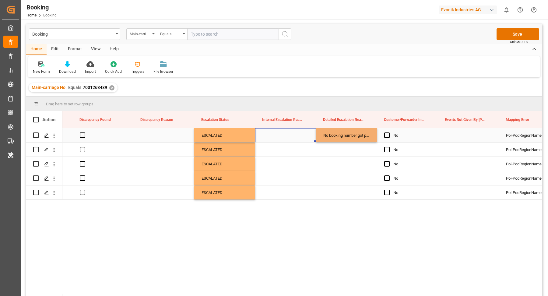
click at [292, 139] on div "Press SPACE to select this row." at bounding box center [285, 135] width 61 height 14
click at [358, 141] on div "No booking number got provided by customer/forwarder, No carrier details got pr…" at bounding box center [346, 135] width 61 height 14
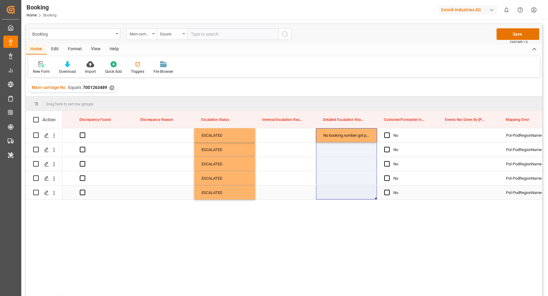
drag, startPoint x: 375, startPoint y: 140, endPoint x: 373, endPoint y: 194, distance: 54.3
click at [309, 231] on div "No No booking number got provided by customer/forwarder, No carrier details got…" at bounding box center [302, 214] width 480 height 172
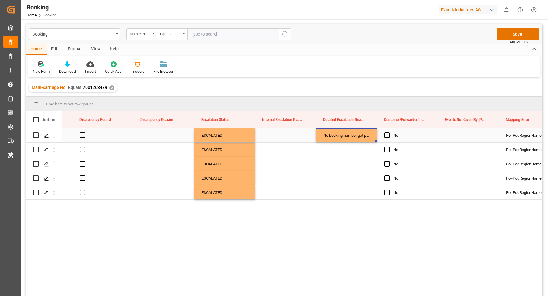
click at [352, 142] on div "No booking number got provided by customer/forwarder, No carrier details got pr…" at bounding box center [346, 135] width 61 height 14
drag, startPoint x: 374, startPoint y: 149, endPoint x: 372, endPoint y: 188, distance: 39.0
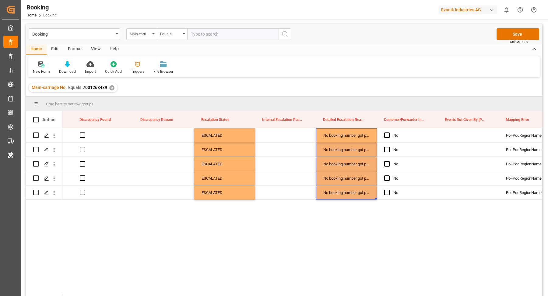
click at [362, 238] on div "No No booking number got provided by customer/forwarder, No carrier details got…" at bounding box center [302, 214] width 480 height 172
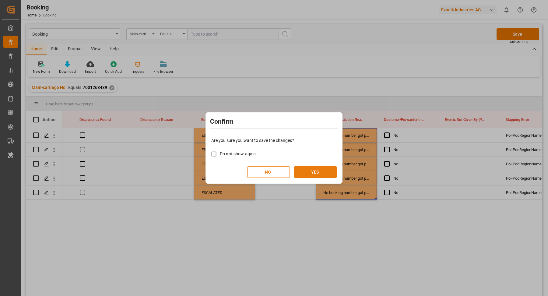
click at [320, 169] on button "YES" at bounding box center [315, 172] width 43 height 12
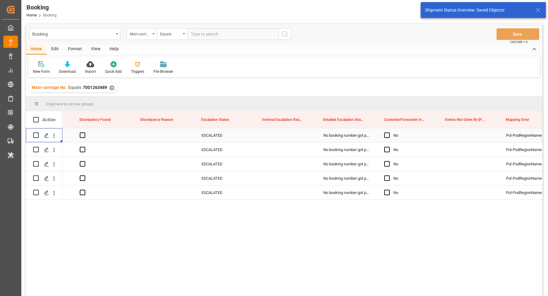
drag, startPoint x: 54, startPoint y: 137, endPoint x: 68, endPoint y: 140, distance: 13.5
click at [54, 137] on icon "open menu" at bounding box center [54, 135] width 6 height 6
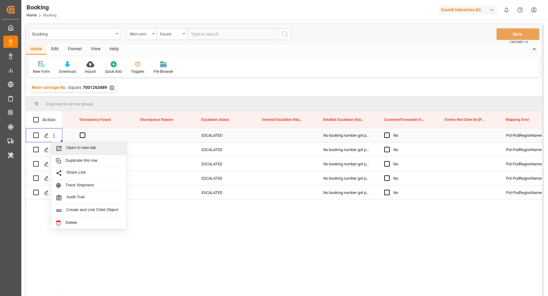
click at [80, 146] on span "Open in new tab" at bounding box center [93, 148] width 55 height 6
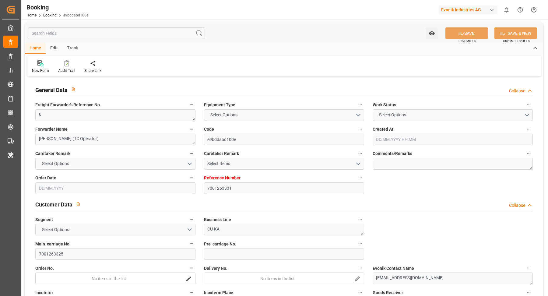
type input "7001263331"
type input "EUNWC"
type input "IDJKT"
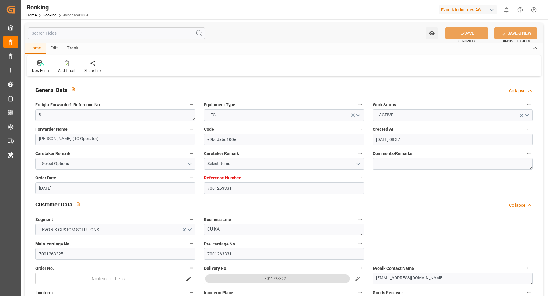
type input "[DATE] 08:37"
type input "[DATE]"
type input "[DATE] 00:00"
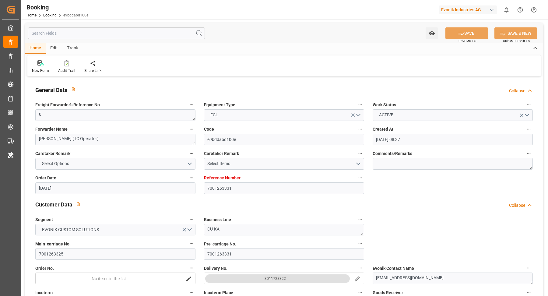
type input "[DATE] 00:00"
type input "11.09.2025 00:00"
type input "21.10.2025 00:00"
type input "14.09.2025 16:25"
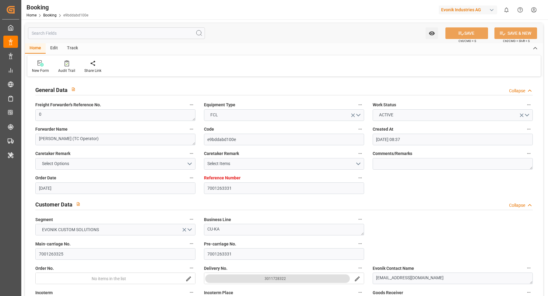
scroll to position [92, 0]
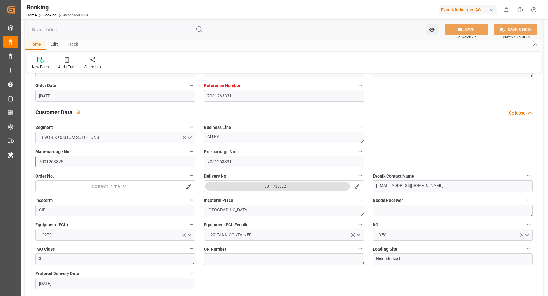
click at [84, 164] on input "7001263325" at bounding box center [115, 162] width 160 height 12
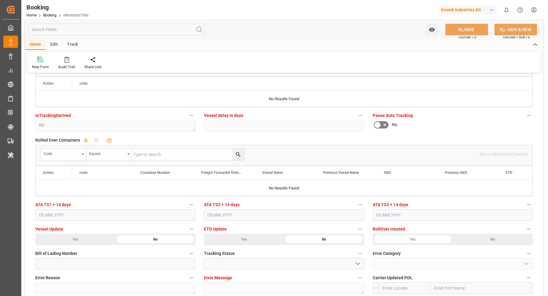
scroll to position [1390, 0]
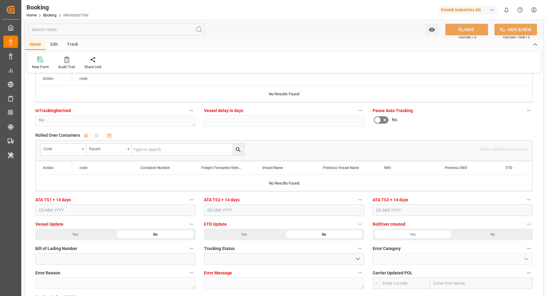
click at [71, 63] on div "Audit Trail" at bounding box center [67, 62] width 26 height 13
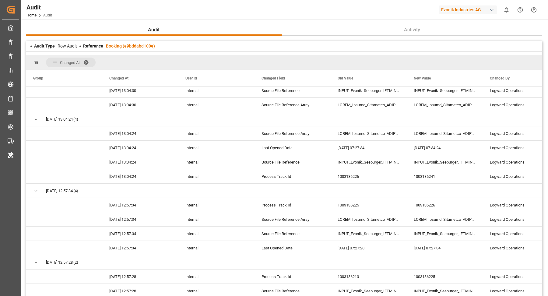
scroll to position [101, 0]
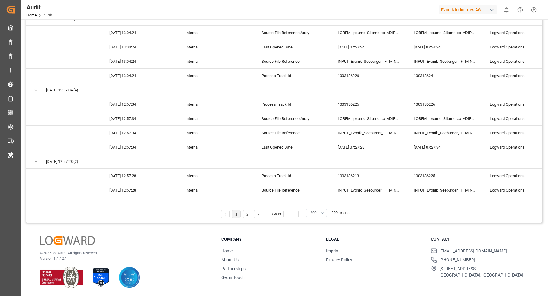
click at [322, 213] on button "200" at bounding box center [316, 213] width 21 height 9
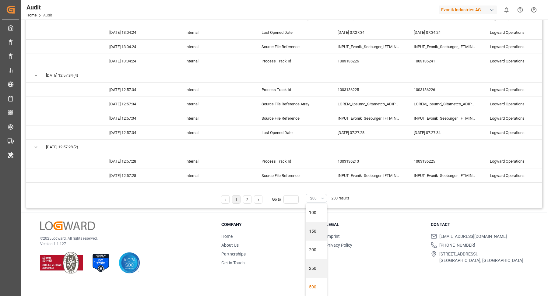
click at [317, 291] on div "500" at bounding box center [316, 287] width 21 height 19
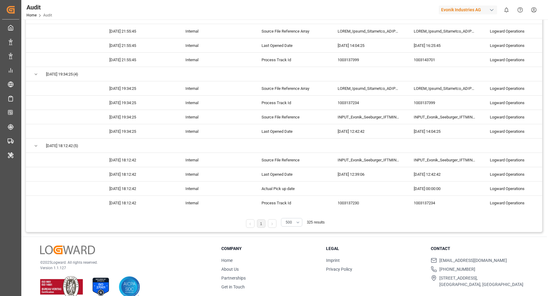
scroll to position [0, 0]
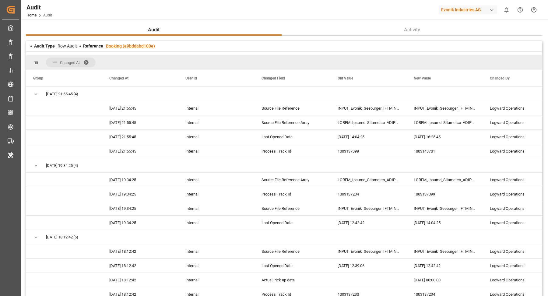
click at [136, 47] on link "Booking (e9bddabd100e)" at bounding box center [130, 46] width 49 height 5
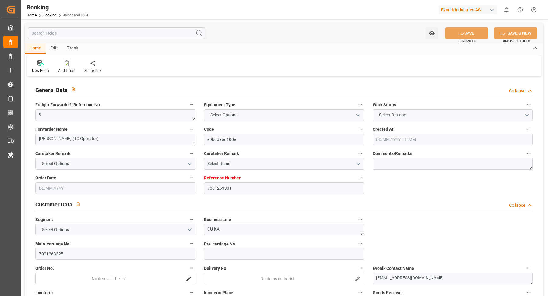
type input "7001263331"
type input "EUNWC"
type input "IDJKT"
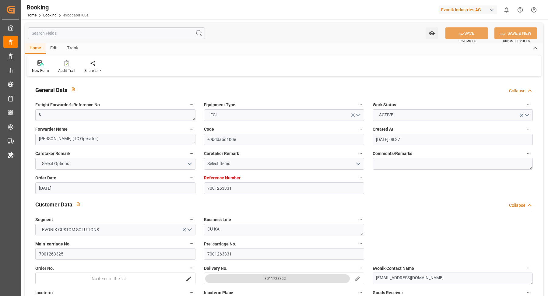
type input "01.09.2025 08:37"
type input "01.09.2025"
type input "21.10.2025"
type input "12.09.2025"
type input "[DATE] 00:00"
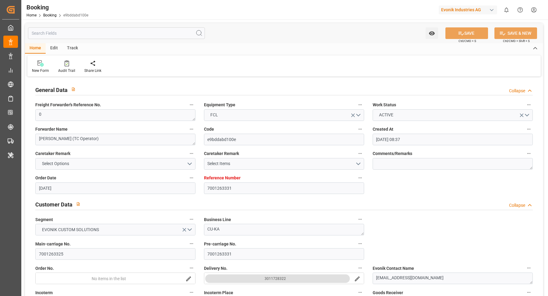
type input "[DATE] 00:00"
type input "11.09.2025 00:00"
type input "21.10.2025 00:00"
type input "14.09.2025 16:25"
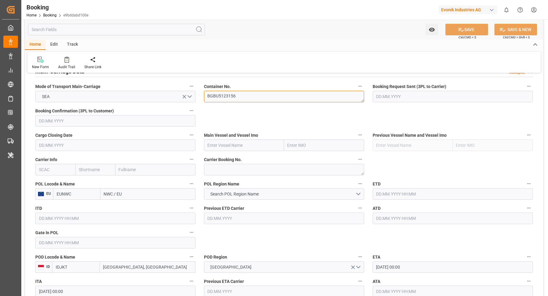
click at [248, 99] on textarea "BGBU5123156" at bounding box center [284, 97] width 160 height 12
click at [247, 99] on textarea "BGBU5123156" at bounding box center [284, 97] width 160 height 12
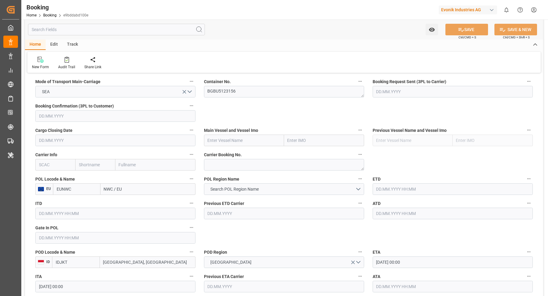
click at [305, 30] on div "Watch Option SAVE Ctrl/CMD + S SAVE & NEW Ctrl/CMD + Shift + S" at bounding box center [284, 29] width 518 height 20
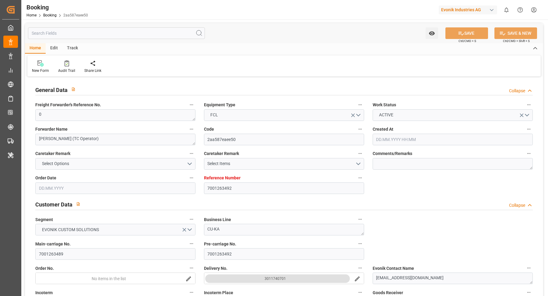
type input "7001263492"
type input "EUNWC"
type input "IDJKT"
type input "[DATE] 09:27"
type input "[DATE]"
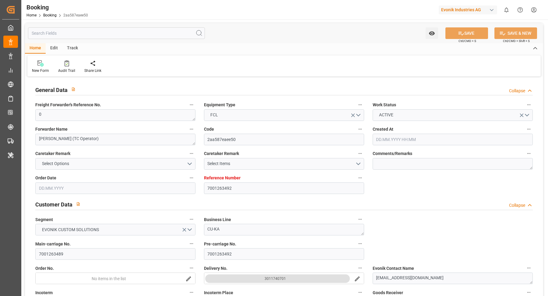
type input "[DATE]"
type input "[DATE] 00:00"
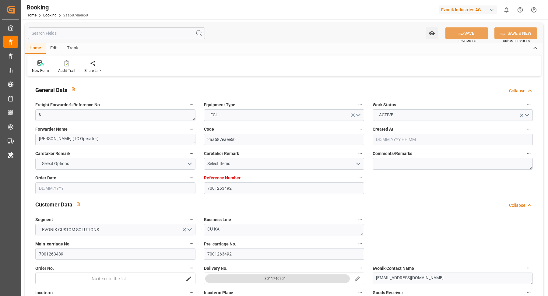
type input "[DATE] 00:00"
type input "[DATE] 06:53"
click at [72, 67] on div "Audit Trail" at bounding box center [67, 66] width 26 height 13
type input "7001246253"
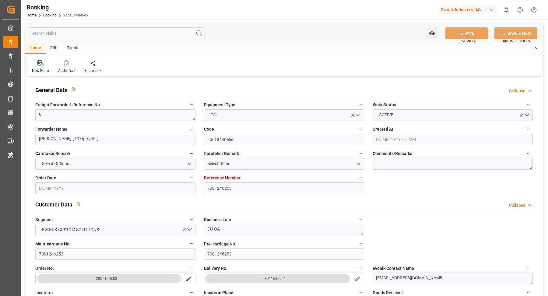
type input "EUNWC"
type input "USNYC"
type input "[DATE] 08:37"
type input "[DATE]"
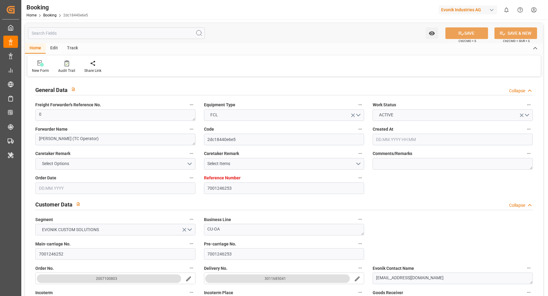
type input "[DATE]"
type input "[DATE] 00:00"
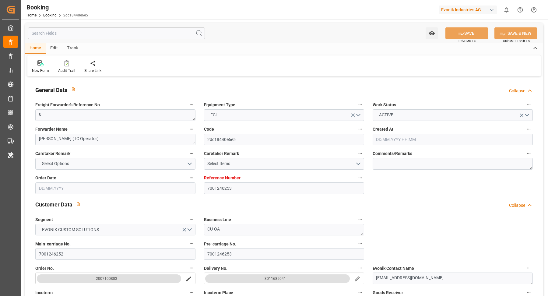
type input "[DATE] 00:00"
type input "[DATE]"
type input "[DATE] 20:06"
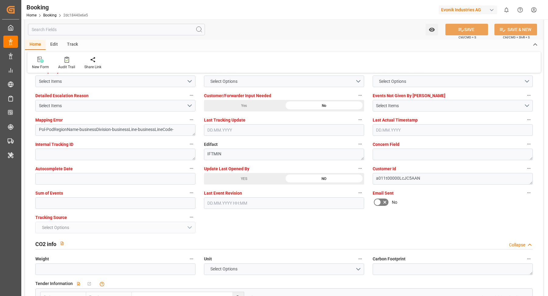
scroll to position [1143, 0]
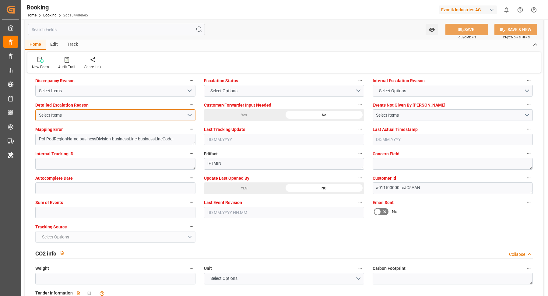
click at [181, 118] on button "Select Items" at bounding box center [115, 115] width 160 height 12
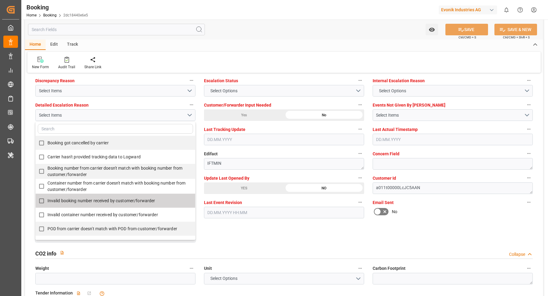
scroll to position [105, 0]
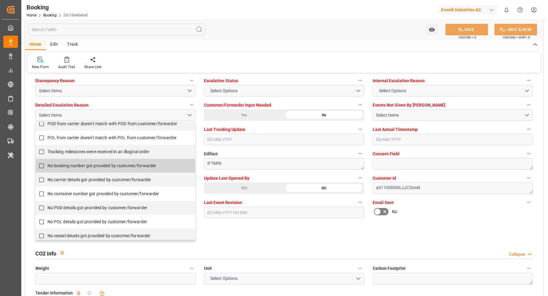
click at [64, 165] on span "No booking number got provided by customer/forwarder" at bounding box center [101, 165] width 109 height 5
checkbox input "true"
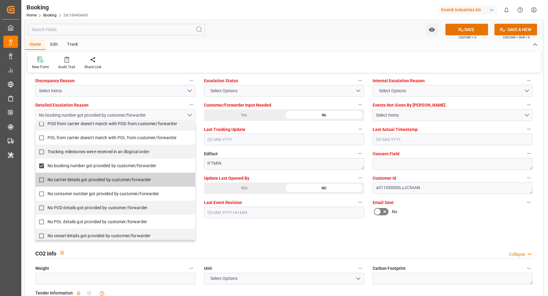
click at [60, 177] on span "No carrier details got provided by customer/forwarder" at bounding box center [99, 179] width 104 height 5
checkbox input "true"
click at [316, 38] on div "Watch Option SAVE Ctrl/CMD + S SAVE & NEW Ctrl/CMD + Shift + S" at bounding box center [284, 29] width 518 height 20
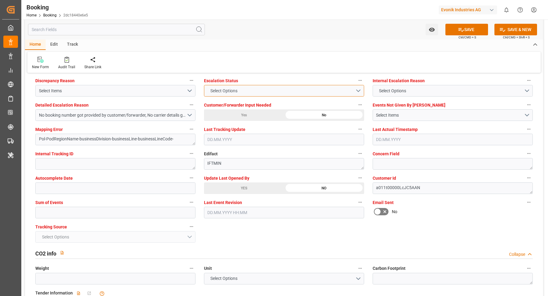
click at [277, 90] on button "Select Options" at bounding box center [284, 91] width 160 height 12
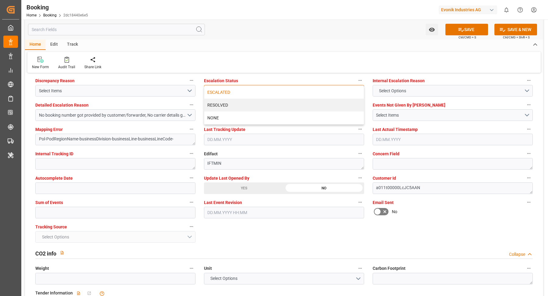
click at [257, 90] on div "ESCALATED" at bounding box center [284, 92] width 160 height 13
click at [333, 25] on div "Watch Option SAVE Ctrl/CMD + S SAVE & NEW Ctrl/CMD + Shift + S" at bounding box center [284, 29] width 518 height 20
click at [241, 184] on div "YES" at bounding box center [244, 188] width 80 height 12
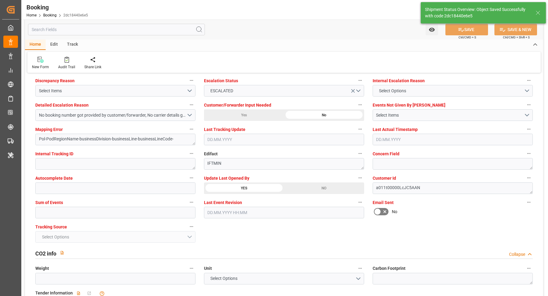
type textarea "[PERSON_NAME]"
type textarea "Pol-PodRegionName-businessDivision-businessLine-"
type input "[DATE] 06:54"
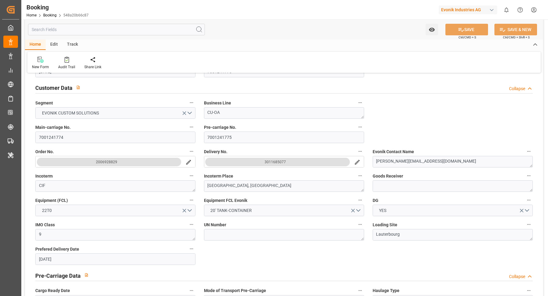
scroll to position [37, 0]
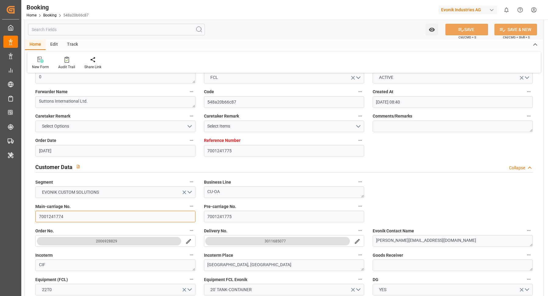
click at [78, 216] on input "7001241774" at bounding box center [115, 217] width 160 height 12
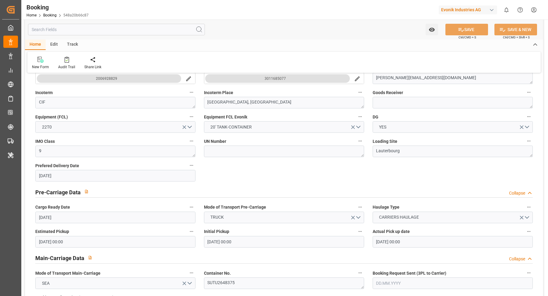
scroll to position [401, 0]
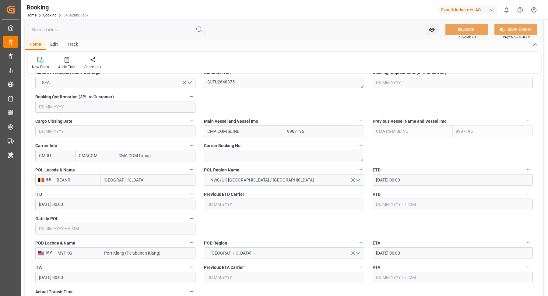
click at [258, 80] on textarea "SUTU2648375" at bounding box center [284, 83] width 160 height 12
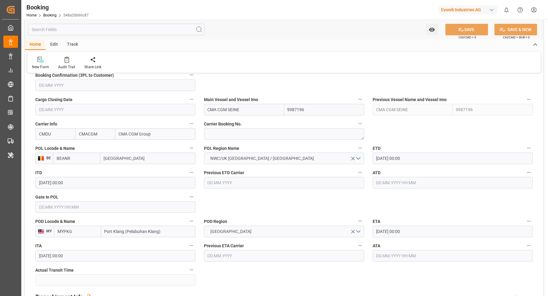
click at [436, 157] on input "24.09.2025 00:00" at bounding box center [453, 159] width 160 height 12
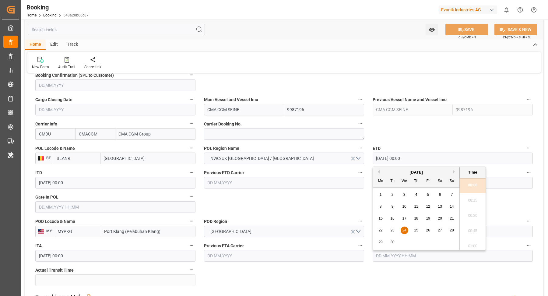
click at [415, 227] on div "25" at bounding box center [417, 230] width 8 height 7
type input "25.09.2025 00:00"
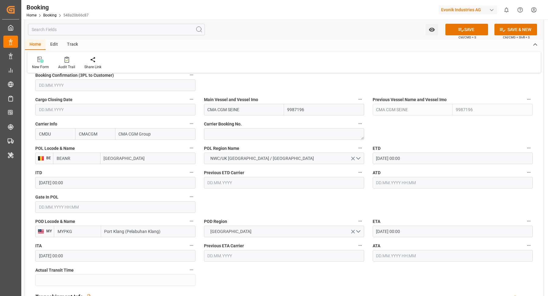
click at [330, 43] on div "Home Edit Track" at bounding box center [284, 45] width 518 height 10
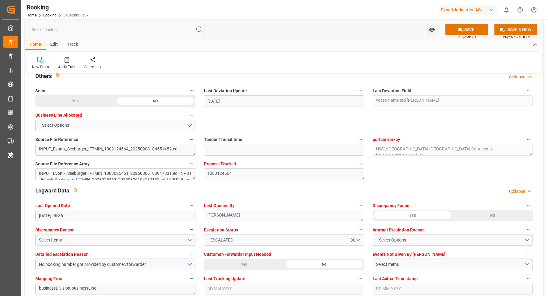
scroll to position [1155, 0]
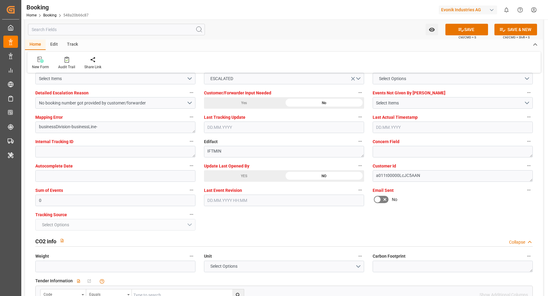
click at [240, 179] on div "YES" at bounding box center [244, 176] width 80 height 12
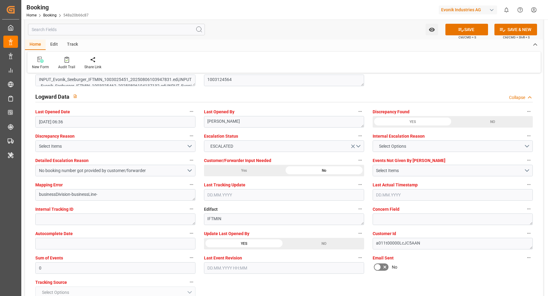
scroll to position [1083, 0]
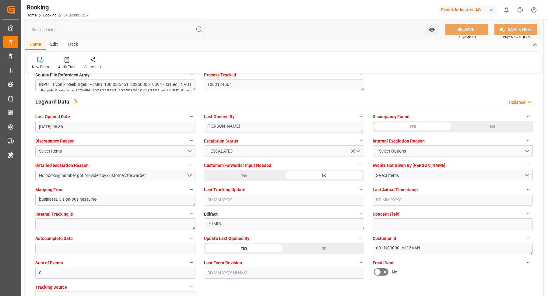
click at [68, 58] on icon at bounding box center [67, 60] width 5 height 6
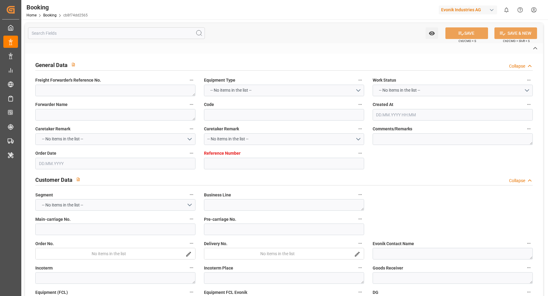
type textarea "0"
type textarea "Suttons International Ltd."
type input "cb8f74dd2565"
type input "7001226847"
type textarea "CU-OA"
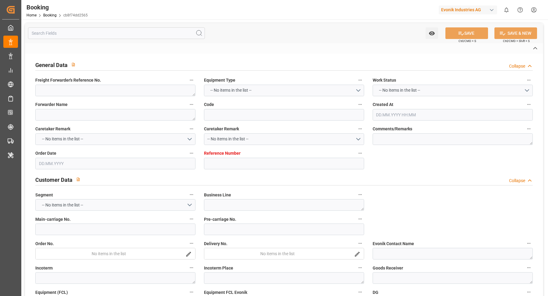
type input "7001226846"
type textarea "[PERSON_NAME][EMAIL_ADDRESS][DOMAIN_NAME]"
type textarea "CIF"
type textarea "[GEOGRAPHIC_DATA], [GEOGRAPHIC_DATA]"
type textarea "9"
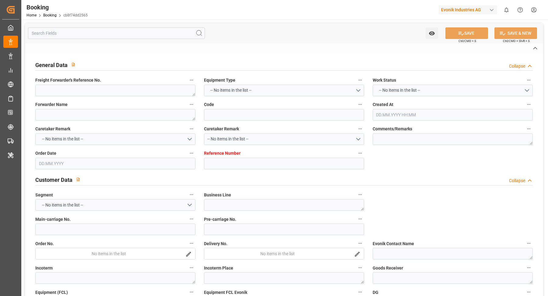
type textarea "Lauterbourg"
type textarea "GMCU1262160"
type input "[PERSON_NAME] EXUPERY"
type input "CMDU"
type input "NWC / EU"
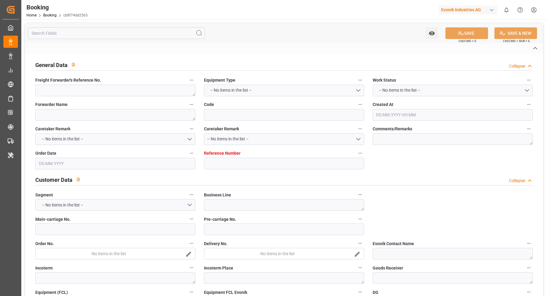
type input "Port Klang (Pelabuhan Klang)"
type textarea "vesselName etd eta"
type textarea "INPUT_Evonik_Seeburger_IFTMIN_1003140065_20250912112325623.edi"
type textarea "NWC/UK North West Continent / UK_MYPKG_CMDU_CU-OA"
type textarea "INPUT_Evonik_Seeburger_IFTMIN_1002969665_20250718175021766.edi,INPUT_Evonik_See…"
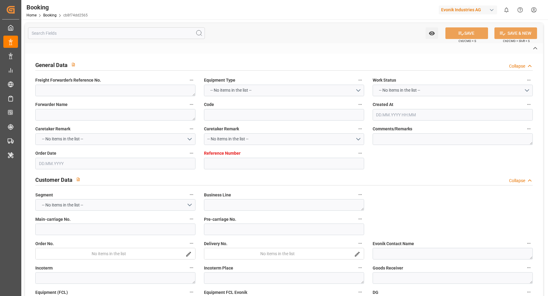
type textarea "1003140065"
type textarea "Logward System"
type textarea "Pol-PodRegionName-PolName-businessDivision-businessLine-businessLineCode-"
type textarea "IFTMIN"
type textarea "a011t00000LcJC5AAN"
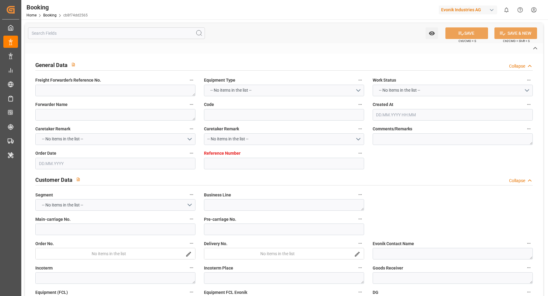
type textarea "No"
type input "7001226847"
type input "CMACGM"
type input "CMA CGM Group"
type input "EUNWC"
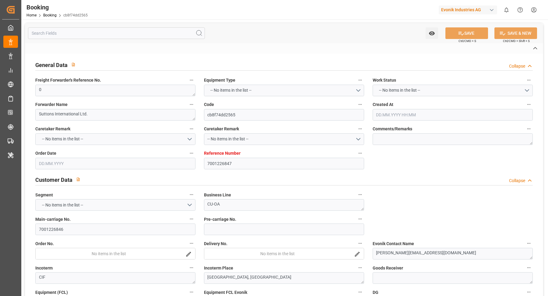
type input "MYPKG"
type input "18.07.2025 15:51"
type input "18.07.2025"
type input "02.10.2025"
type input "20.08.2025"
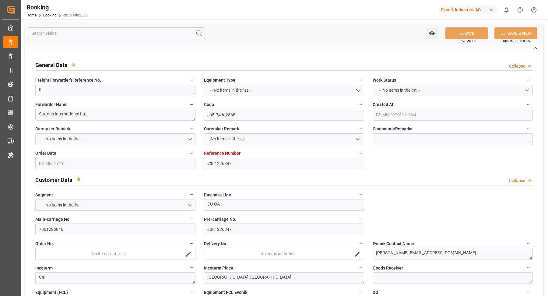
type input "04.08.2025 00:00"
type input "05.08.2025 00:00"
type input "27.08.2025 00:00"
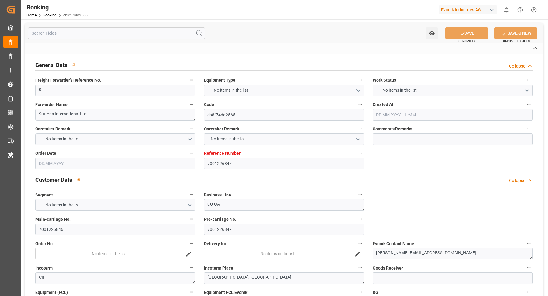
type input "01.10.2025 00:00"
type input "05.08.2025"
type input "12.09.2025 09:24"
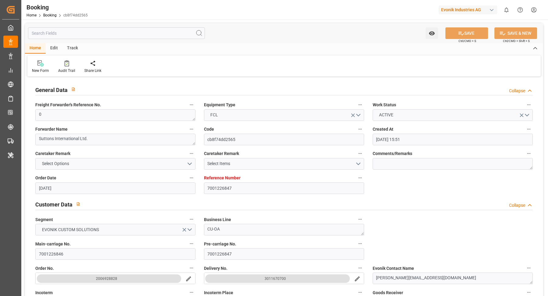
scroll to position [132, 0]
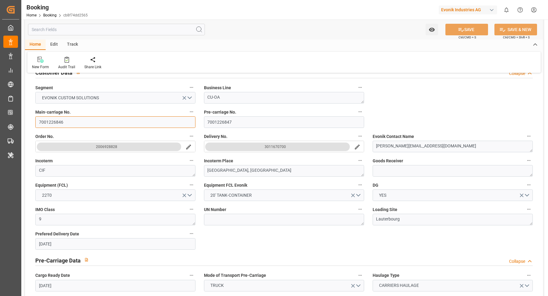
click at [88, 126] on input "7001226846" at bounding box center [115, 122] width 160 height 12
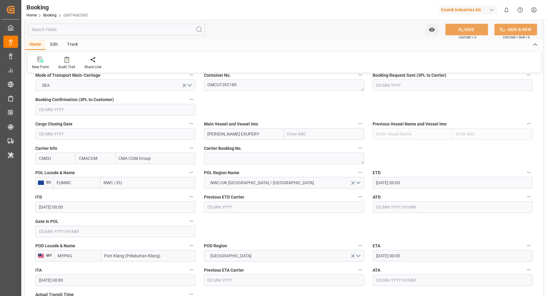
scroll to position [359, 0]
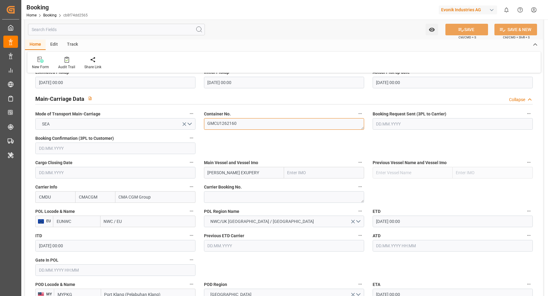
click at [262, 125] on textarea "GMCU1262160" at bounding box center [284, 124] width 160 height 12
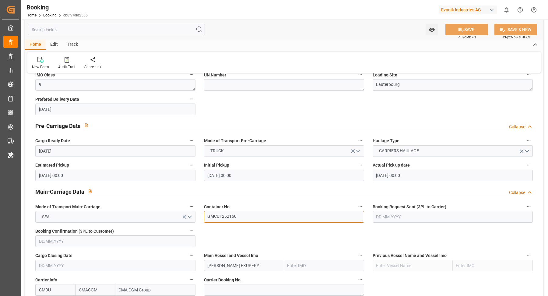
scroll to position [144, 0]
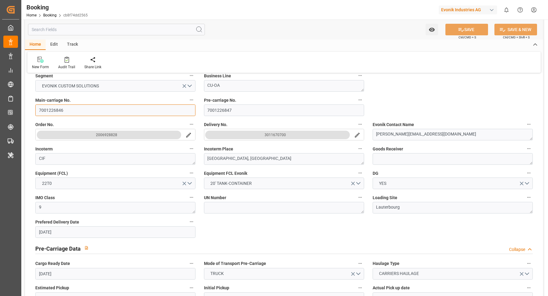
click at [79, 113] on input "7001226846" at bounding box center [115, 110] width 160 height 12
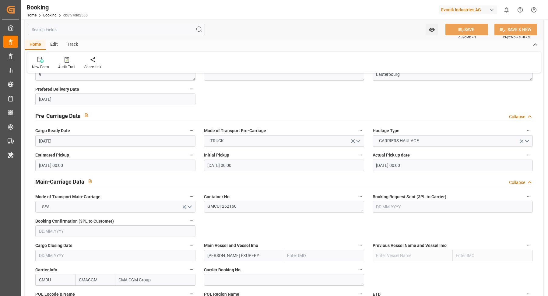
scroll to position [396, 0]
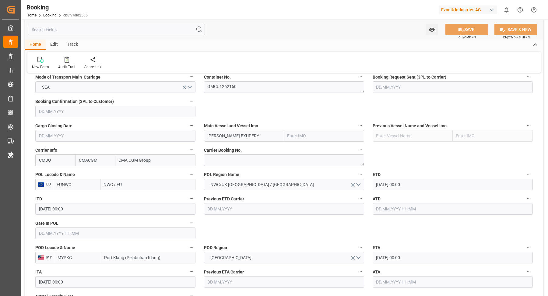
click at [139, 187] on input "NWC / EU" at bounding box center [147, 185] width 95 height 12
type input "antwerp"
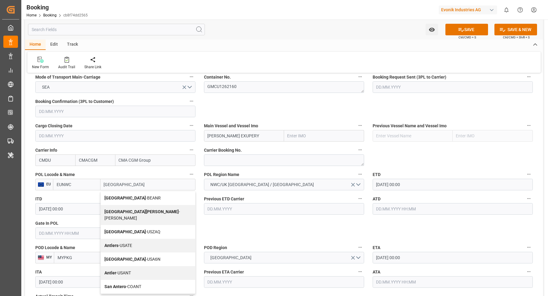
click at [133, 195] on span "Antwerp - BEANR" at bounding box center [132, 197] width 56 height 5
type input "BEANR"
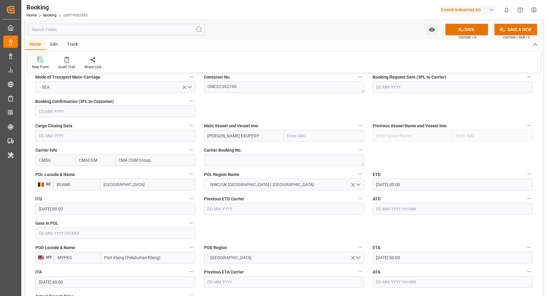
type input "[GEOGRAPHIC_DATA]"
click at [273, 135] on input "ANTOINE DE SAINT EXUPERY" at bounding box center [244, 136] width 80 height 12
paste input "CMA CGM"
type input "CMA CGM ANTOINE DE SAINT EXUPERY"
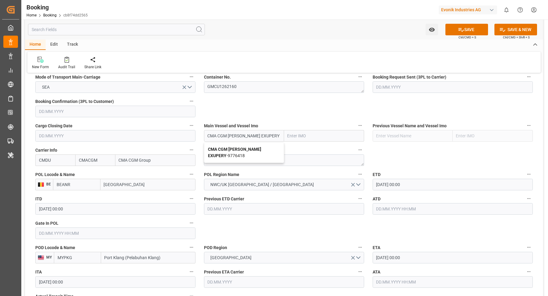
click at [238, 149] on b "CMA CGM ANTOINE DE SAINT EXUPERY" at bounding box center [234, 152] width 53 height 11
type input "9776418"
type input "CMA CGM ANTOINE DE SAINT EXUPERY"
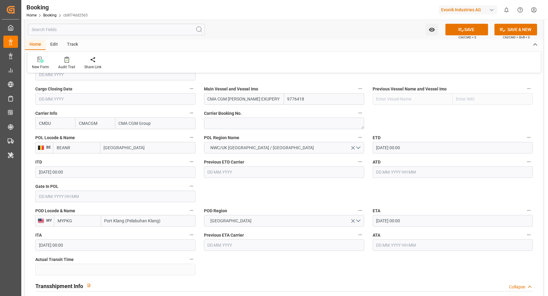
scroll to position [438, 0]
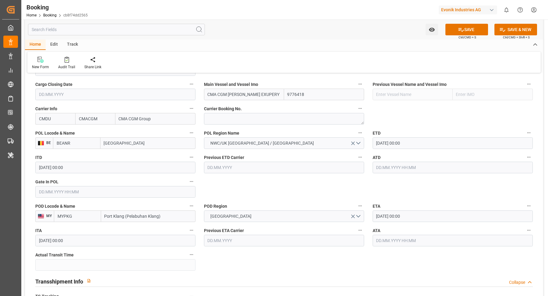
click at [67, 193] on input "text" at bounding box center [115, 192] width 160 height 12
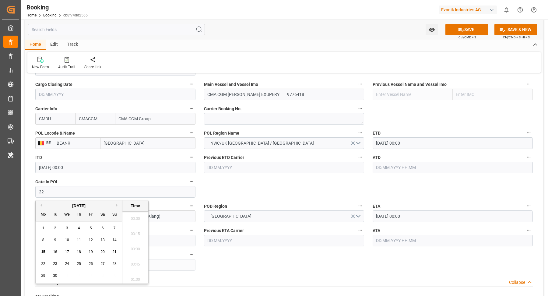
scroll to position [733, 0]
type input "22.08.2025 00:00"
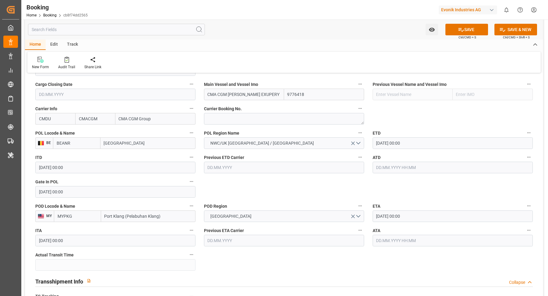
click at [407, 162] on input "text" at bounding box center [453, 168] width 160 height 12
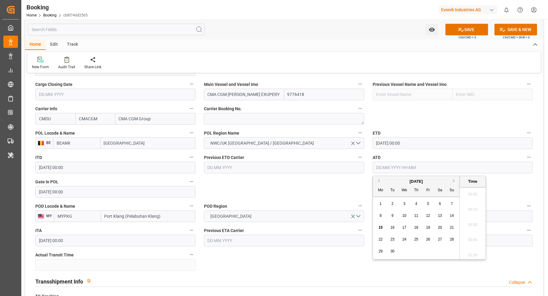
scroll to position [748, 0]
type input "29.08.2025 00:00"
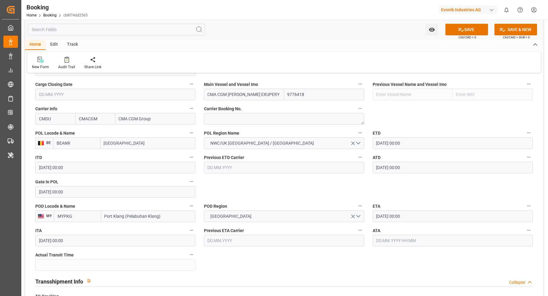
scroll to position [448, 0]
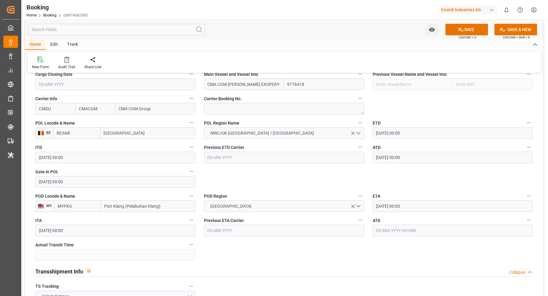
click at [412, 202] on input "01.10.2025 00:00" at bounding box center [453, 206] width 160 height 12
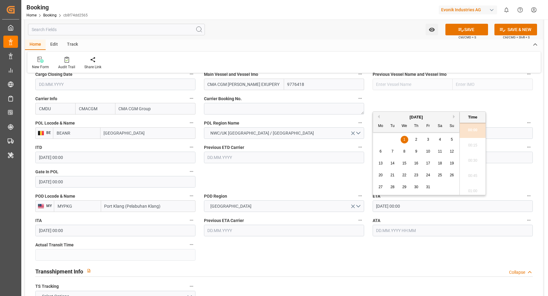
click at [383, 153] on div "6" at bounding box center [381, 151] width 8 height 7
type input "06.10.2025 00:00"
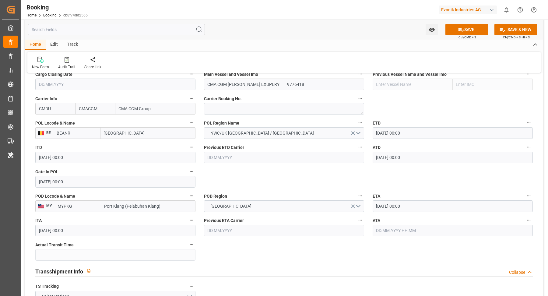
scroll to position [580, 0]
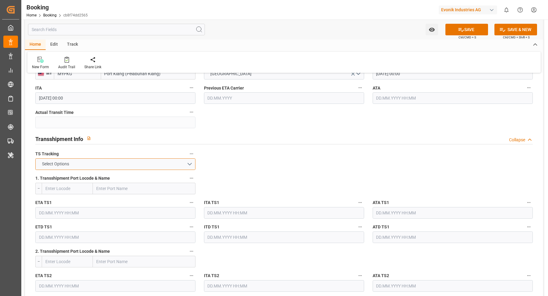
click at [155, 164] on button "Select Options" at bounding box center [115, 164] width 160 height 12
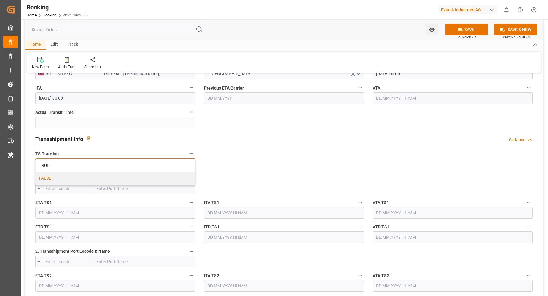
click at [90, 176] on div "FALSE" at bounding box center [116, 178] width 160 height 13
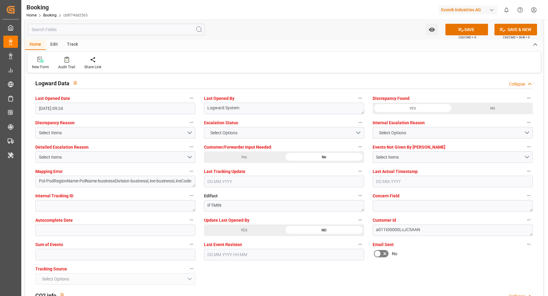
scroll to position [1187, 0]
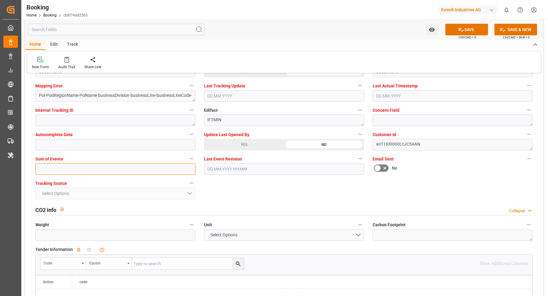
click at [130, 166] on input "text" at bounding box center [115, 169] width 160 height 12
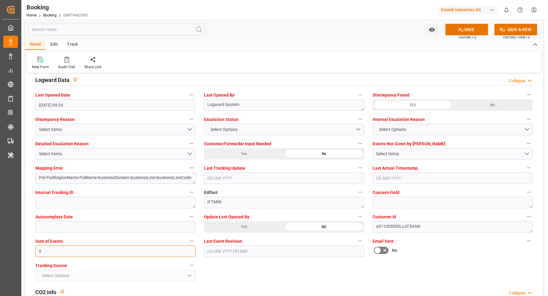
type input "0"
click at [137, 155] on div "Select Items" at bounding box center [113, 154] width 148 height 6
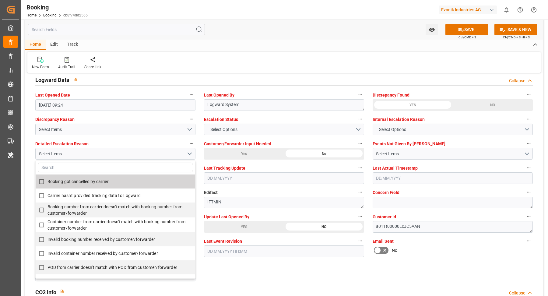
scroll to position [135, 0]
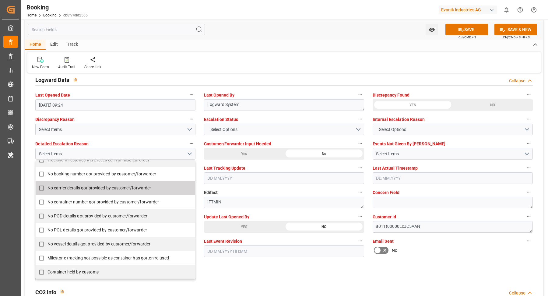
click at [76, 178] on div "No booking number got provided by customer/forwarder" at bounding box center [116, 174] width 160 height 14
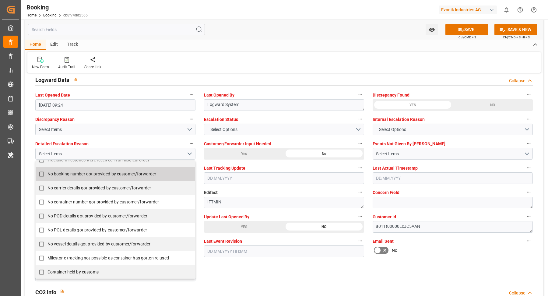
click at [84, 172] on span "No booking number got provided by customer/forwarder" at bounding box center [101, 173] width 109 height 5
checkbox input "true"
click at [261, 125] on button "Select Options" at bounding box center [284, 130] width 160 height 12
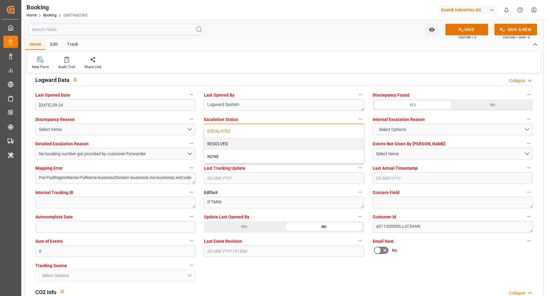
click at [250, 129] on div "ESCALATED" at bounding box center [284, 131] width 160 height 13
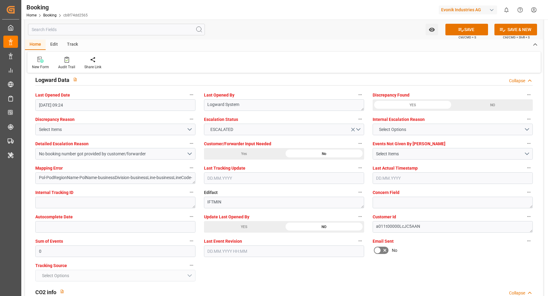
click at [242, 223] on div "YES" at bounding box center [244, 227] width 80 height 12
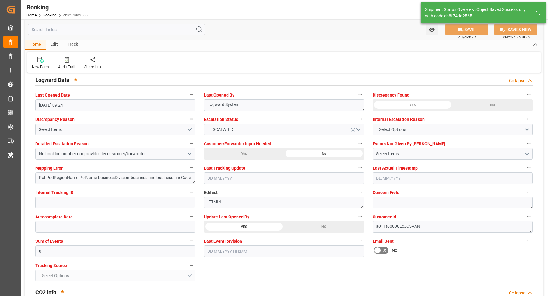
type textarea "Vasantha Kumar"
type textarea "businessDivision-businessLine-"
type input "ANTOINE DE SAINT EXUPERY"
type input "15.09.2025 07:15"
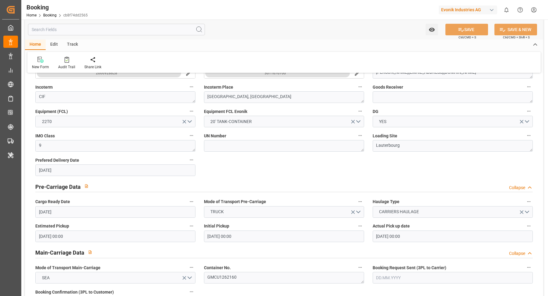
scroll to position [332, 0]
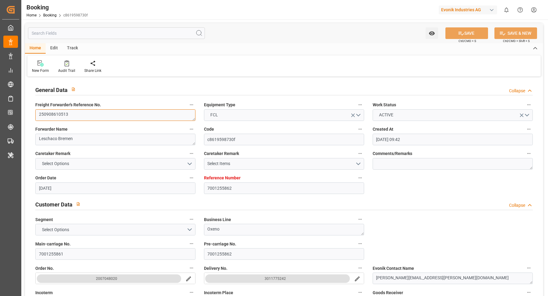
click at [89, 115] on textarea "250908610513" at bounding box center [115, 115] width 160 height 12
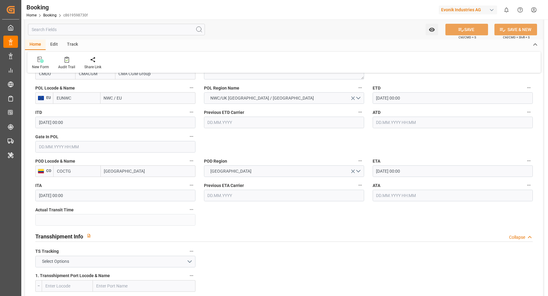
scroll to position [452, 0]
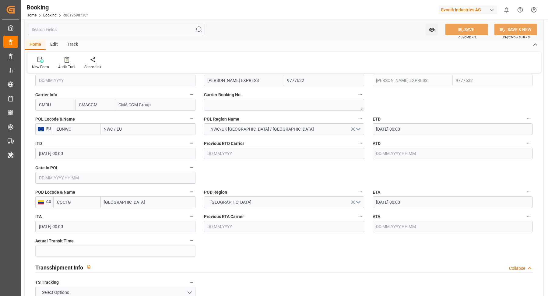
click at [253, 110] on div "Carrier Booking No." at bounding box center [284, 100] width 169 height 24
click at [230, 104] on textarea at bounding box center [284, 105] width 160 height 12
paste textarea "HBG2030422"
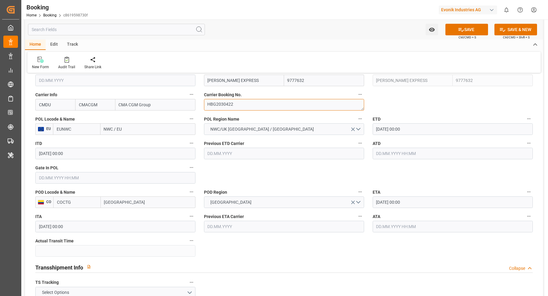
type textarea "HBG2030422"
click at [150, 128] on input "NWC / EU" at bounding box center [147, 129] width 95 height 12
type input "[GEOGRAPHIC_DATA]"
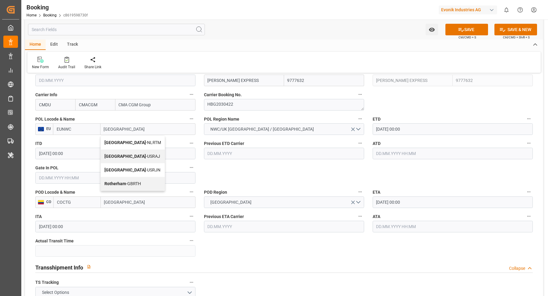
click at [131, 140] on span "[GEOGRAPHIC_DATA] - NLRTM" at bounding box center [132, 142] width 57 height 5
type input "NLRTM"
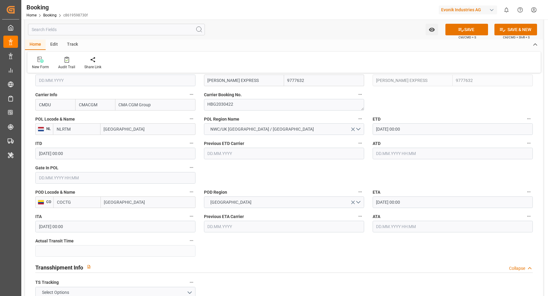
scroll to position [442, 0]
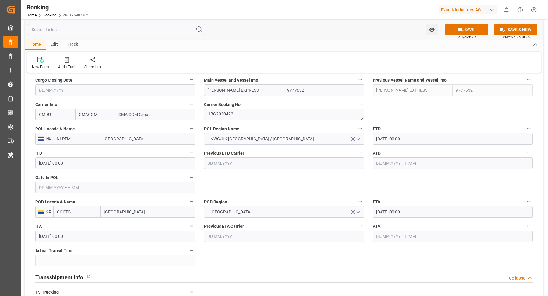
type input "[GEOGRAPHIC_DATA]"
click at [423, 214] on input "[DATE] 00:00" at bounding box center [453, 212] width 160 height 12
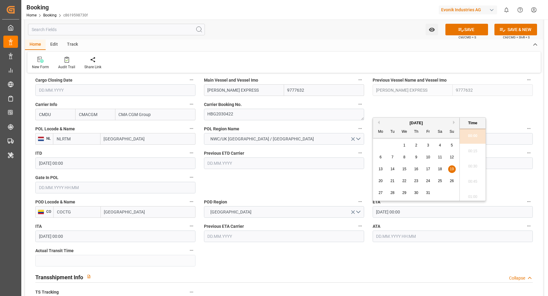
click at [441, 169] on span "18" at bounding box center [440, 169] width 4 height 4
type input "[DATE] 00:00"
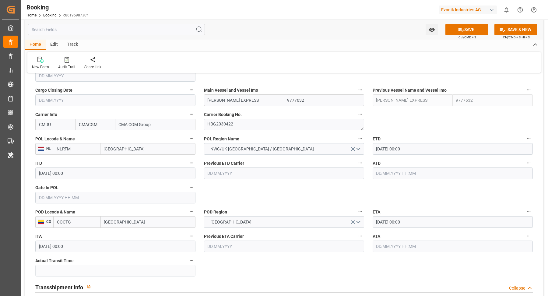
scroll to position [427, 0]
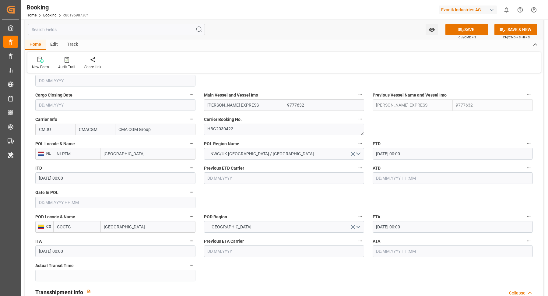
click at [290, 29] on div "Watch Option SAVE Ctrl/CMD + S SAVE & NEW Ctrl/CMD + Shift + S" at bounding box center [284, 29] width 518 height 20
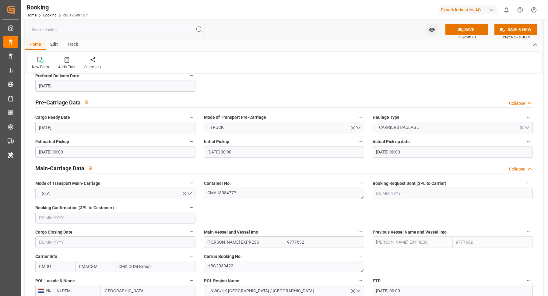
scroll to position [343, 0]
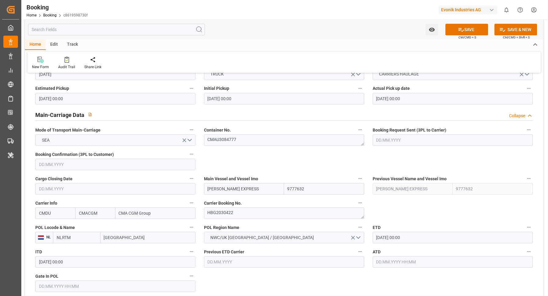
click at [254, 192] on input "[PERSON_NAME] EXPRESS" at bounding box center [244, 189] width 80 height 12
click at [247, 201] on span "[PERSON_NAME] EXPRESS - 9777632" at bounding box center [243, 202] width 71 height 5
type input "[PERSON_NAME] EXPRESS"
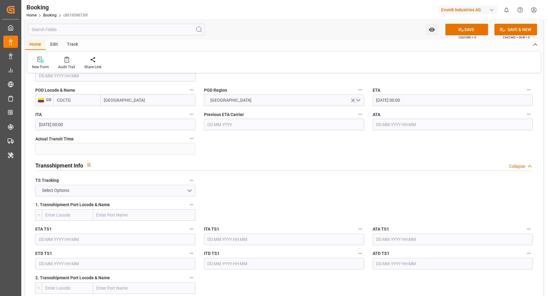
scroll to position [559, 0]
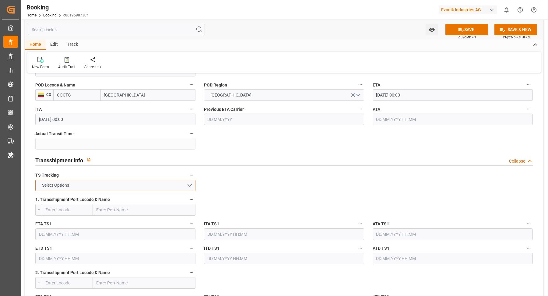
click at [161, 181] on button "Select Options" at bounding box center [115, 186] width 160 height 12
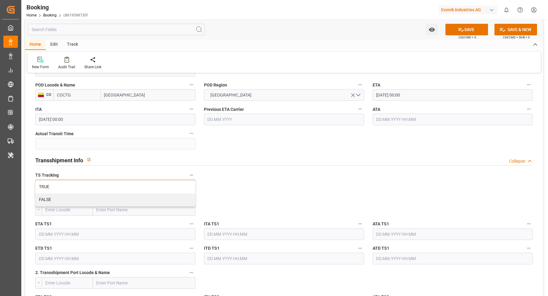
click at [95, 195] on div "FALSE" at bounding box center [116, 199] width 160 height 13
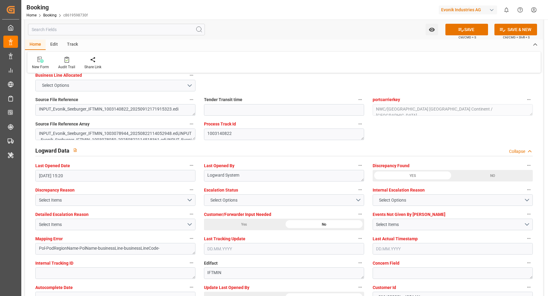
scroll to position [1122, 0]
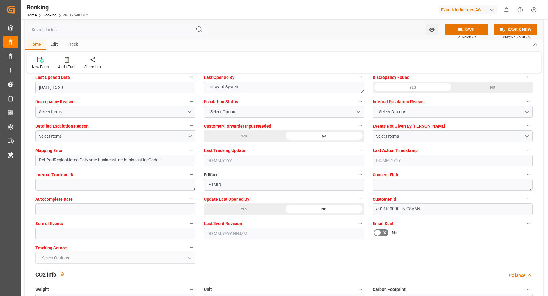
click at [235, 212] on div "YES" at bounding box center [244, 209] width 80 height 12
click at [99, 231] on input "text" at bounding box center [115, 234] width 160 height 12
type input "0"
drag, startPoint x: 465, startPoint y: 29, endPoint x: 509, endPoint y: 117, distance: 98.3
click at [465, 29] on button "SAVE" at bounding box center [466, 30] width 43 height 12
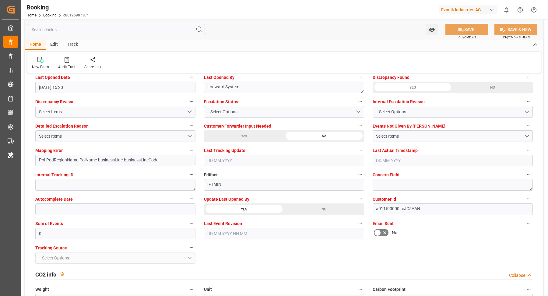
scroll to position [1106, 0]
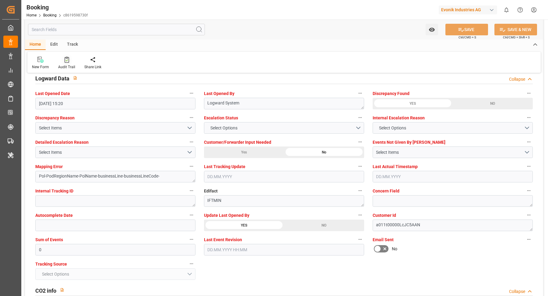
click at [65, 57] on icon at bounding box center [67, 60] width 5 height 6
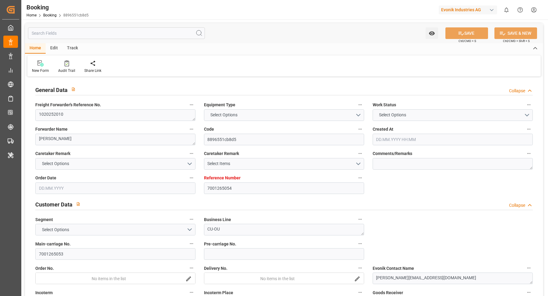
type input "7001265054"
type input "9629380"
type input "CMACGM"
type input "CMA CGM Group"
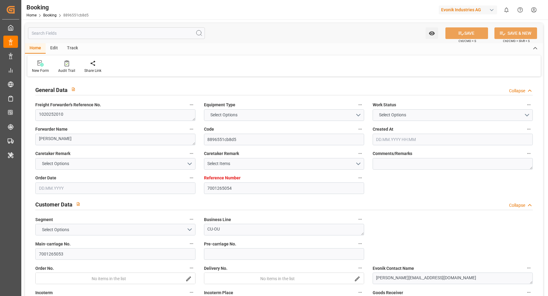
type input "EUNWC"
type input "LBBEY"
type input "[DATE] 13:38"
type input "[DATE]"
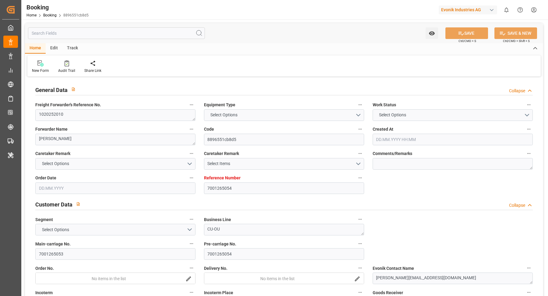
type input "[DATE]"
type input "[DATE] 00:00"
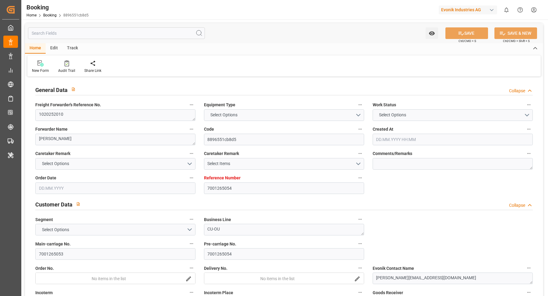
type input "[DATE] 00:00"
type input "[DATE] 16:29"
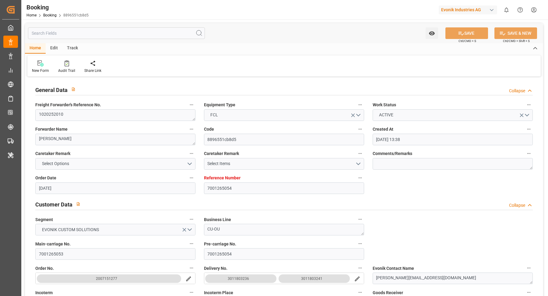
click at [90, 109] on div "Freight Forwarder's Reference No. 1020252010" at bounding box center [115, 111] width 169 height 24
click at [89, 111] on textarea "1020252010" at bounding box center [115, 115] width 160 height 12
click at [83, 116] on textarea "1020252010" at bounding box center [115, 115] width 160 height 12
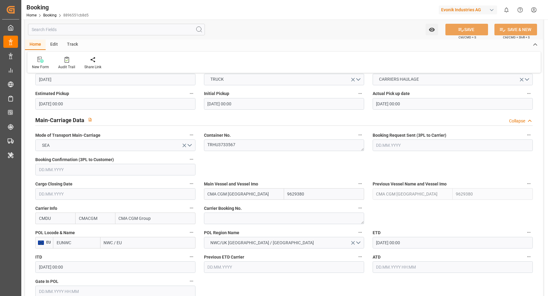
scroll to position [426, 0]
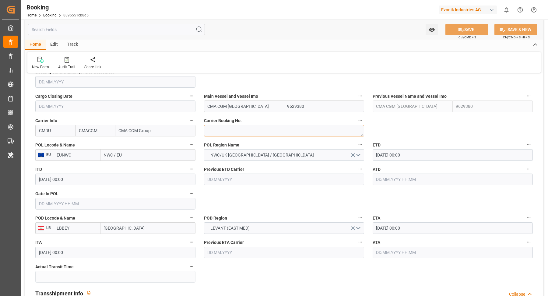
click at [256, 128] on textarea at bounding box center [284, 131] width 160 height 12
paste textarea "HBG2034497"
type textarea "HBG2034497"
click at [143, 155] on input "NWC / EU" at bounding box center [147, 155] width 95 height 12
type input "antwerp"
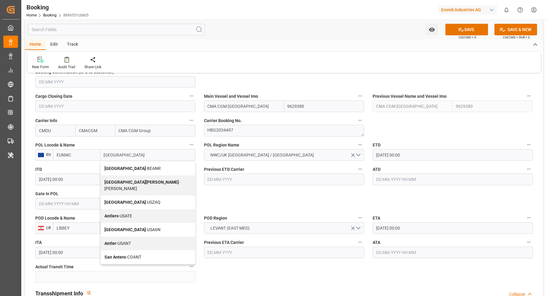
click at [132, 167] on span "Antwerp - BEANR" at bounding box center [132, 168] width 56 height 5
type input "BEANR"
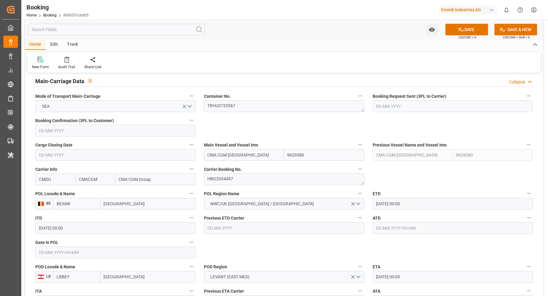
scroll to position [372, 0]
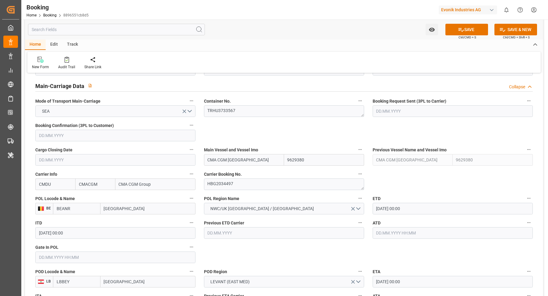
type input "[GEOGRAPHIC_DATA]"
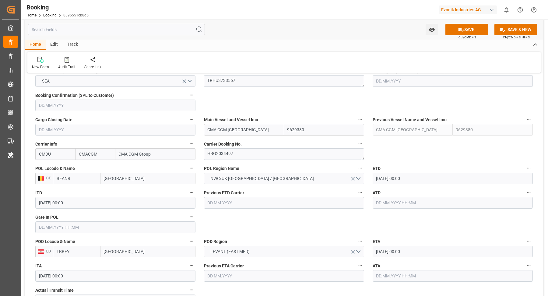
click at [69, 229] on input "text" at bounding box center [115, 227] width 160 height 12
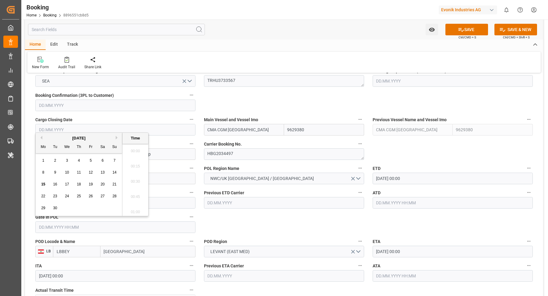
scroll to position [748, 0]
click at [81, 171] on div "11" at bounding box center [79, 172] width 8 height 7
type input "11.09.2025 00:00"
click at [293, 44] on div "Home Edit Track" at bounding box center [284, 45] width 518 height 10
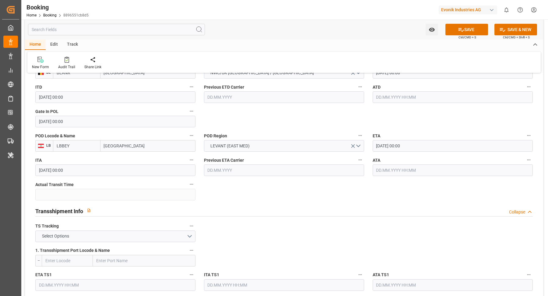
scroll to position [601, 0]
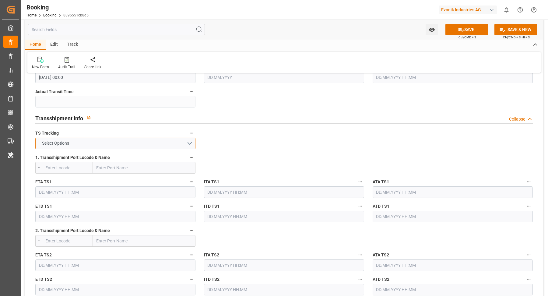
click at [166, 142] on button "Select Options" at bounding box center [115, 144] width 160 height 12
click at [105, 153] on div "FALSE" at bounding box center [116, 157] width 160 height 13
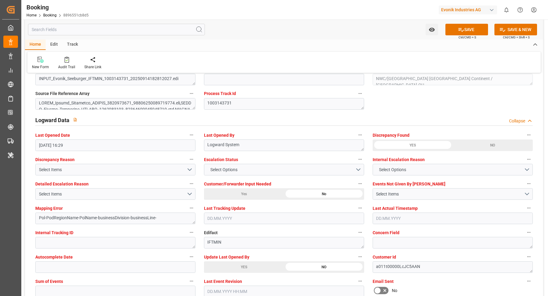
scroll to position [1119, 0]
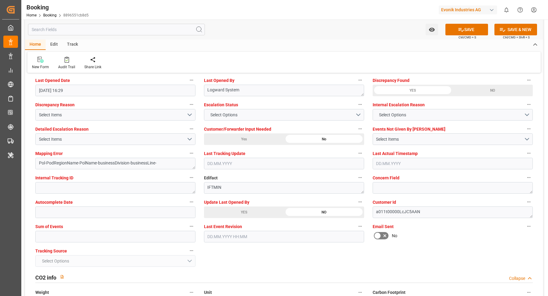
click at [251, 212] on div "YES" at bounding box center [244, 212] width 80 height 12
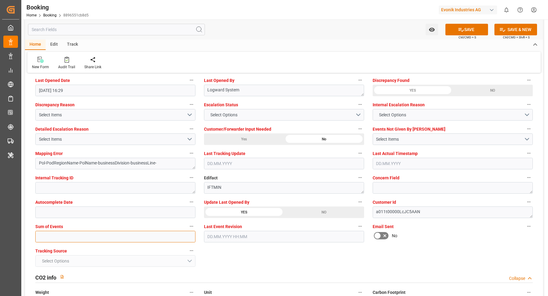
click at [129, 238] on input "text" at bounding box center [115, 237] width 160 height 12
type input "0"
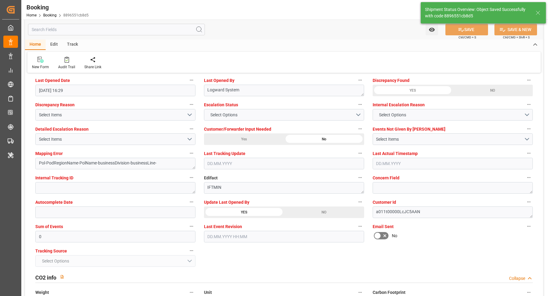
type input "15.09.2025 07:19"
click at [71, 56] on div at bounding box center [66, 59] width 17 height 6
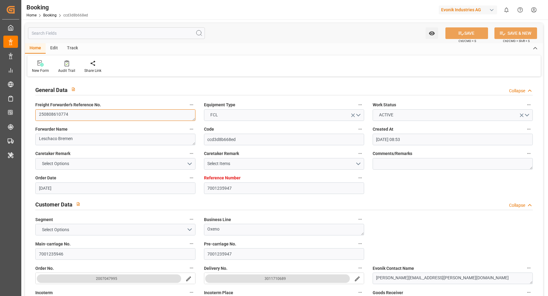
click at [86, 114] on textarea "250808610774" at bounding box center [115, 115] width 160 height 12
click at [86, 115] on textarea "250808610774" at bounding box center [115, 115] width 160 height 12
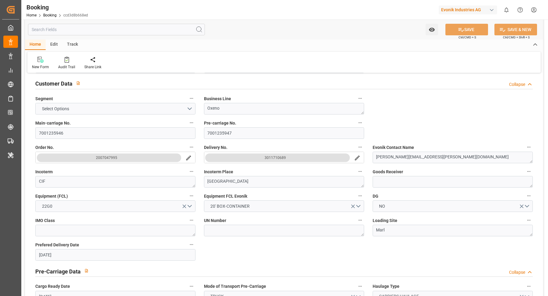
scroll to position [160, 0]
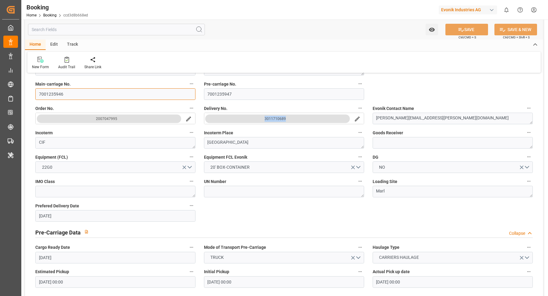
click at [85, 91] on input "7001235946" at bounding box center [115, 94] width 160 height 12
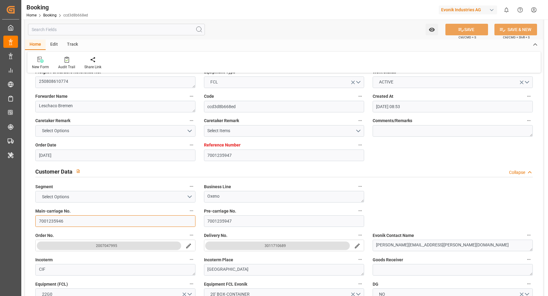
scroll to position [0, 0]
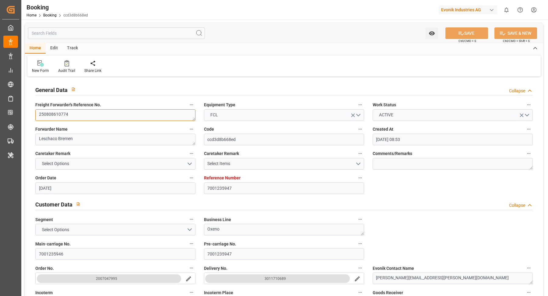
click at [102, 116] on textarea "250808610774" at bounding box center [115, 115] width 160 height 12
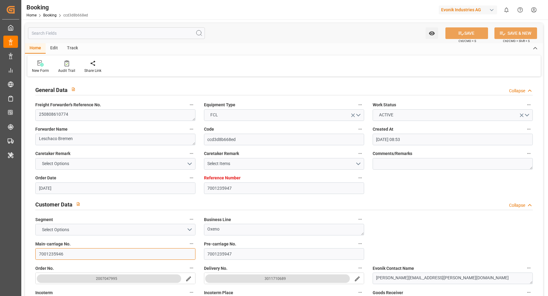
click at [76, 248] on input "7001235946" at bounding box center [115, 254] width 160 height 12
click at [76, 249] on input "7001235946" at bounding box center [115, 254] width 160 height 12
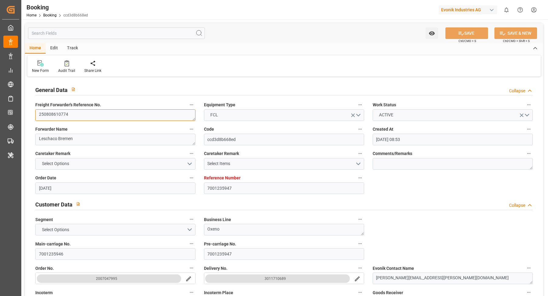
click at [90, 111] on textarea "250808610774" at bounding box center [115, 115] width 160 height 12
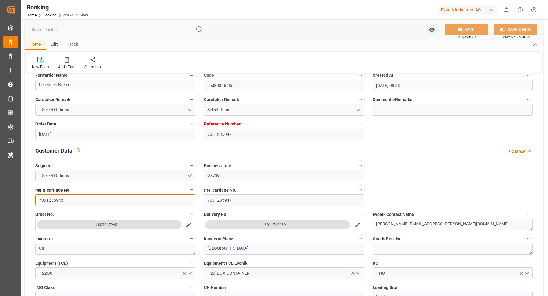
click at [73, 202] on input "7001235946" at bounding box center [115, 200] width 160 height 12
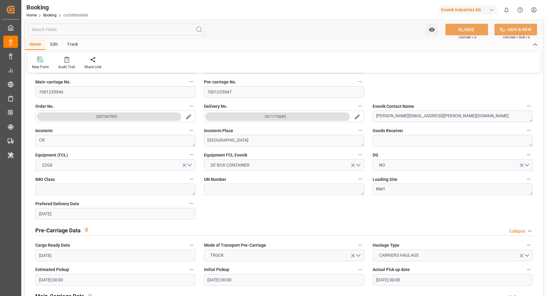
scroll to position [323, 0]
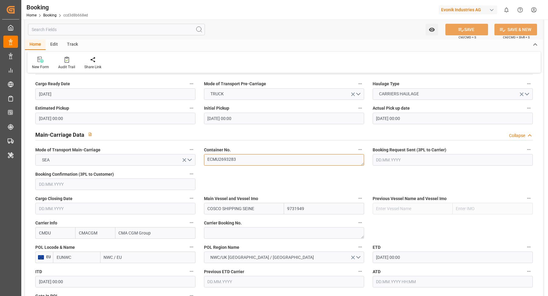
click at [266, 160] on textarea "ECMU2693283" at bounding box center [284, 160] width 160 height 12
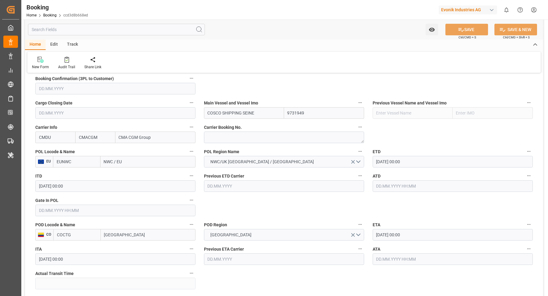
scroll to position [0, 0]
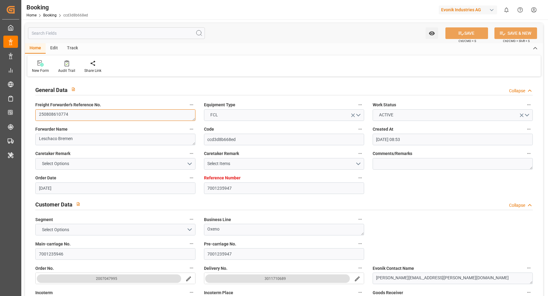
click at [98, 117] on textarea "250808610774" at bounding box center [115, 115] width 160 height 12
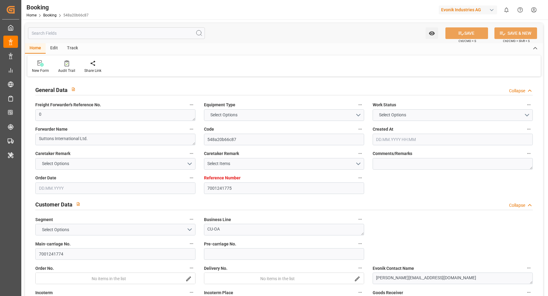
type input "7001241775"
type input "9987196"
type input "CMACGM"
type input "CMA CGM Group"
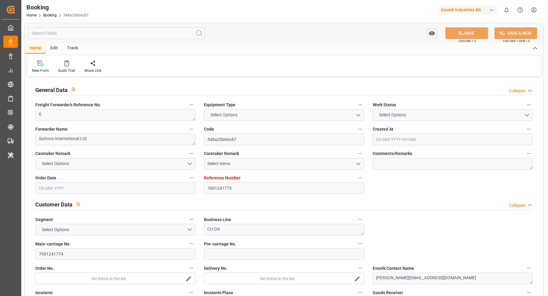
type input "BEANR"
type input "MYPKG"
type input "0"
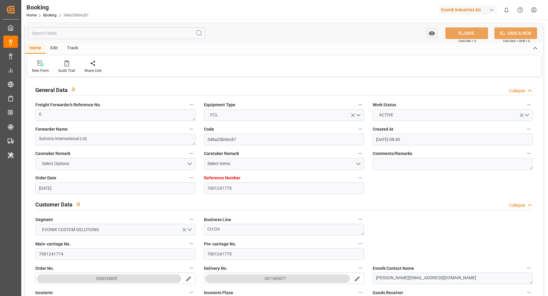
type input "[DATE] 08:40"
type input "[DATE]"
type input "[DATE] 00:00"
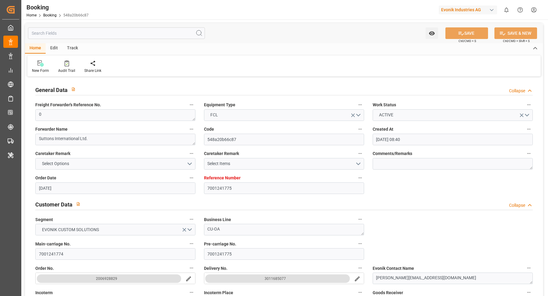
type input "[DATE] 00:00"
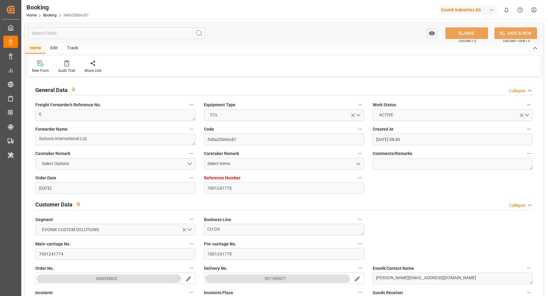
type input "[DATE] 00:00"
type input "[DATE]"
type input "15.09.2025 06:56"
click at [68, 71] on div "Audit Trail" at bounding box center [66, 70] width 17 height 5
click at [69, 114] on textarea "250908610594" at bounding box center [115, 115] width 160 height 12
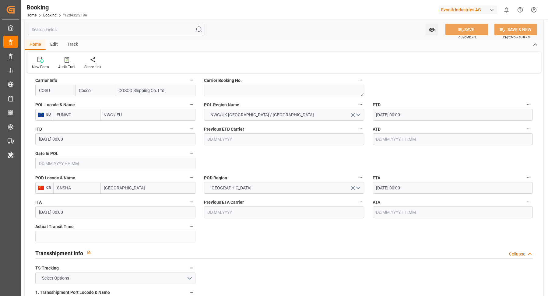
scroll to position [372, 0]
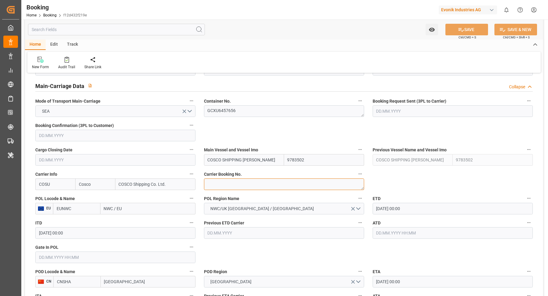
click at [257, 187] on textarea at bounding box center [284, 184] width 160 height 12
paste textarea "6428973930"
type textarea "6428973930"
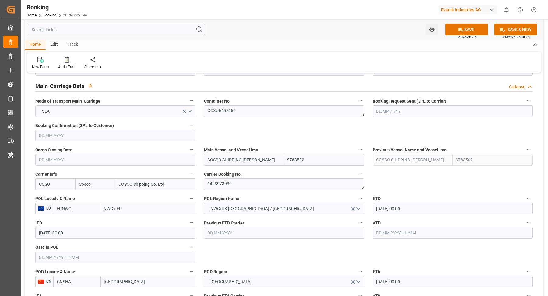
click at [144, 213] on input "NWC / EU" at bounding box center [147, 209] width 95 height 12
click at [143, 209] on input "NWC / EU" at bounding box center [147, 209] width 95 height 12
type input "antwerp"
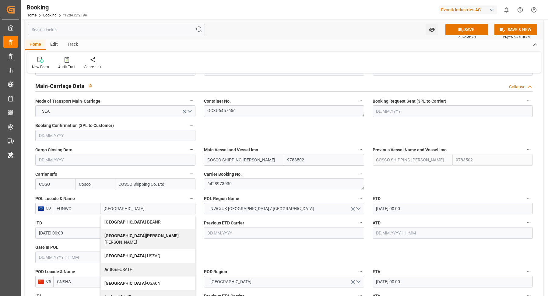
click at [131, 217] on div "Antwerp - BEANR" at bounding box center [148, 222] width 94 height 14
type input "BEANR"
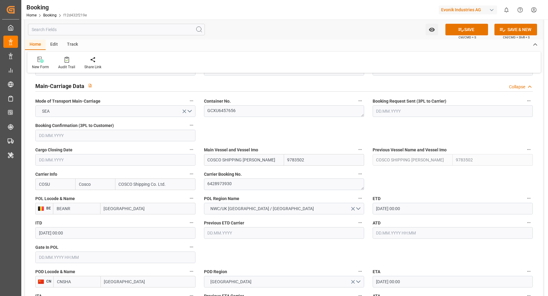
type input "[GEOGRAPHIC_DATA]"
click at [142, 279] on input "[GEOGRAPHIC_DATA]" at bounding box center [148, 282] width 95 height 12
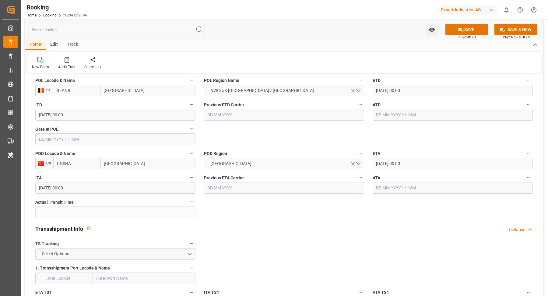
type input "[GEOGRAPHIC_DATA]"
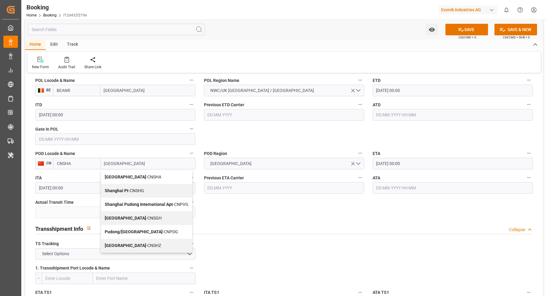
click at [145, 214] on div "Shanghai - CNSGH" at bounding box center [146, 218] width 91 height 14
type input "CNSGH"
type input "[GEOGRAPHIC_DATA]"
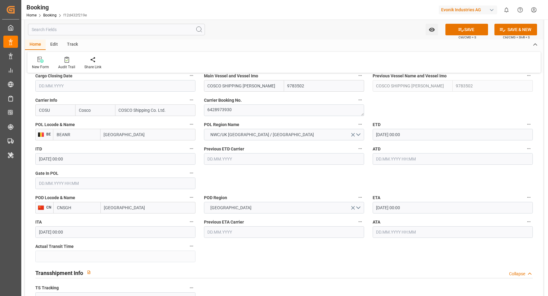
scroll to position [535, 0]
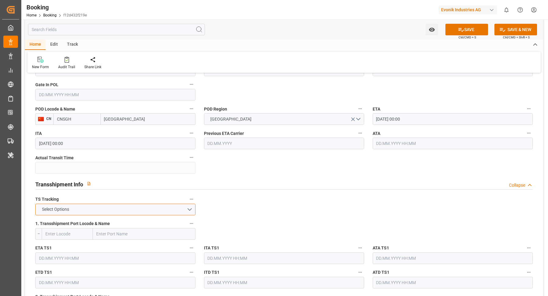
click at [152, 210] on button "Select Options" at bounding box center [115, 210] width 160 height 12
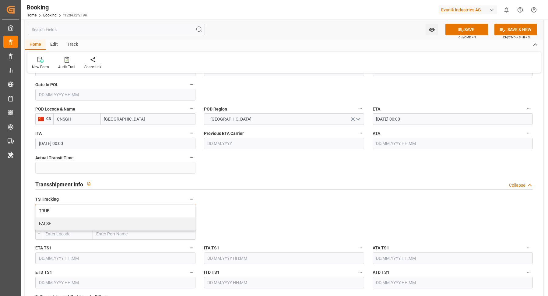
drag, startPoint x: 67, startPoint y: 220, endPoint x: 176, endPoint y: 208, distance: 109.7
click at [67, 220] on div "FALSE" at bounding box center [116, 223] width 160 height 13
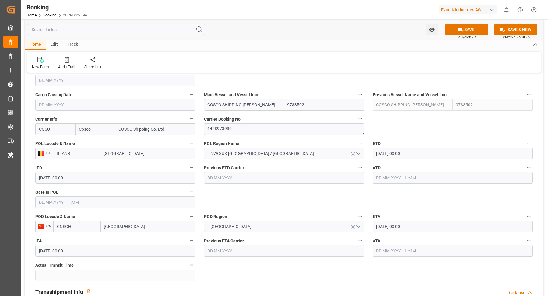
scroll to position [361, 0]
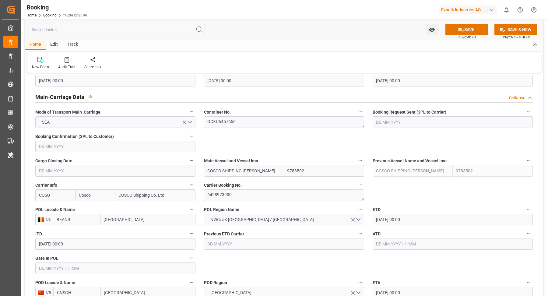
click at [272, 170] on input "COSCO SHIPPING LEO" at bounding box center [244, 171] width 80 height 12
click at [243, 182] on b "COSCO SHIPPING LEO" at bounding box center [225, 187] width 35 height 11
type input "COSCO SHIPPING LEO"
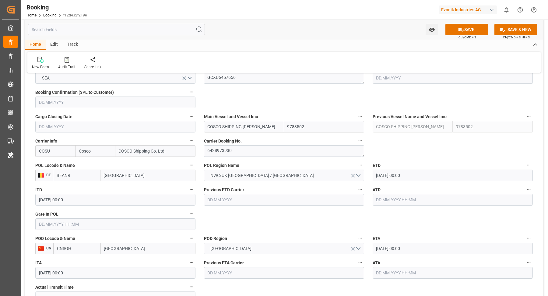
scroll to position [454, 0]
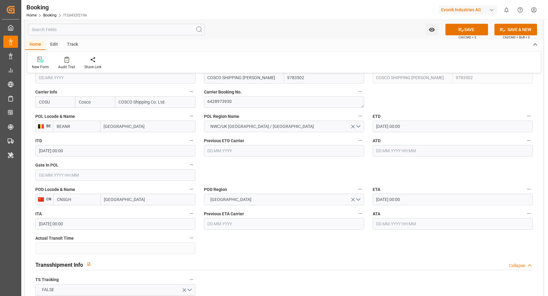
click at [445, 123] on input "[DATE] 00:00" at bounding box center [453, 127] width 160 height 12
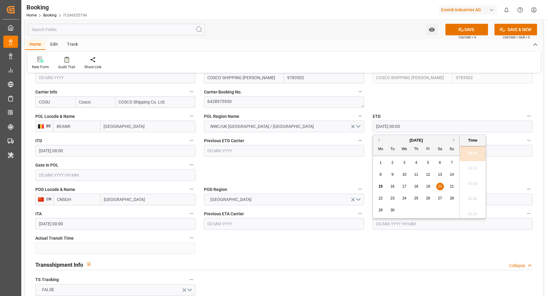
click at [384, 198] on div "22" at bounding box center [381, 198] width 8 height 7
type input "22.09.2025 00:00"
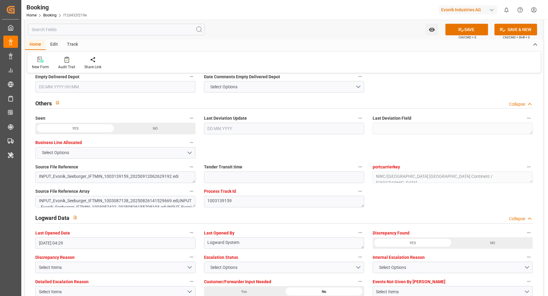
scroll to position [1178, 0]
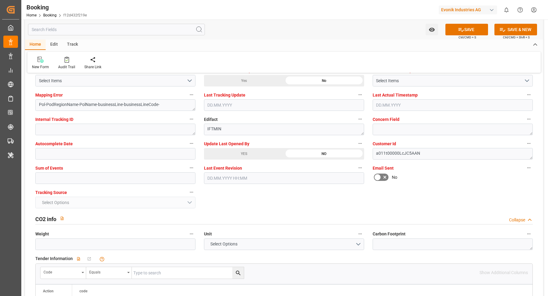
drag, startPoint x: 254, startPoint y: 148, endPoint x: 266, endPoint y: 149, distance: 11.6
click at [254, 148] on div "YES" at bounding box center [244, 154] width 80 height 12
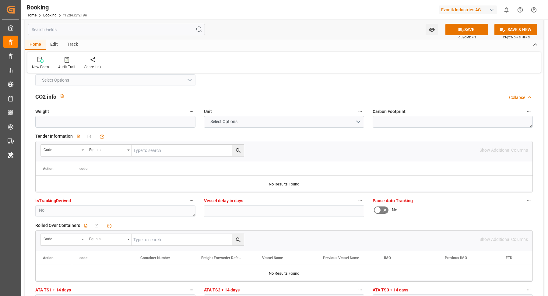
scroll to position [1254, 0]
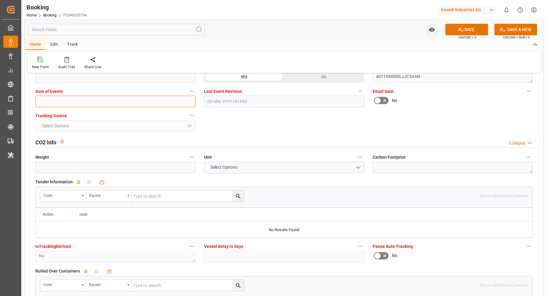
click at [91, 101] on input "text" at bounding box center [115, 102] width 160 height 12
type input "0"
click at [462, 28] on icon at bounding box center [461, 29] width 6 height 6
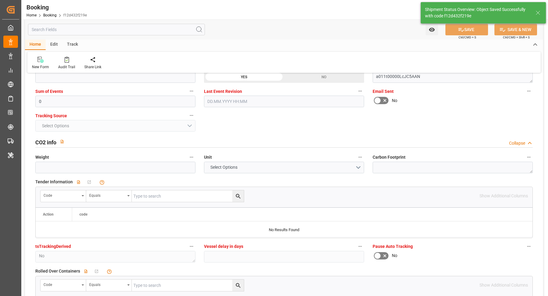
type textarea "NWC/UK North West Continent / UK_CNSGH_COSU_Oxeno"
type textarea "Vasantha Kumar"
type textarea "Pod-PodRegionName-businessLine-"
type input "15.09.2025 07:24"
click at [69, 60] on div at bounding box center [66, 59] width 17 height 6
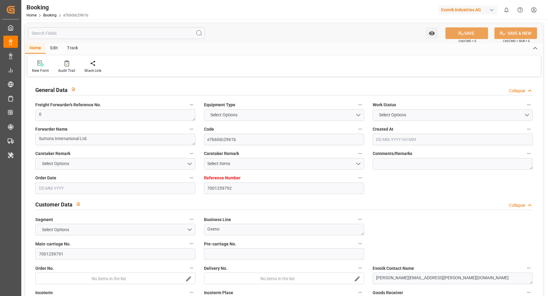
type input "7001259792"
type input "9979266"
type input "Cosco"
type input "COSCO Shipping Co. Ltd."
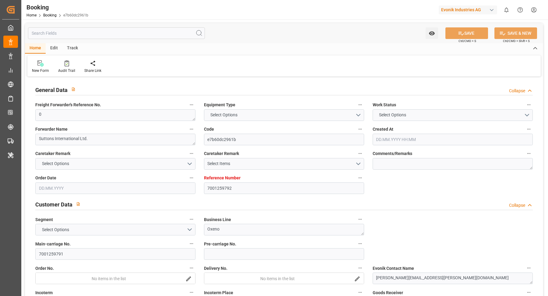
type input "NLRTM"
type input "USHOU"
type input "[DATE] 09:11"
type input "[DATE]"
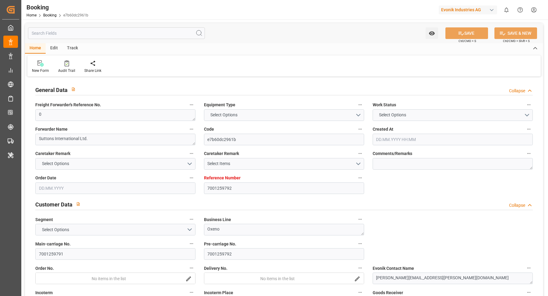
type input "[DATE]"
type input "[DATE] 00:00"
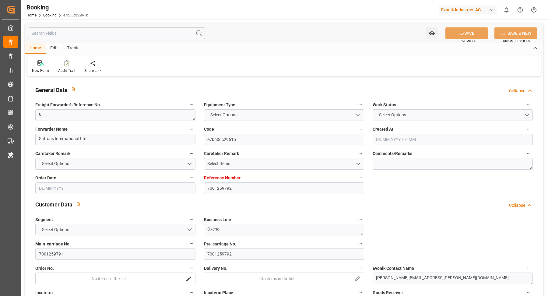
type input "[DATE] 00:00"
type input "[DATE] 07:49"
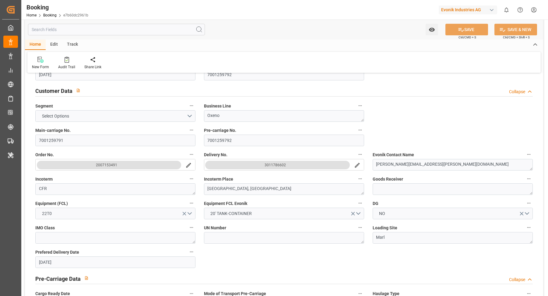
scroll to position [75, 0]
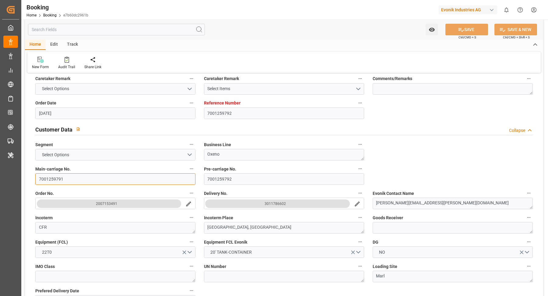
click at [91, 179] on input "7001259791" at bounding box center [115, 179] width 160 height 12
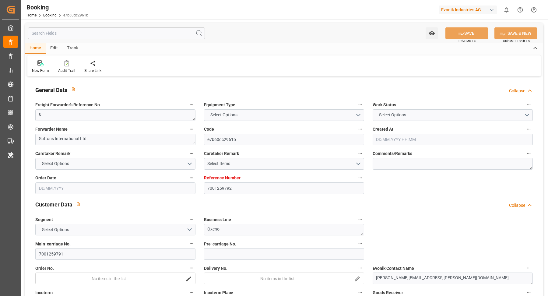
type input "7001259792"
type input "9979266"
type input "Cosco"
type input "COSCO Shipping Co. Ltd."
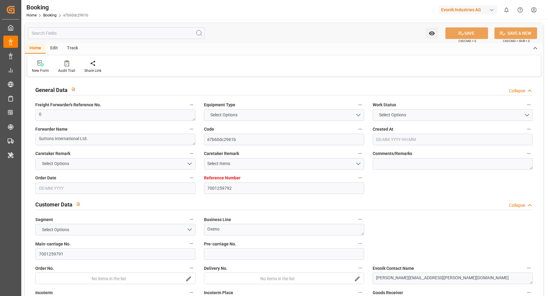
type input "NLRTM"
type input "USHOU"
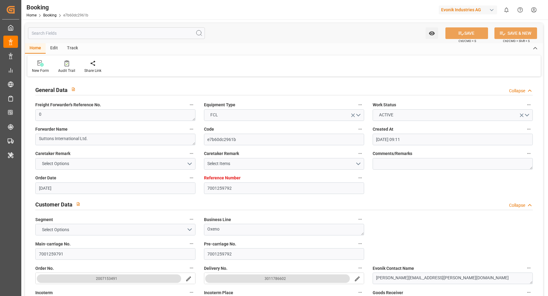
type input "27.08.2025 09:11"
type input "27.08.2025"
type input "12.10.2025"
type input "12.09.2025"
type input "12.09.2025 00:00"
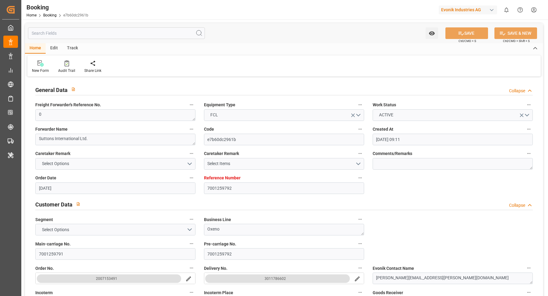
type input "12.09.2025 00:00"
type input "17.09.2025 00:00"
type input "12.10.2025 00:00"
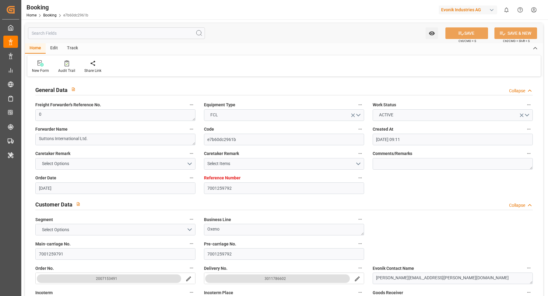
type input "12.10.2025 00:00"
type input "12.09.2025 07:49"
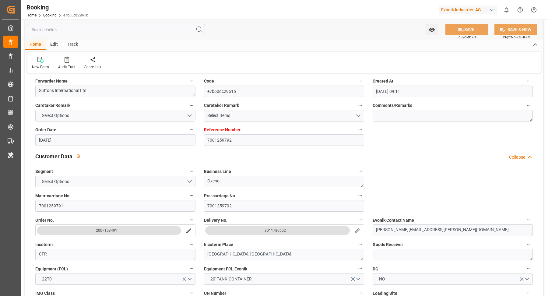
click at [259, 54] on div "New Form Audit Trail Share Link" at bounding box center [283, 62] width 513 height 21
click at [290, 34] on div "Watch Option SAVE Ctrl/CMD + S SAVE & NEW Ctrl/CMD + Shift + S" at bounding box center [284, 29] width 518 height 20
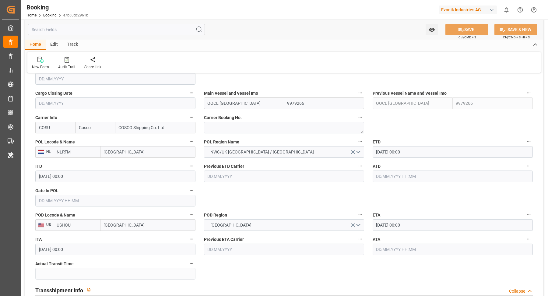
scroll to position [321, 0]
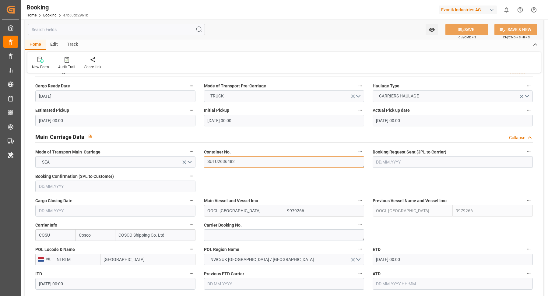
click at [257, 164] on textarea "SUTU2636482" at bounding box center [284, 162] width 160 height 12
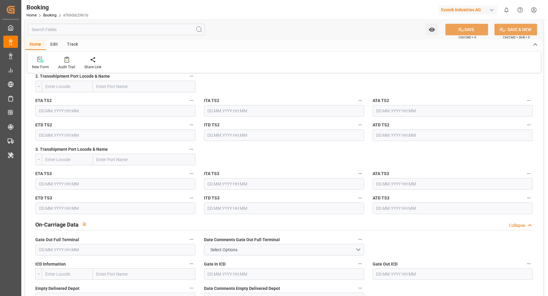
scroll to position [628, 0]
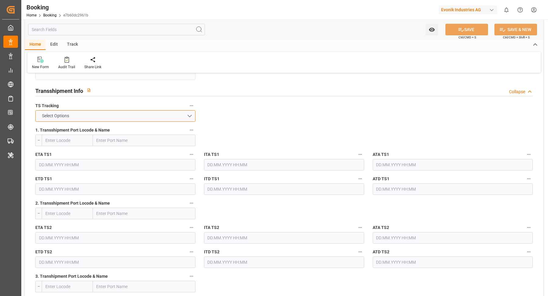
click at [182, 113] on button "Select Options" at bounding box center [115, 116] width 160 height 12
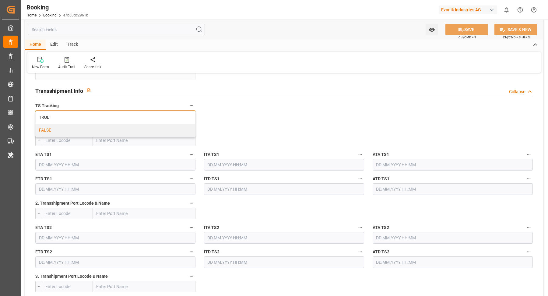
click at [104, 126] on div "FALSE" at bounding box center [116, 130] width 160 height 13
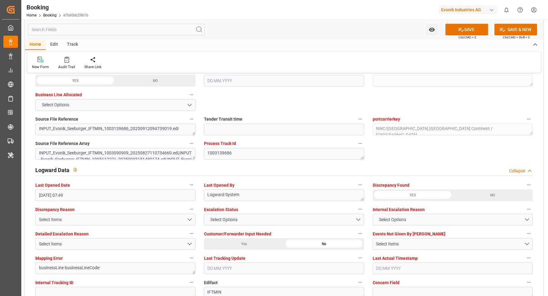
scroll to position [1144, 0]
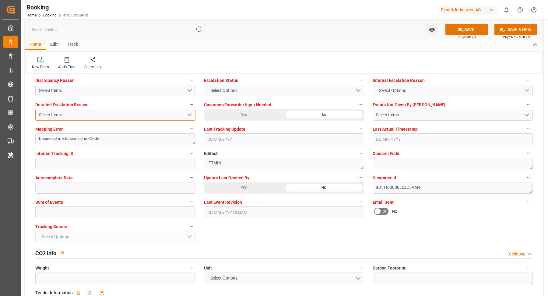
click at [165, 113] on div "Select Items" at bounding box center [113, 115] width 148 height 6
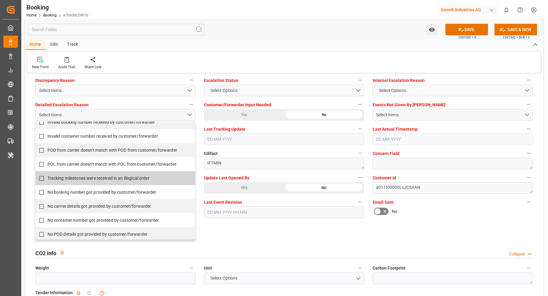
scroll to position [88, 0]
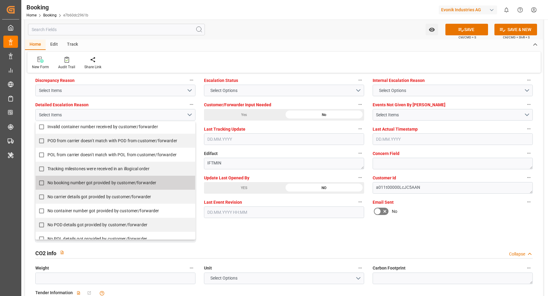
click at [40, 181] on input "No booking number got provided by customer/forwarder" at bounding box center [42, 183] width 12 height 12
checkbox input "true"
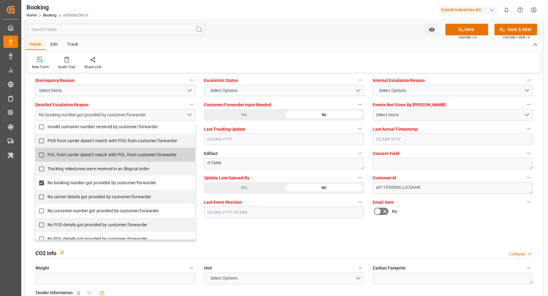
click at [358, 20] on div "Watch Option SAVE Ctrl/CMD + S SAVE & NEW Ctrl/CMD + Shift + S" at bounding box center [284, 29] width 518 height 20
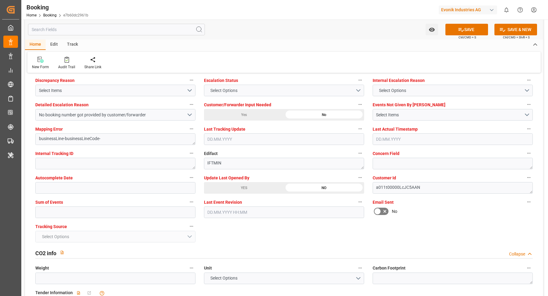
scroll to position [1091, 0]
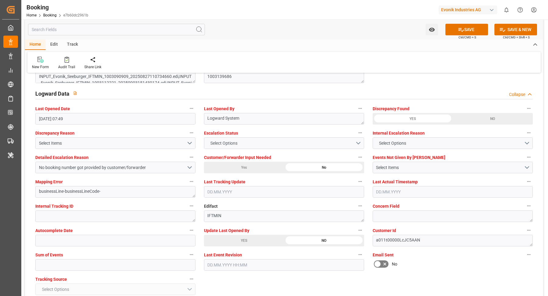
click at [265, 147] on div "Escalation Status Select Options" at bounding box center [284, 139] width 169 height 24
click at [284, 141] on button "Select Options" at bounding box center [284, 143] width 160 height 12
click at [248, 145] on div "ESCALATED" at bounding box center [284, 144] width 160 height 13
click at [251, 239] on div "YES" at bounding box center [244, 241] width 80 height 12
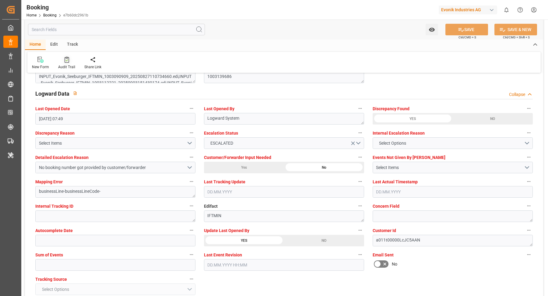
click at [65, 57] on icon at bounding box center [67, 60] width 5 height 6
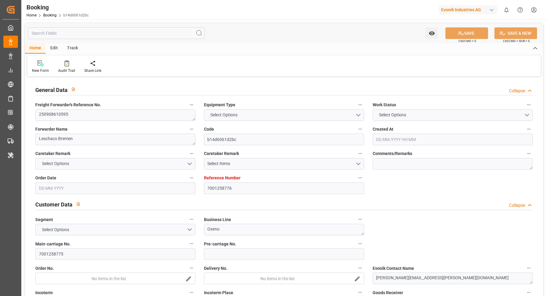
type textarea "250908610595"
type textarea "Leschaco Bremen"
type input "b14d6061d2bc"
type input "7001258776"
type textarea "Oxeno"
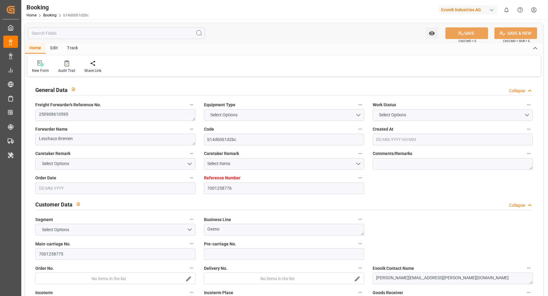
type input "7001258775"
type textarea "[PERSON_NAME][EMAIL_ADDRESS][PERSON_NAME][DOMAIN_NAME]"
type textarea "CIF"
type textarea "SHANGHAI PORT"
type textarea "Marl"
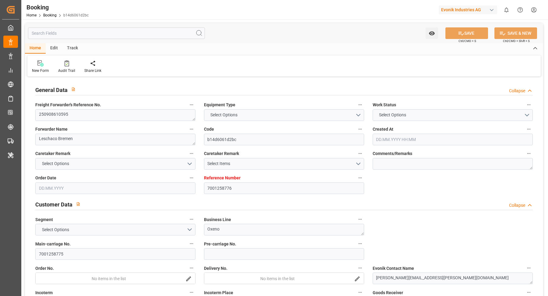
type textarea "SEGU5271010"
type input "COSCO SHIPPING [PERSON_NAME]"
type input "COSU"
type textarea "6428973220"
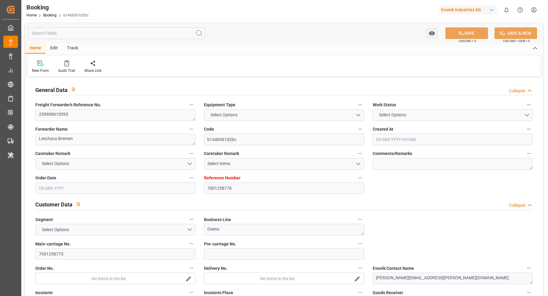
type input "[GEOGRAPHIC_DATA]"
type textarea "INPUT_Evonik_Seeburger_IFTMIN_1003136563_20250911105904270.edi"
type textarea "NWC/[GEOGRAPHIC_DATA] [GEOGRAPHIC_DATA] Continent / [GEOGRAPHIC_DATA]"
type textarea "INPUT_Evonik_Seeburger_IFTMIN_1003087137_20250826141455167.edi,INPUT_Evonik_See…"
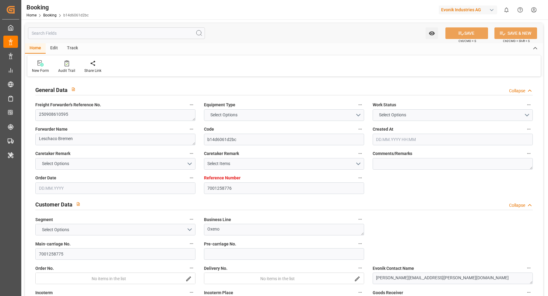
type textarea "1003136563"
type textarea "Logward System"
type textarea "businessLine-"
type textarea "IFTMIN"
type textarea "a011t00000LcJC5AAN"
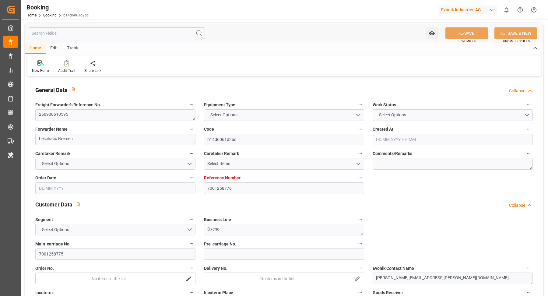
type textarea "No"
type input "[GEOGRAPHIC_DATA]"
type input "SHANGHAI PT"
type input "AEU3"
type input "033E"
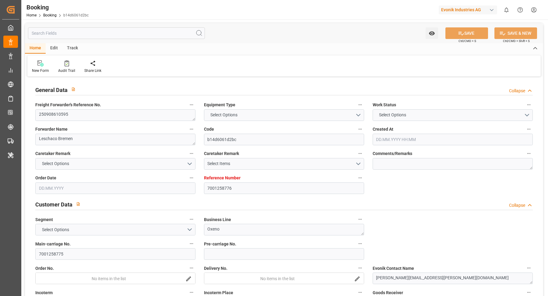
type input "VESSEL"
type input "7001258776"
type input "9783502"
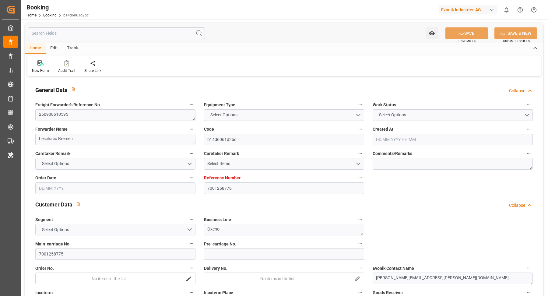
type input "Cosco"
type input "COSCO Shipping Co. Ltd."
type input "BEANR"
type input "CNSHA"
type input "0"
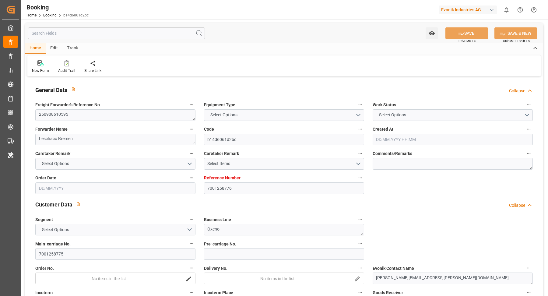
type input "BEANR"
type input "CNSHG"
type input "[DATE] 12:16"
type input "[DATE]"
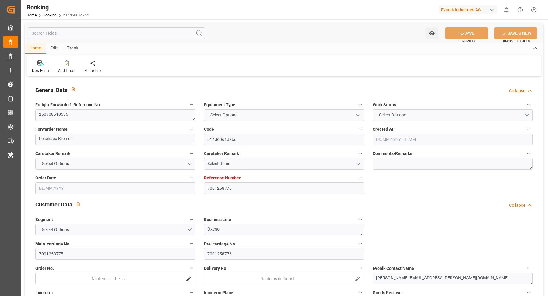
type input "[DATE]"
type input "[DATE] 00:00"
type input "[DATE] 05:30"
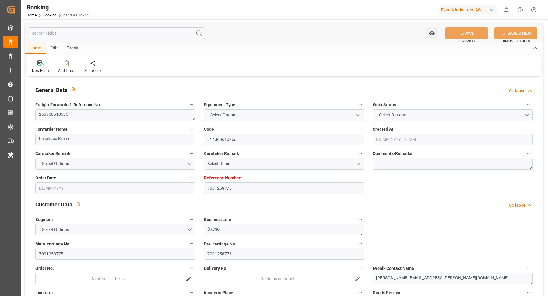
type input "[DATE] 00:00"
type input "[DATE] 08:00"
type input "[DATE] 00:00"
type input "[DATE] 13:24"
type input "[DATE]"
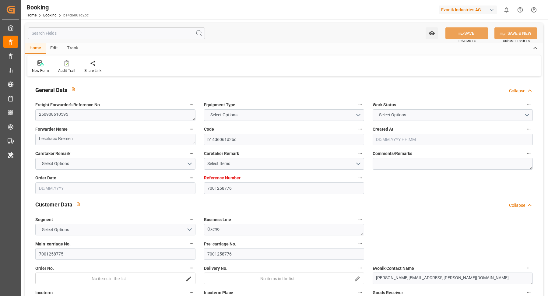
type input "[DATE] 05:30"
type input "[DATE] 08:00"
type input "[DATE] 17:08"
type input "[DATE] 08:00"
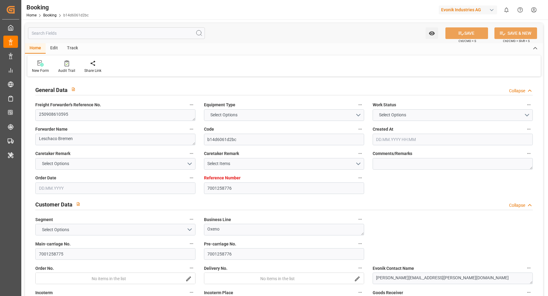
type input "[DATE] 17:08"
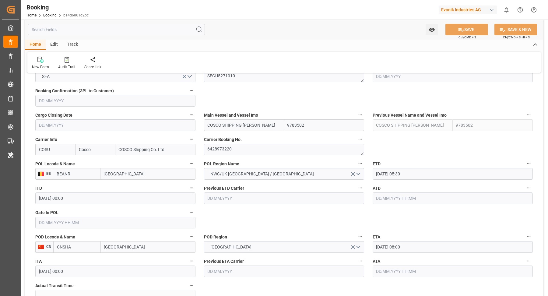
scroll to position [436, 0]
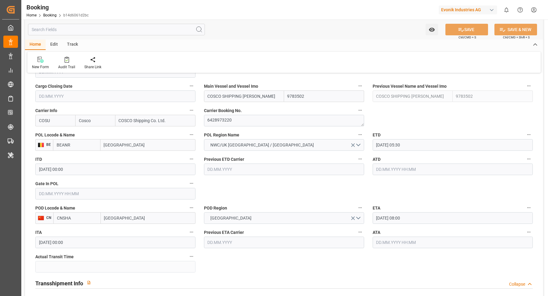
click at [149, 220] on input "[GEOGRAPHIC_DATA]" at bounding box center [148, 218] width 95 height 12
type input "[GEOGRAPHIC_DATA]"
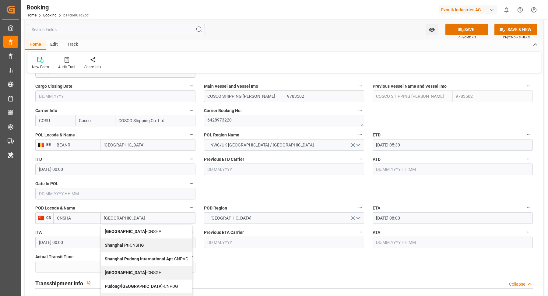
click at [146, 266] on div "Shanghai - CNSGH" at bounding box center [146, 273] width 91 height 14
type input "CNSGH"
type input "[GEOGRAPHIC_DATA]"
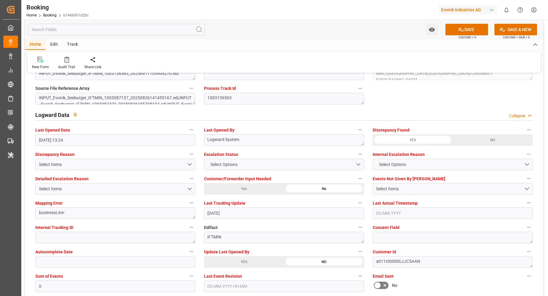
scroll to position [1191, 0]
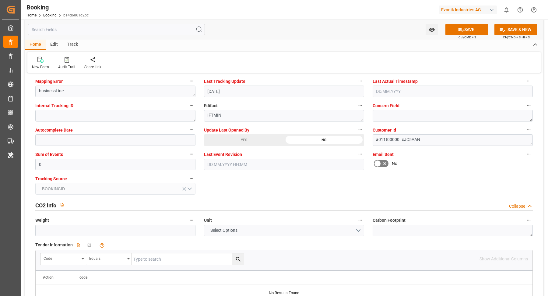
click at [241, 136] on div "YES" at bounding box center [244, 140] width 80 height 12
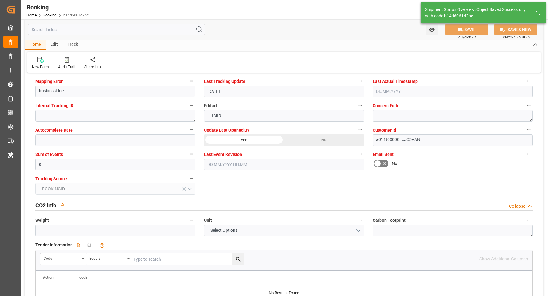
type textarea "NWC/[GEOGRAPHIC_DATA] [GEOGRAPHIC_DATA] Continent / [GEOGRAPHIC_DATA]"
type textarea "[PERSON_NAME]"
type textarea "Pod-PodRegionName-businessLine-"
type input "[DATE] 07:29"
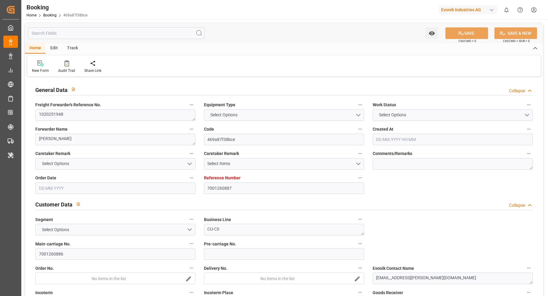
type input "7001260887"
type input "9789635"
type input "Cosco"
type input "COSCO Shipping Co. Ltd."
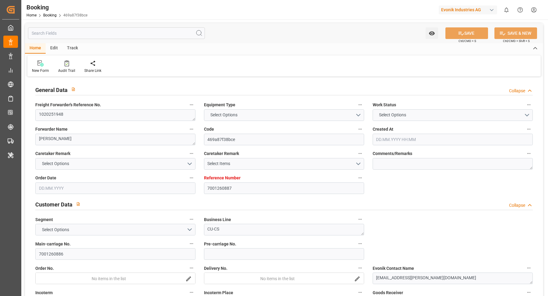
type input "NLRTM"
type input "CNSGH"
type input "0"
type input "NLRTM"
type input "CNSHG"
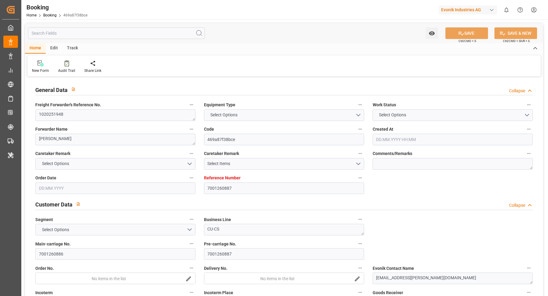
type input "[DATE] 09:05"
type input "[DATE]"
type input "[DATE] 00:00"
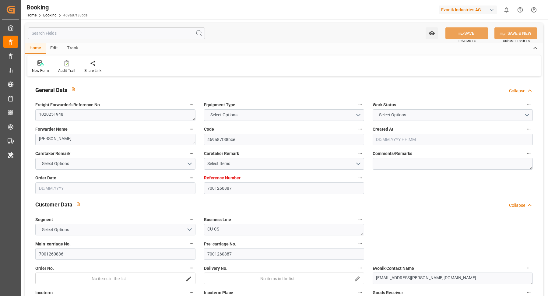
type input "[DATE] 00:00"
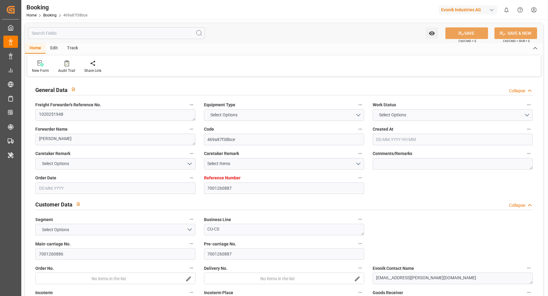
type input "[DATE] 00:00"
type input "[DATE] 16:19"
type input "[DATE]"
type input "[DATE] 15:00"
type input "[DATE] 08:00"
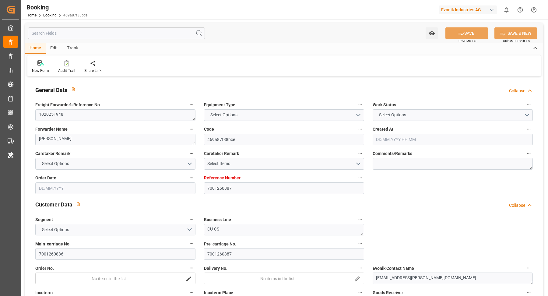
type input "[DATE] 17:08"
type input "[DATE] 08:00"
type input "[DATE] 17:08"
